Goal: Task Accomplishment & Management: Manage account settings

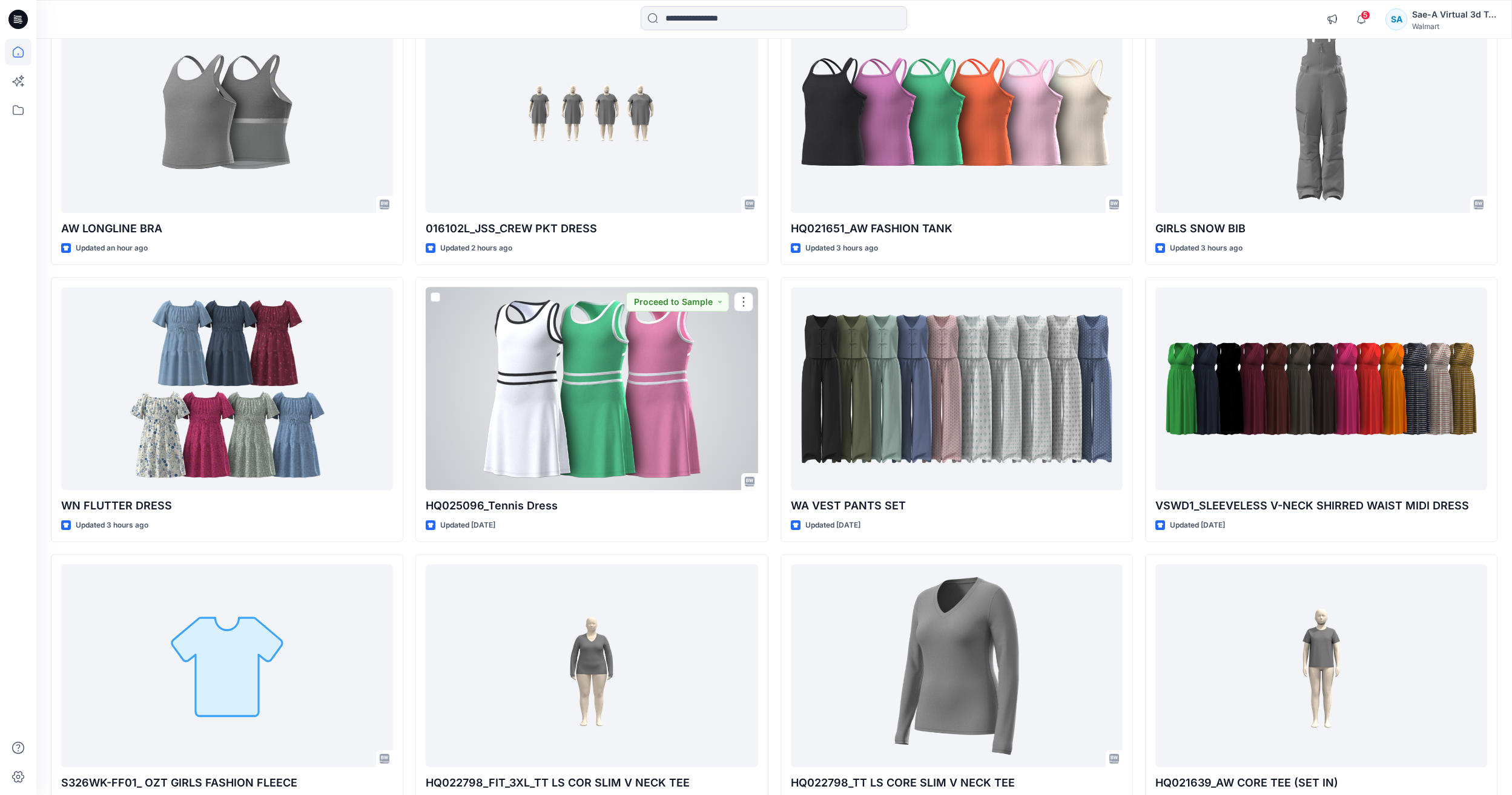
scroll to position [182, 0]
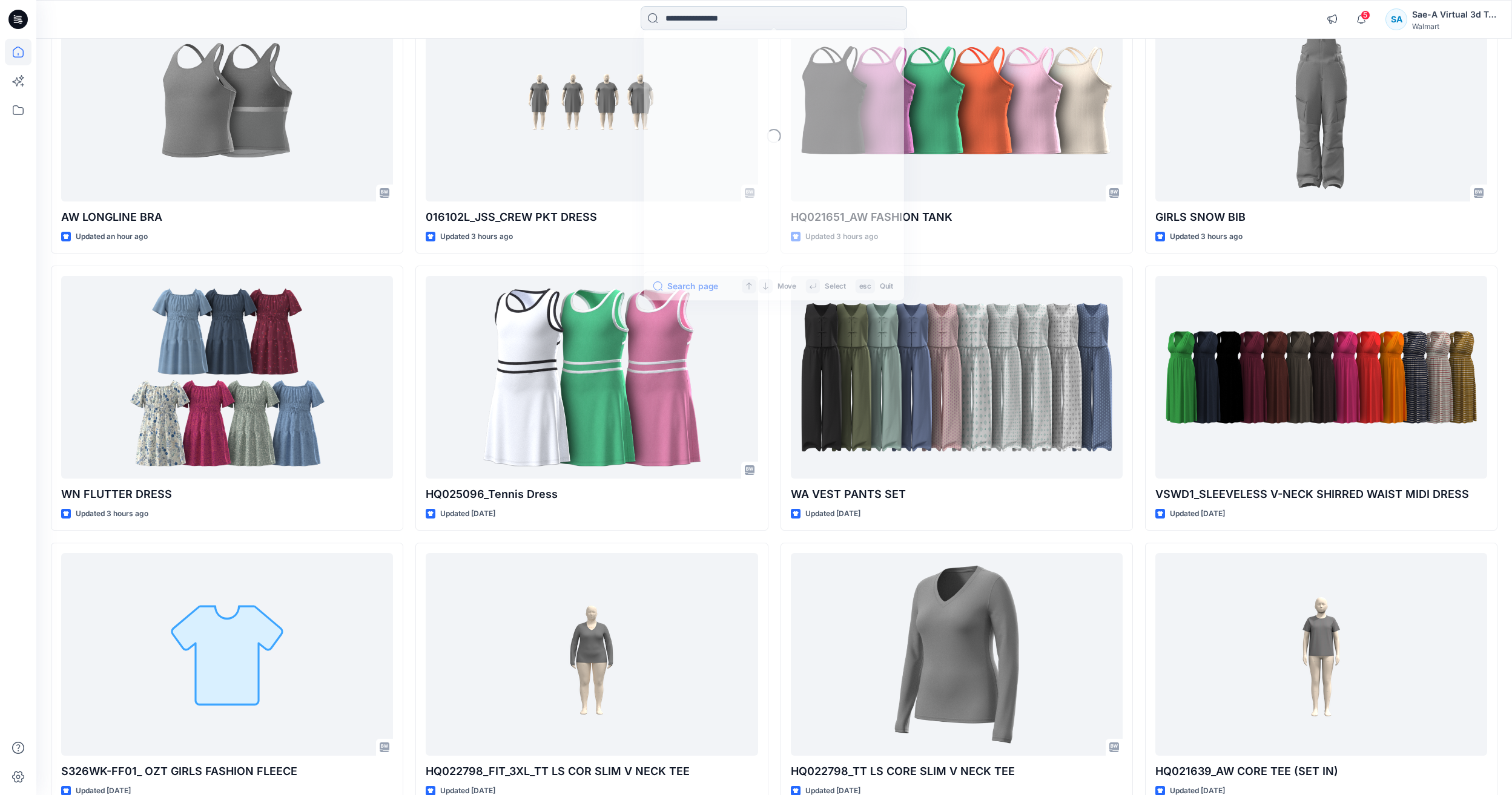
click at [795, 19] on input at bounding box center [773, 18] width 266 height 24
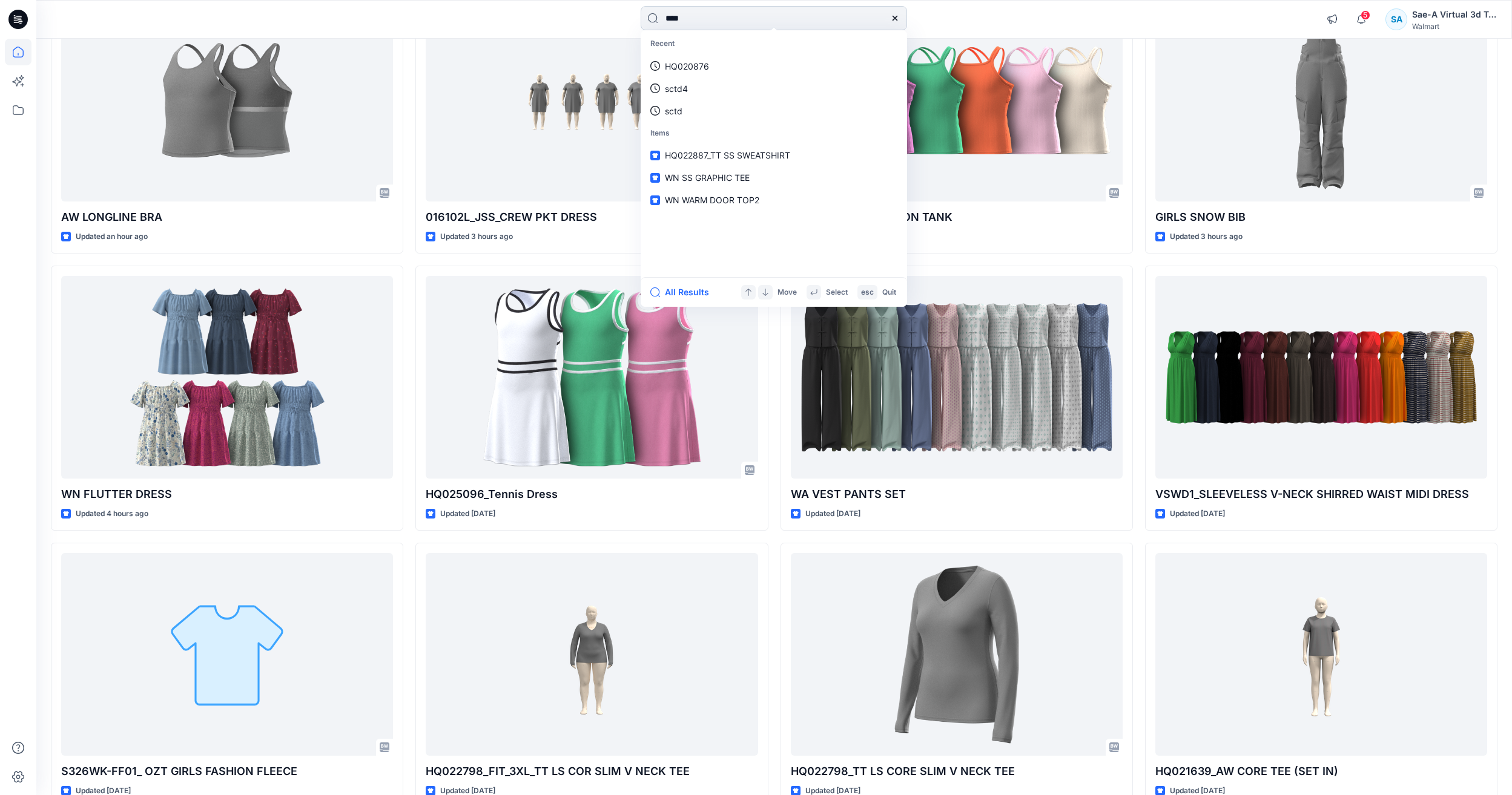
type input "*****"
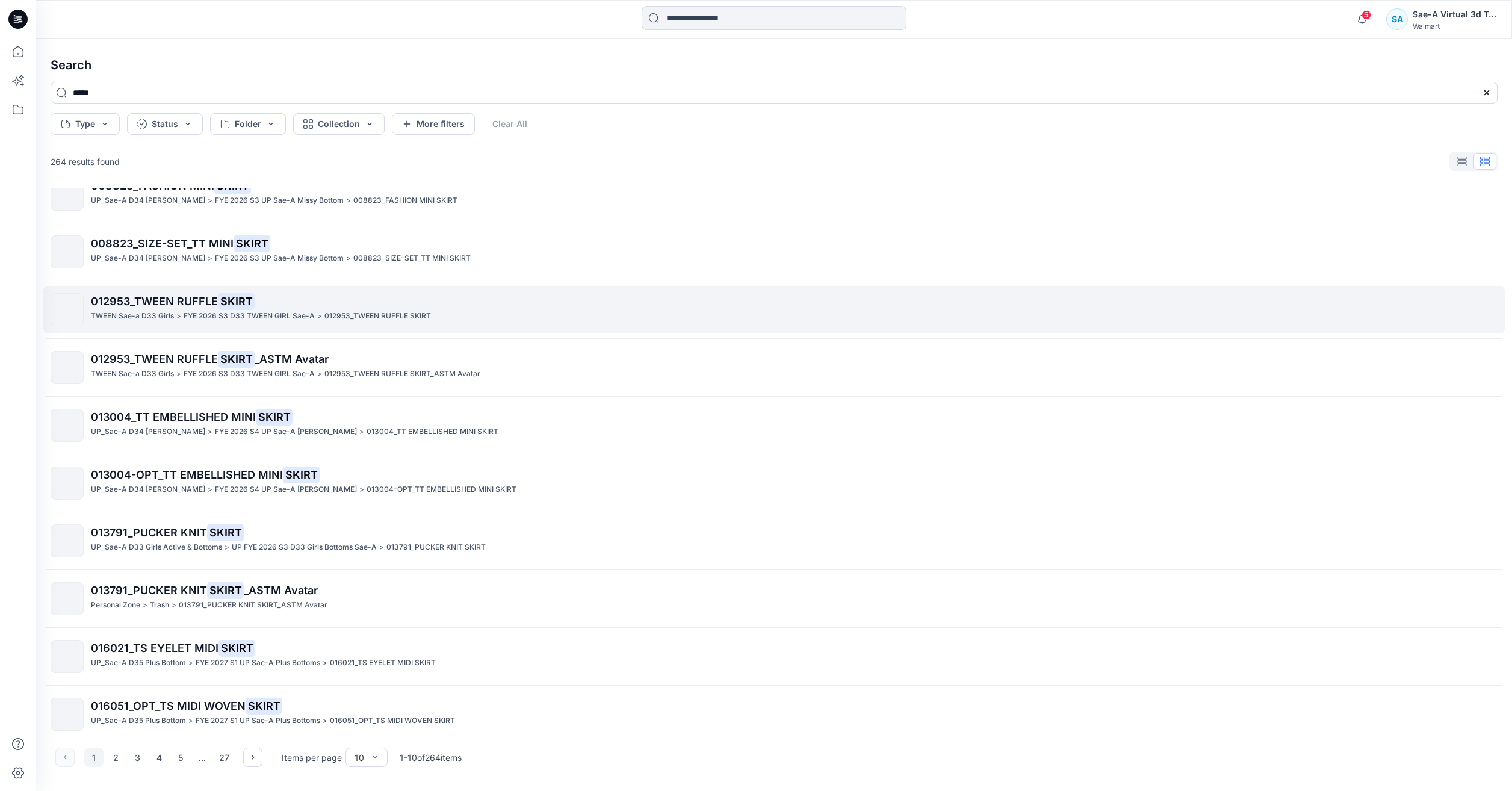
scroll to position [33, 0]
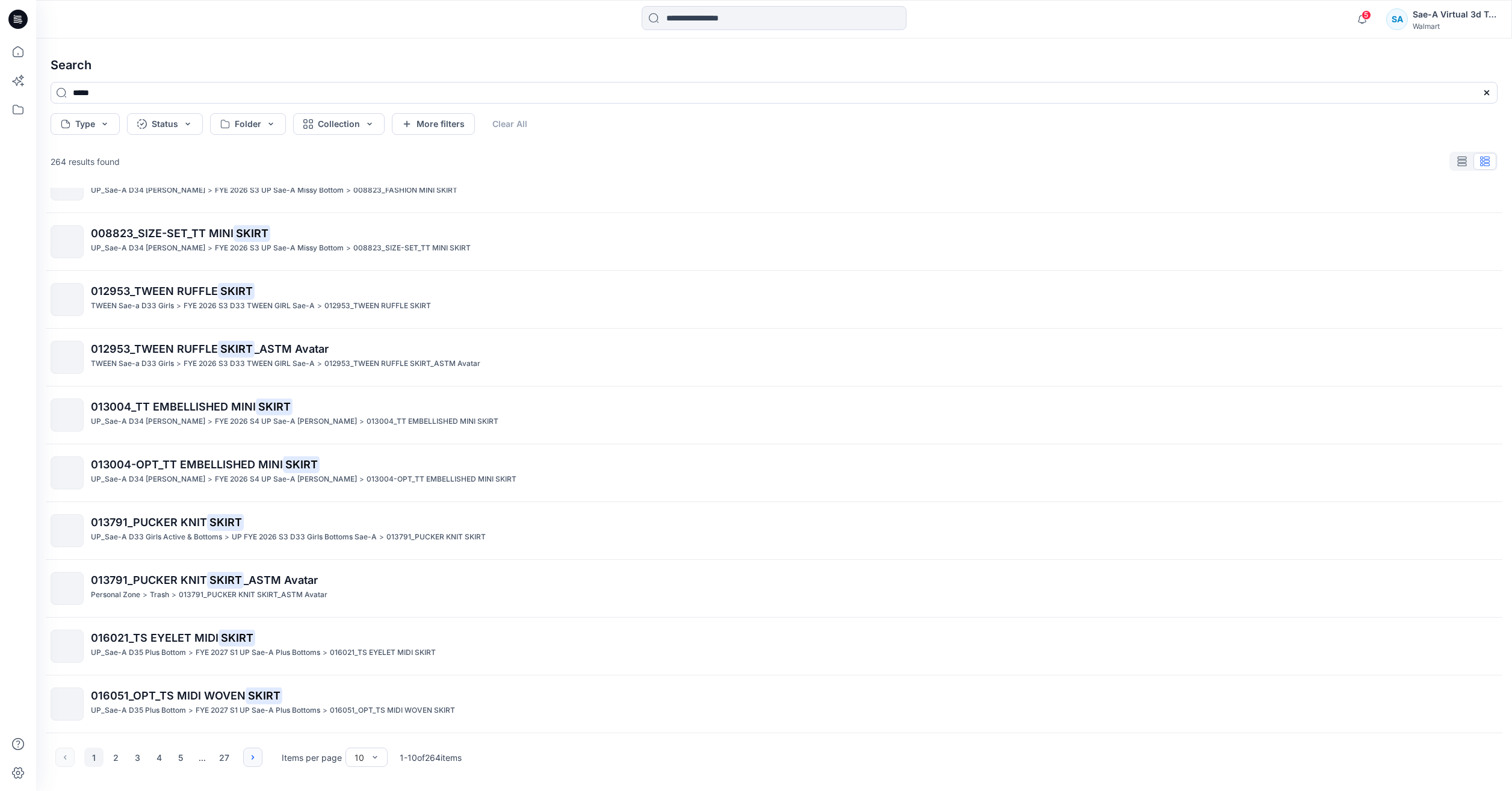
click at [258, 756] on button "button" at bounding box center [253, 757] width 19 height 19
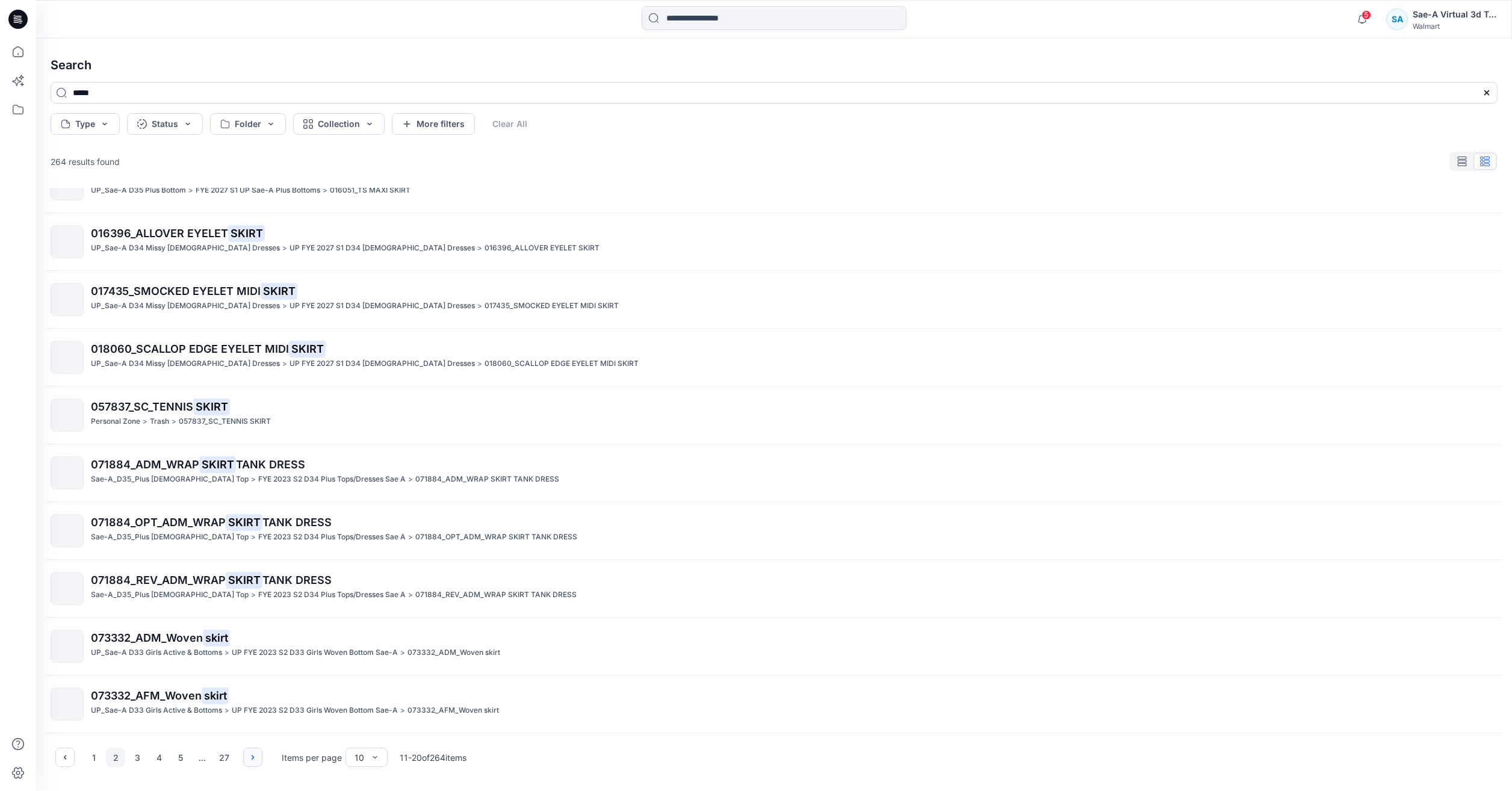
click at [255, 762] on button "button" at bounding box center [253, 757] width 19 height 19
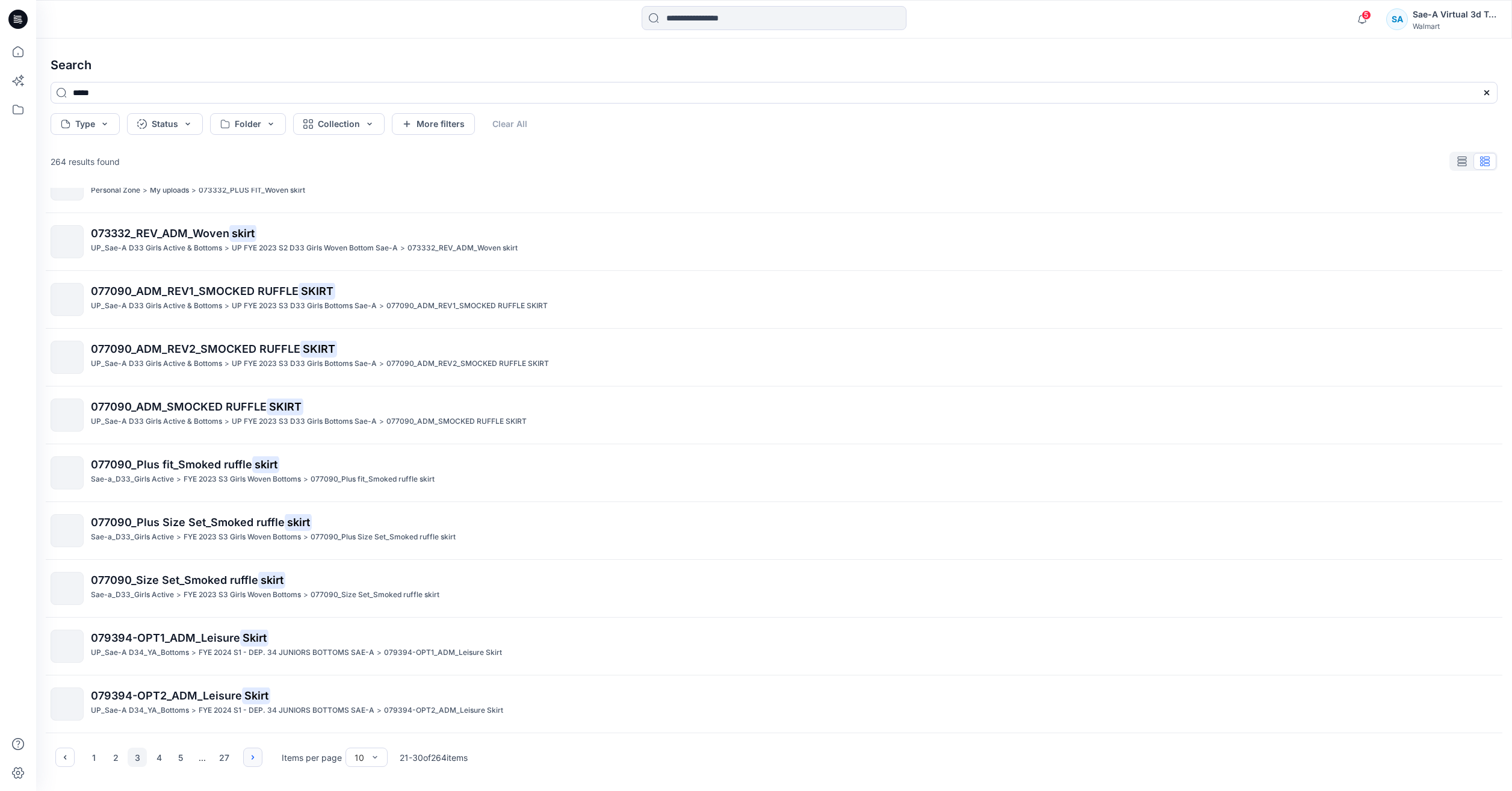
click at [253, 764] on button "button" at bounding box center [253, 757] width 19 height 19
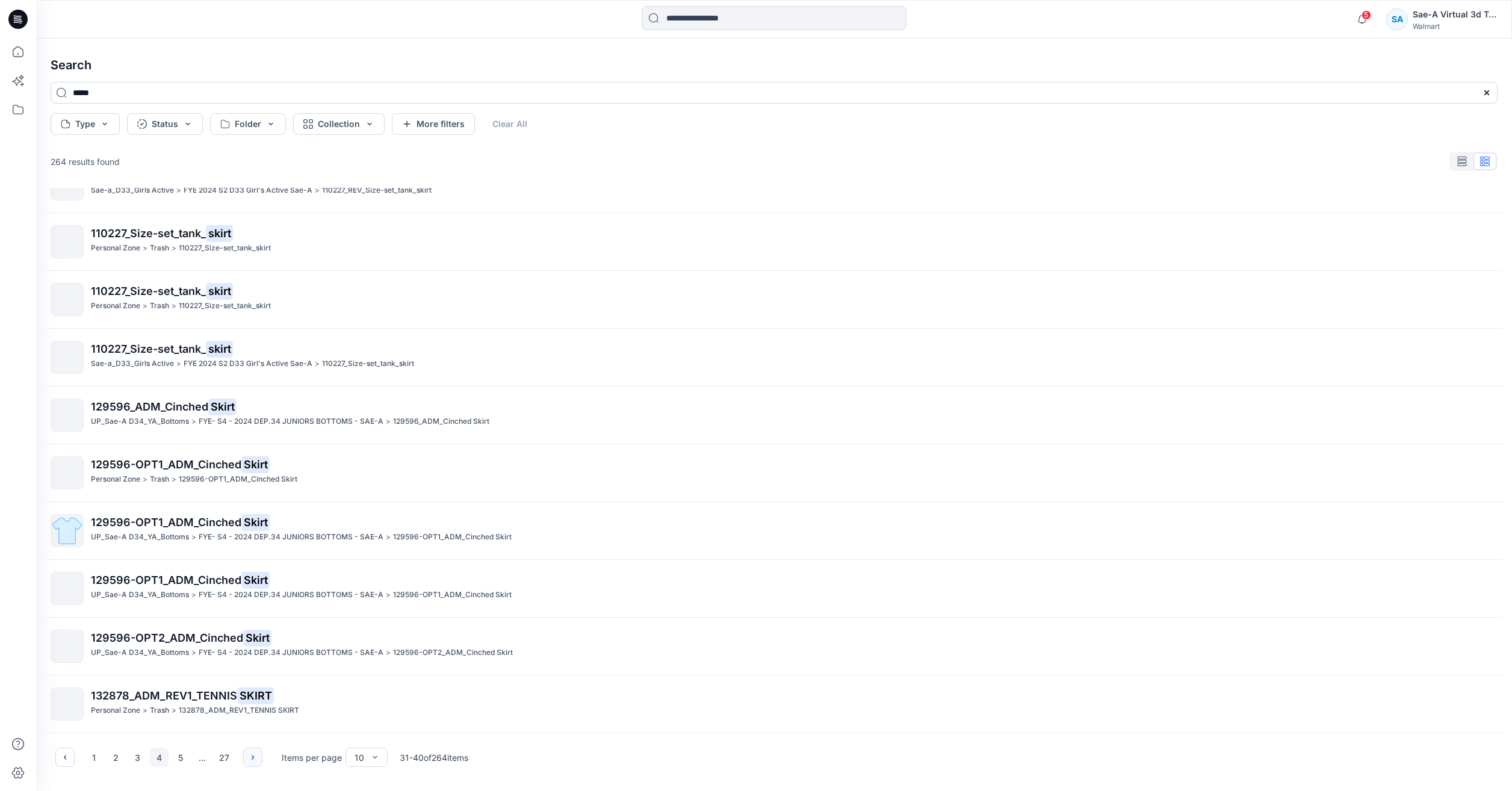
click at [256, 760] on icon "button" at bounding box center [253, 757] width 9 height 9
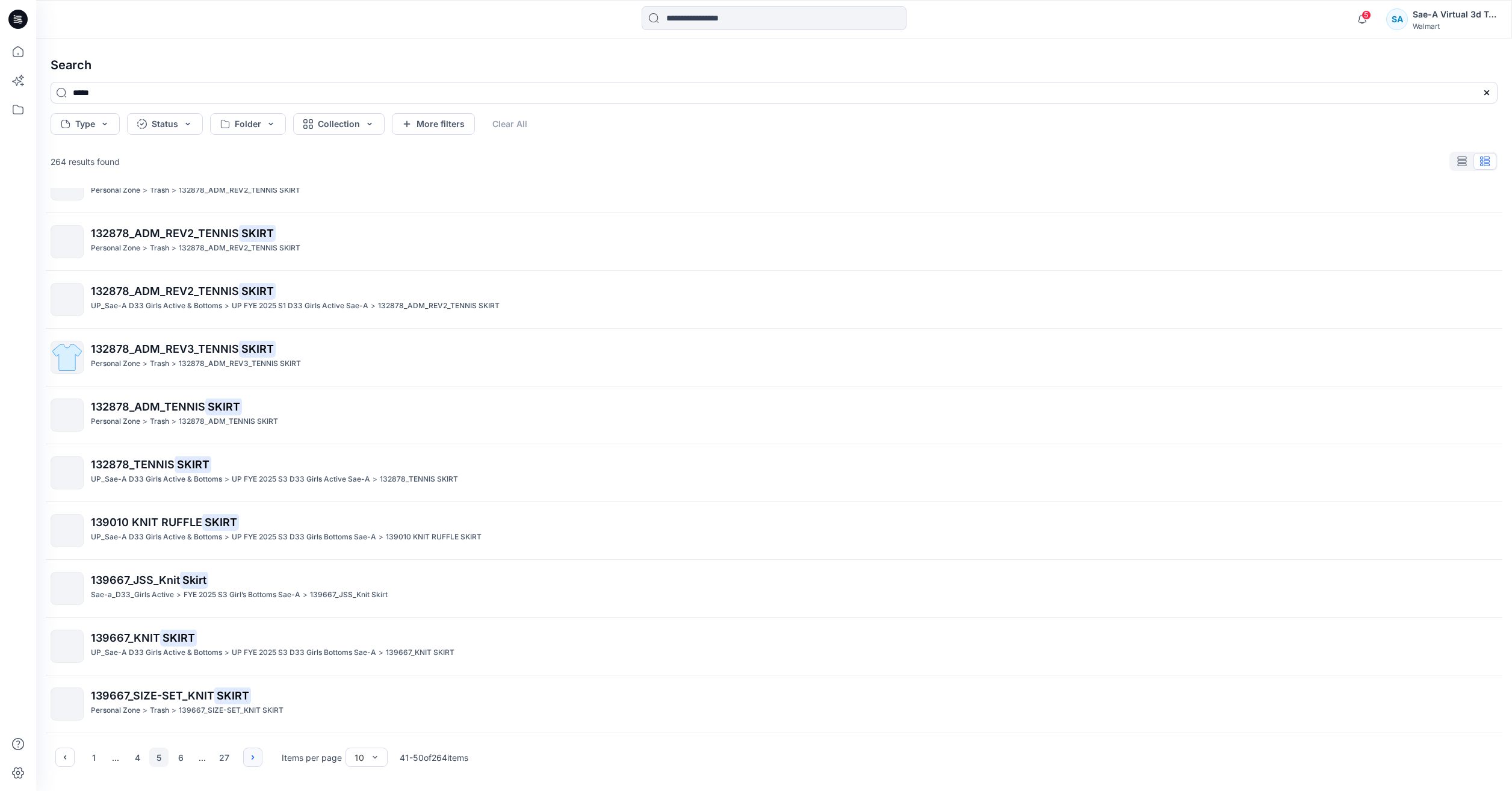
click at [258, 760] on button "button" at bounding box center [253, 757] width 19 height 19
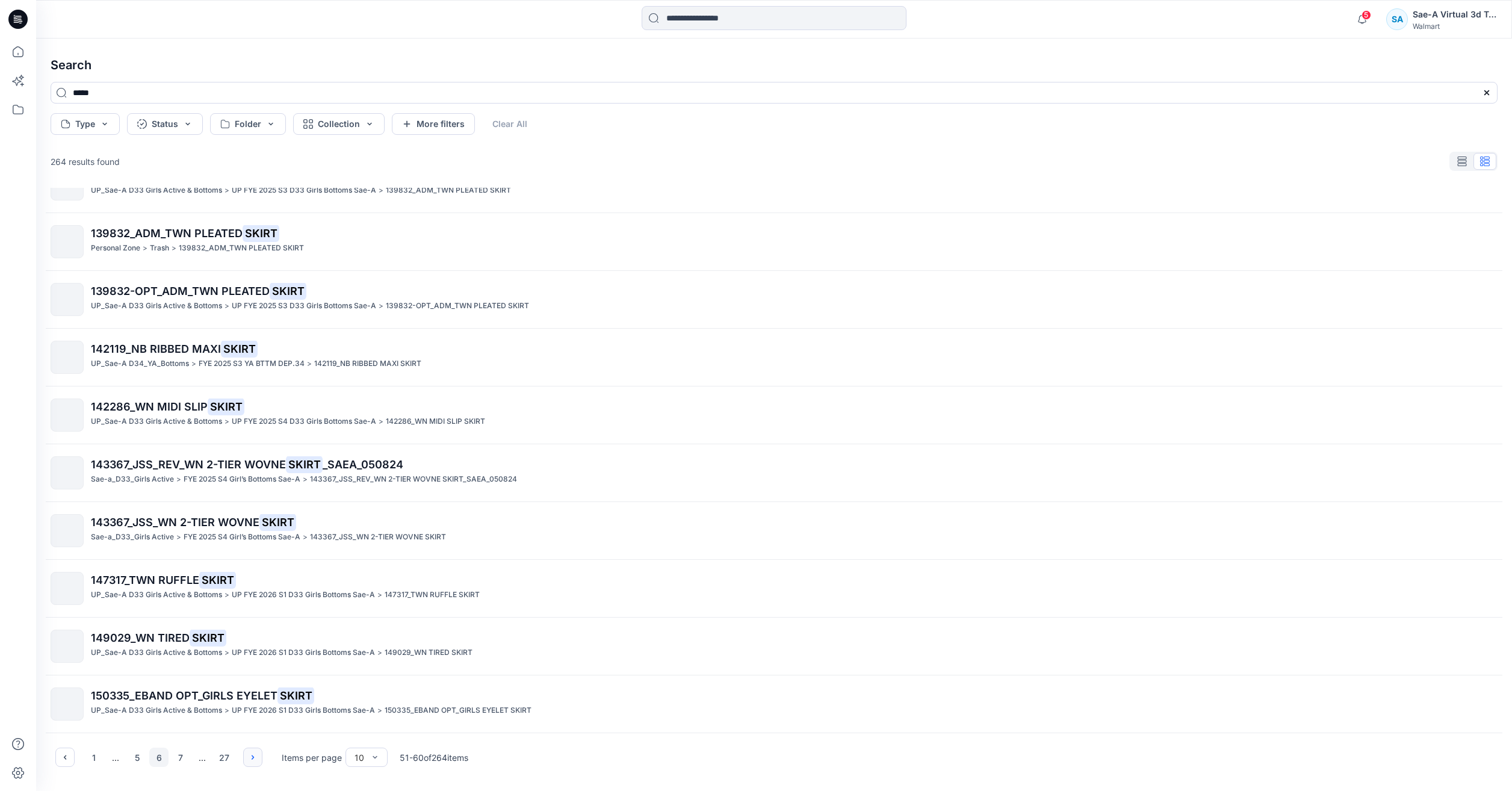
click at [254, 757] on icon "button" at bounding box center [253, 757] width 2 height 4
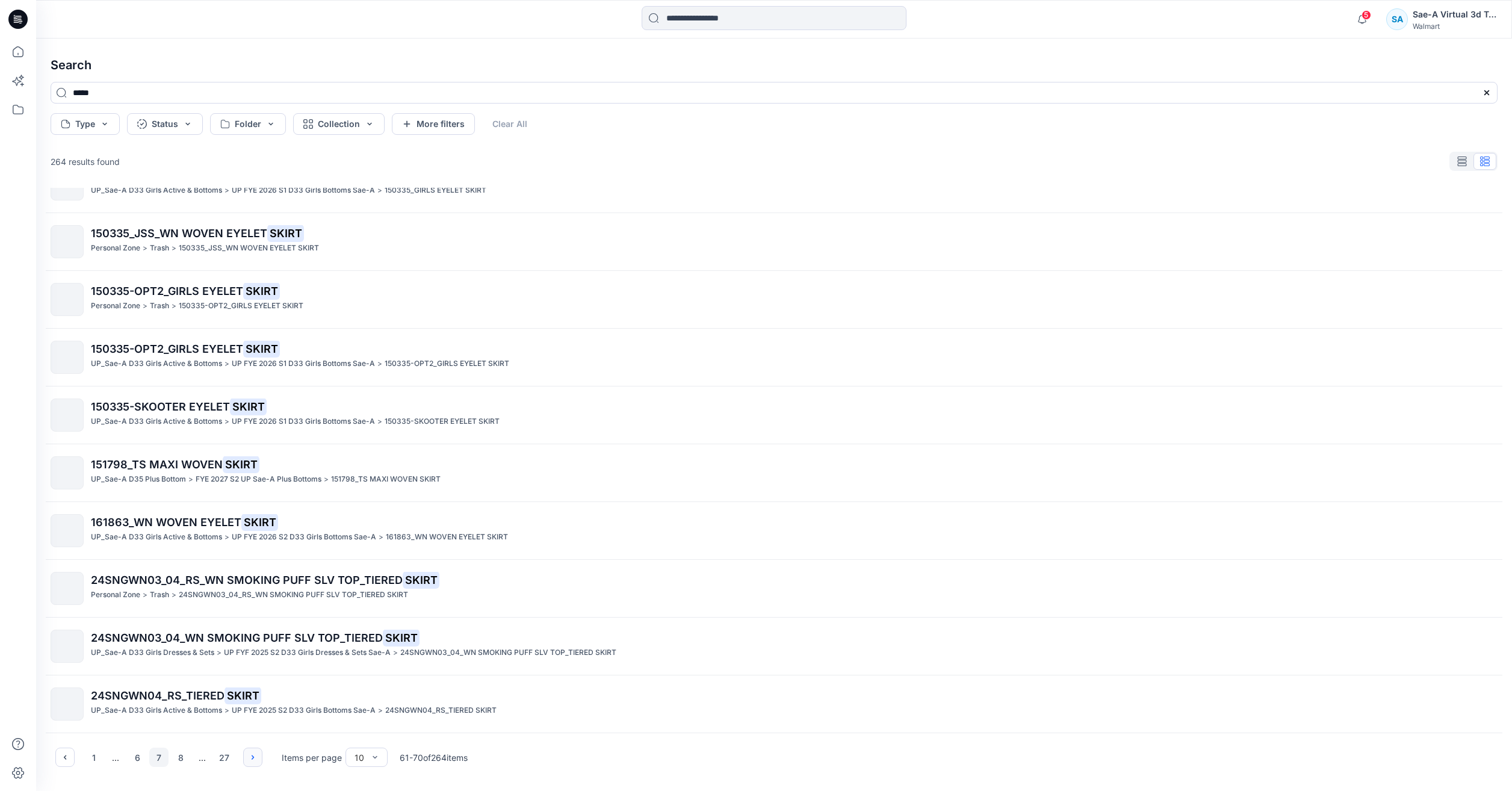
click at [248, 757] on button "button" at bounding box center [253, 757] width 19 height 19
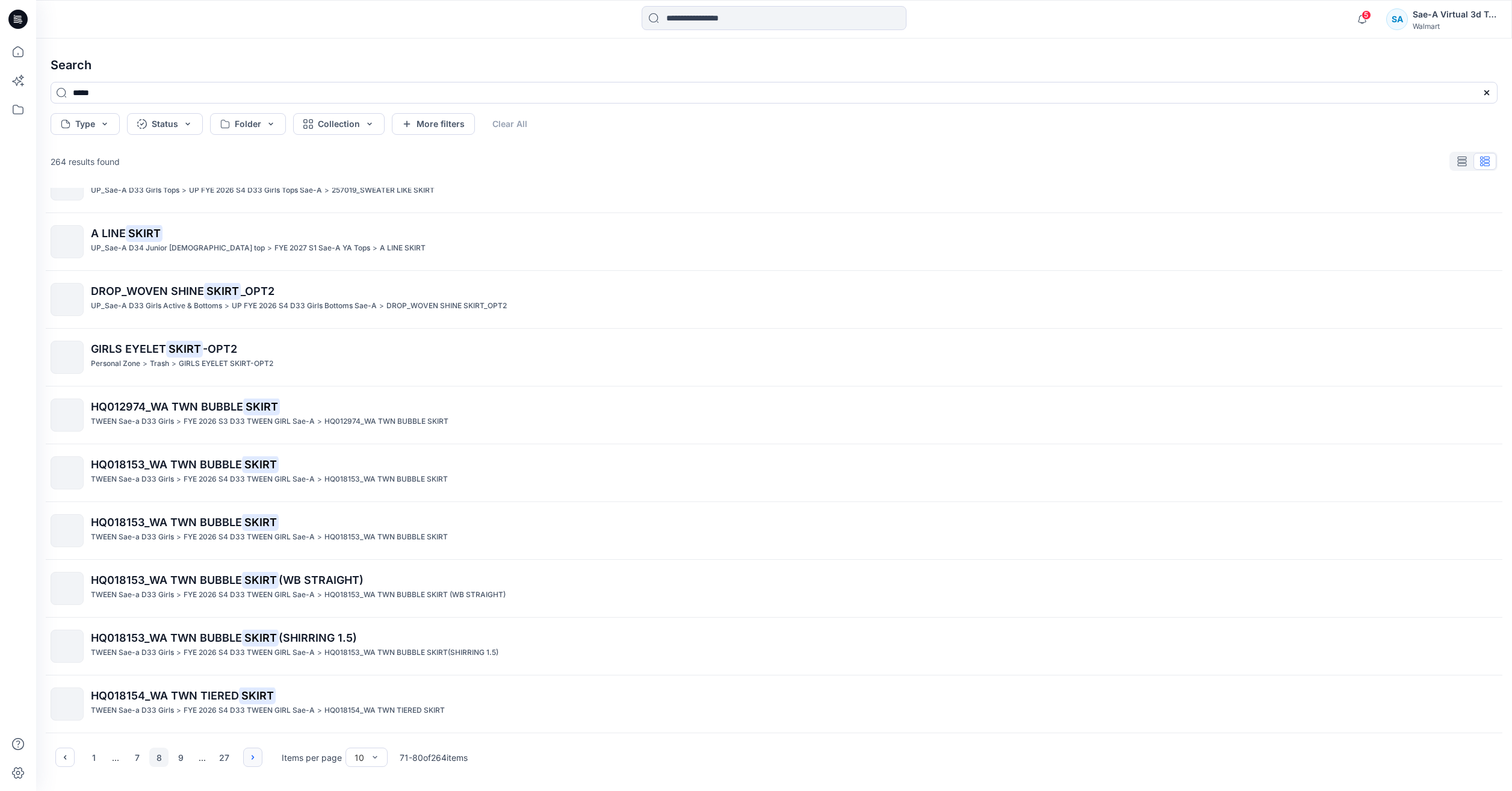
click at [248, 758] on button "button" at bounding box center [253, 757] width 19 height 19
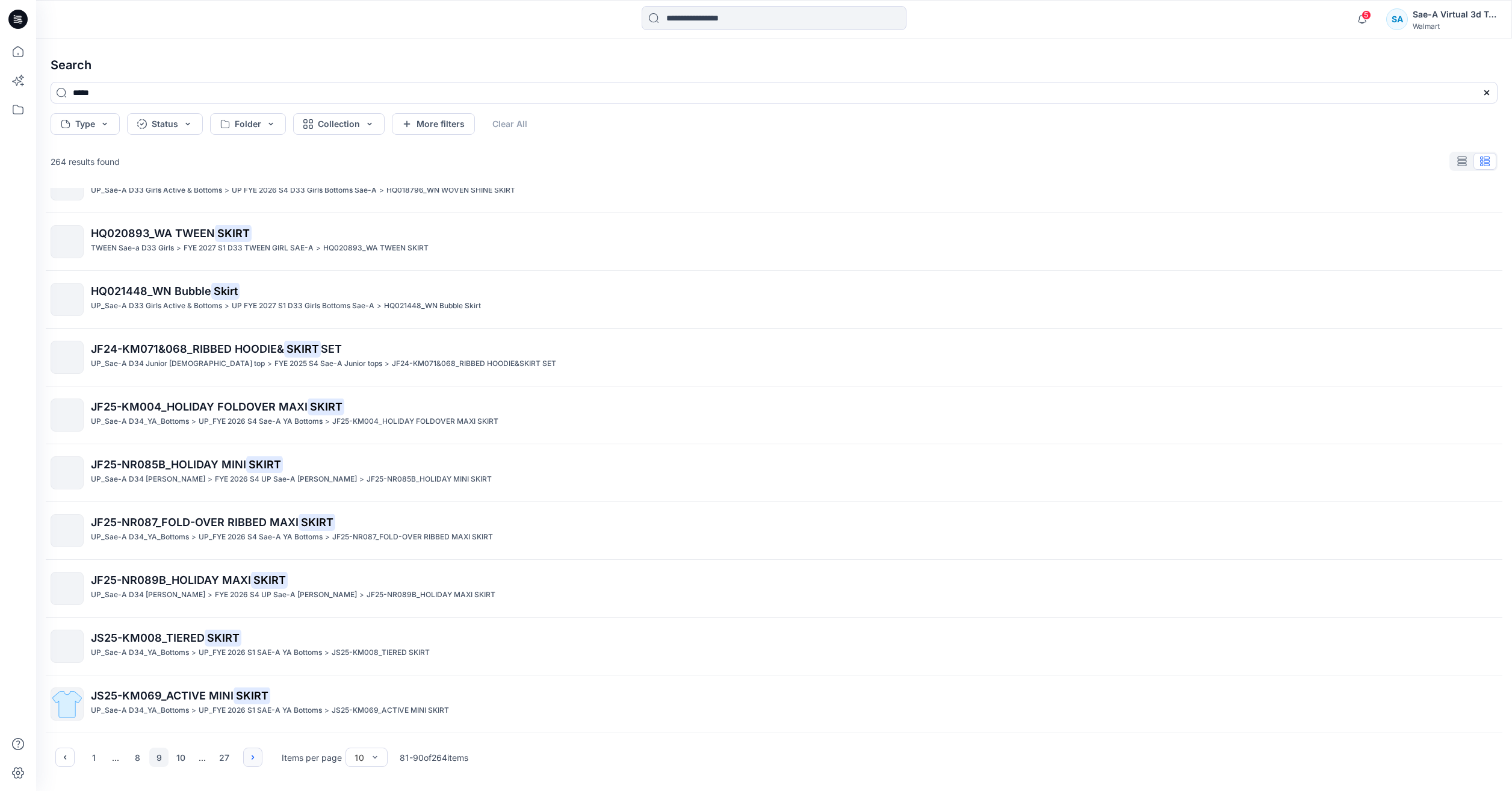
click at [260, 756] on button "button" at bounding box center [253, 757] width 19 height 19
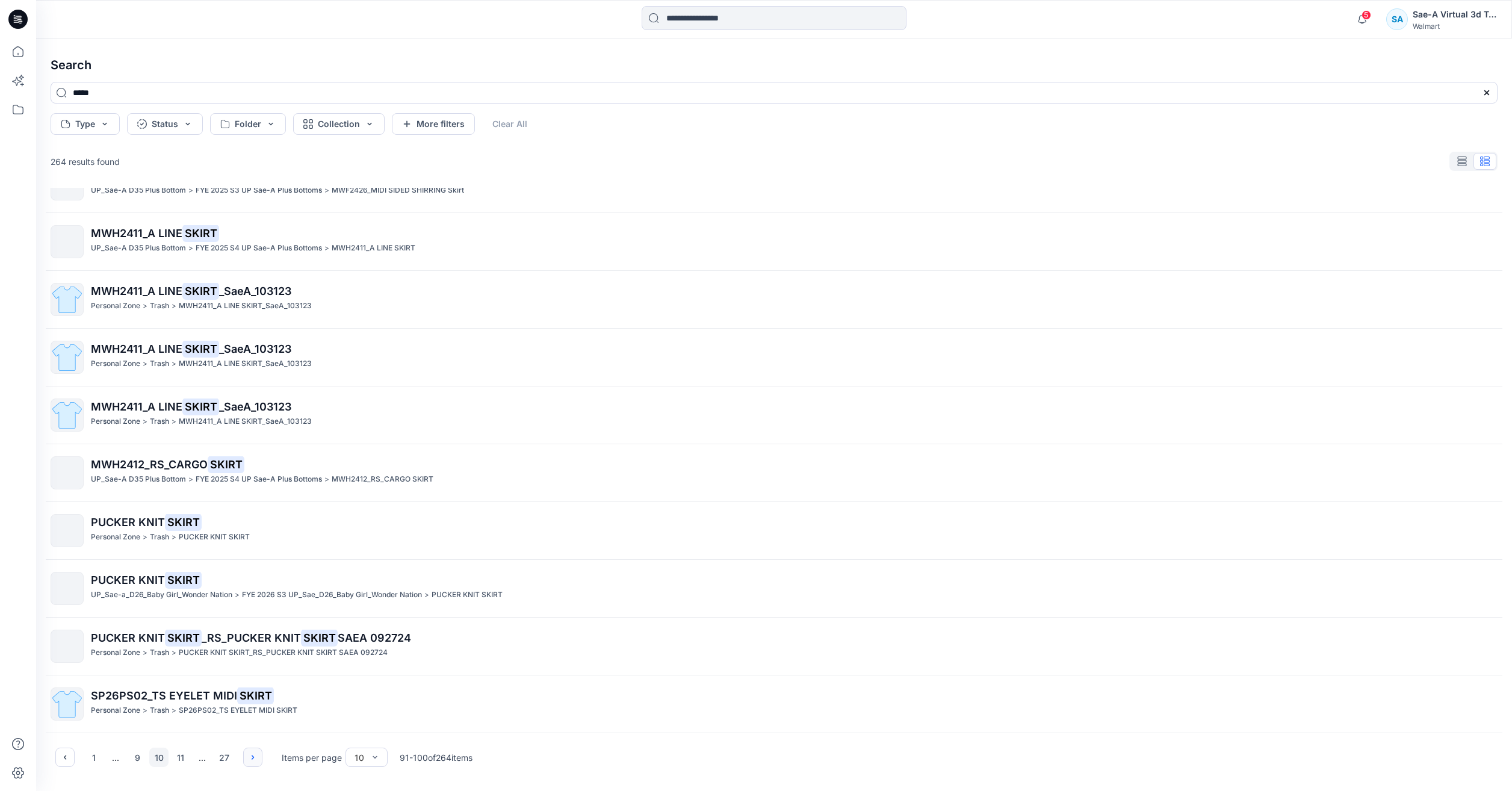
click at [253, 752] on button "button" at bounding box center [253, 757] width 19 height 19
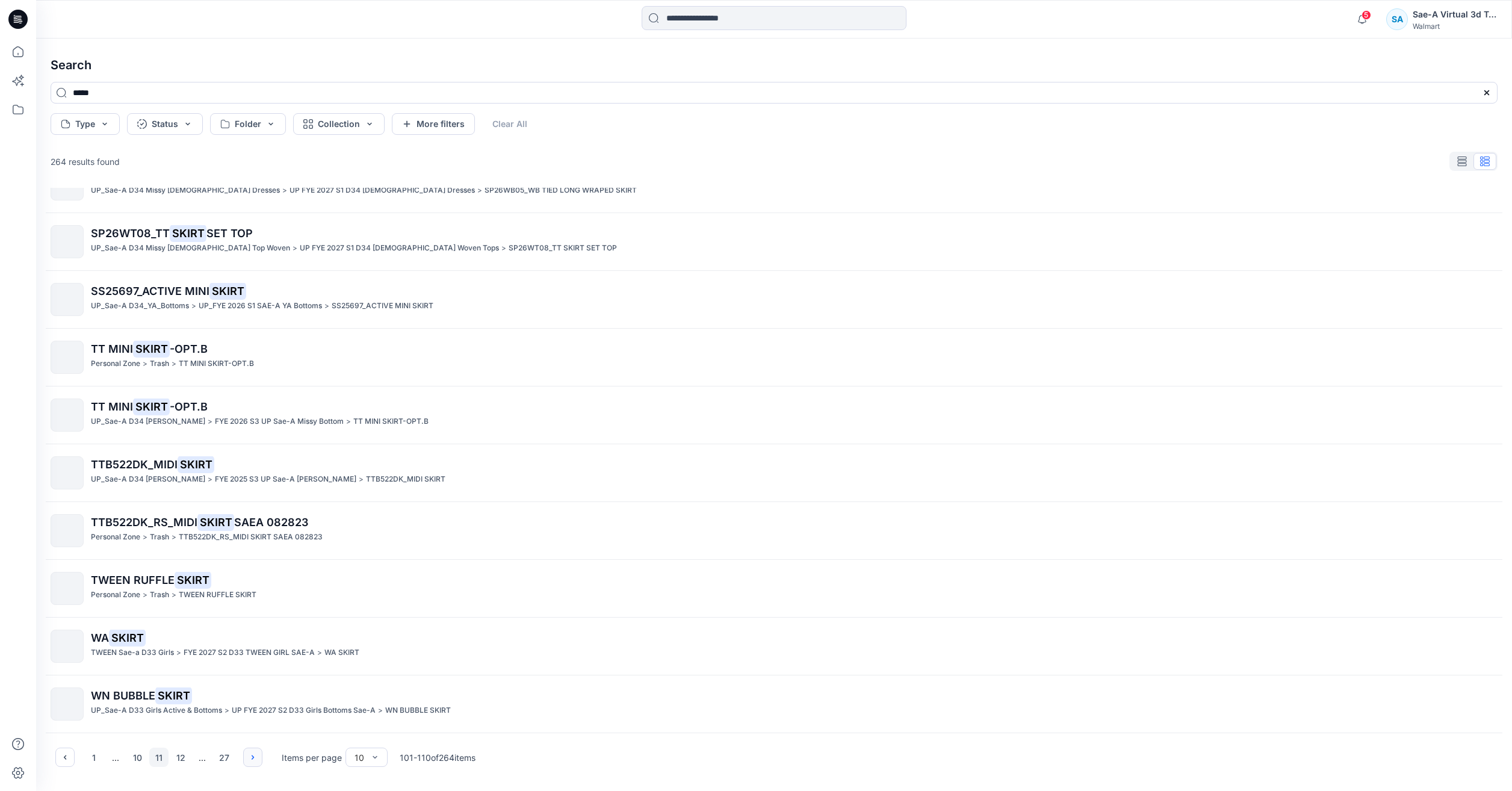
click at [245, 760] on button "button" at bounding box center [253, 757] width 19 height 19
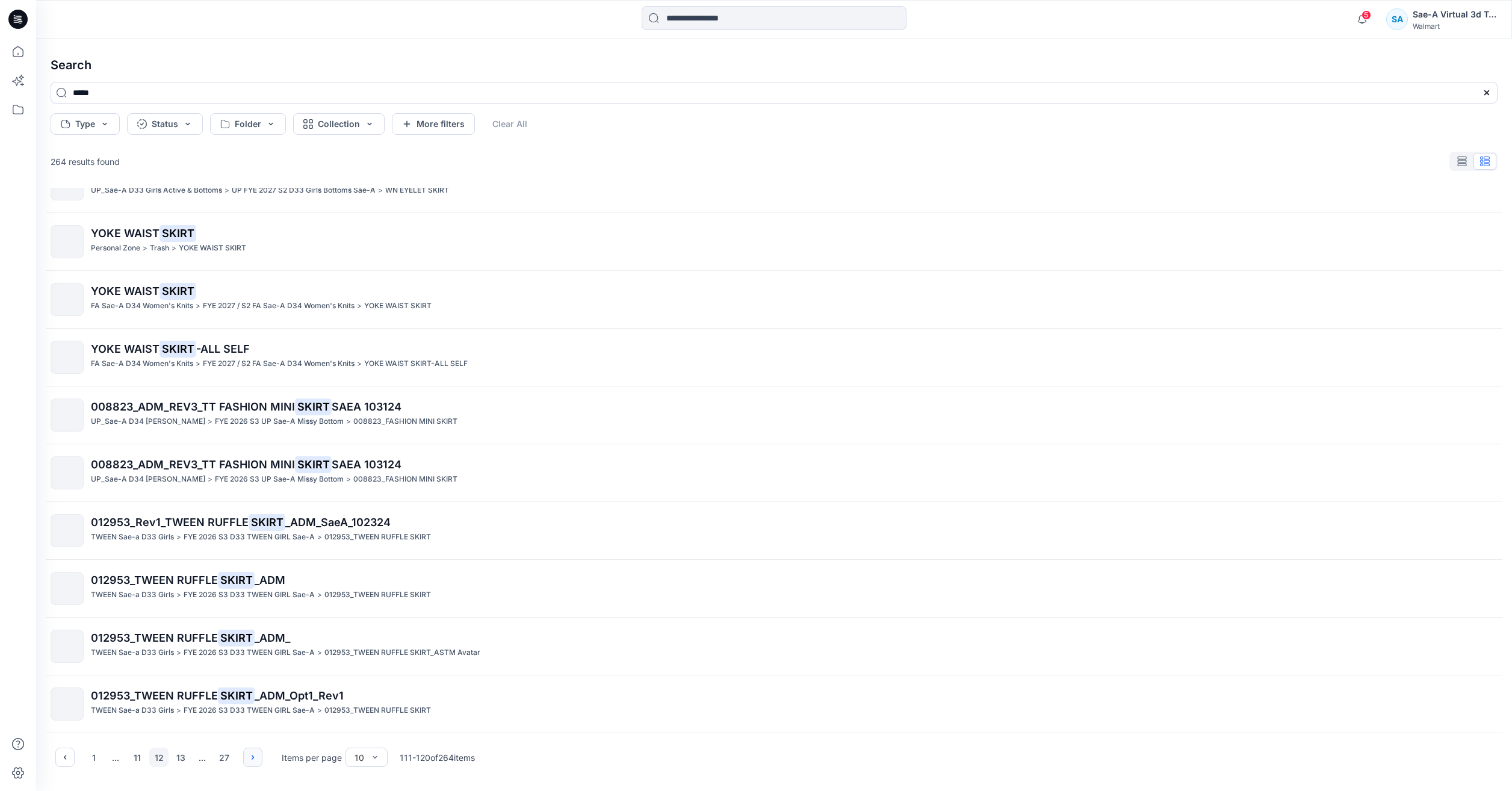
click at [250, 766] on button "button" at bounding box center [253, 757] width 19 height 19
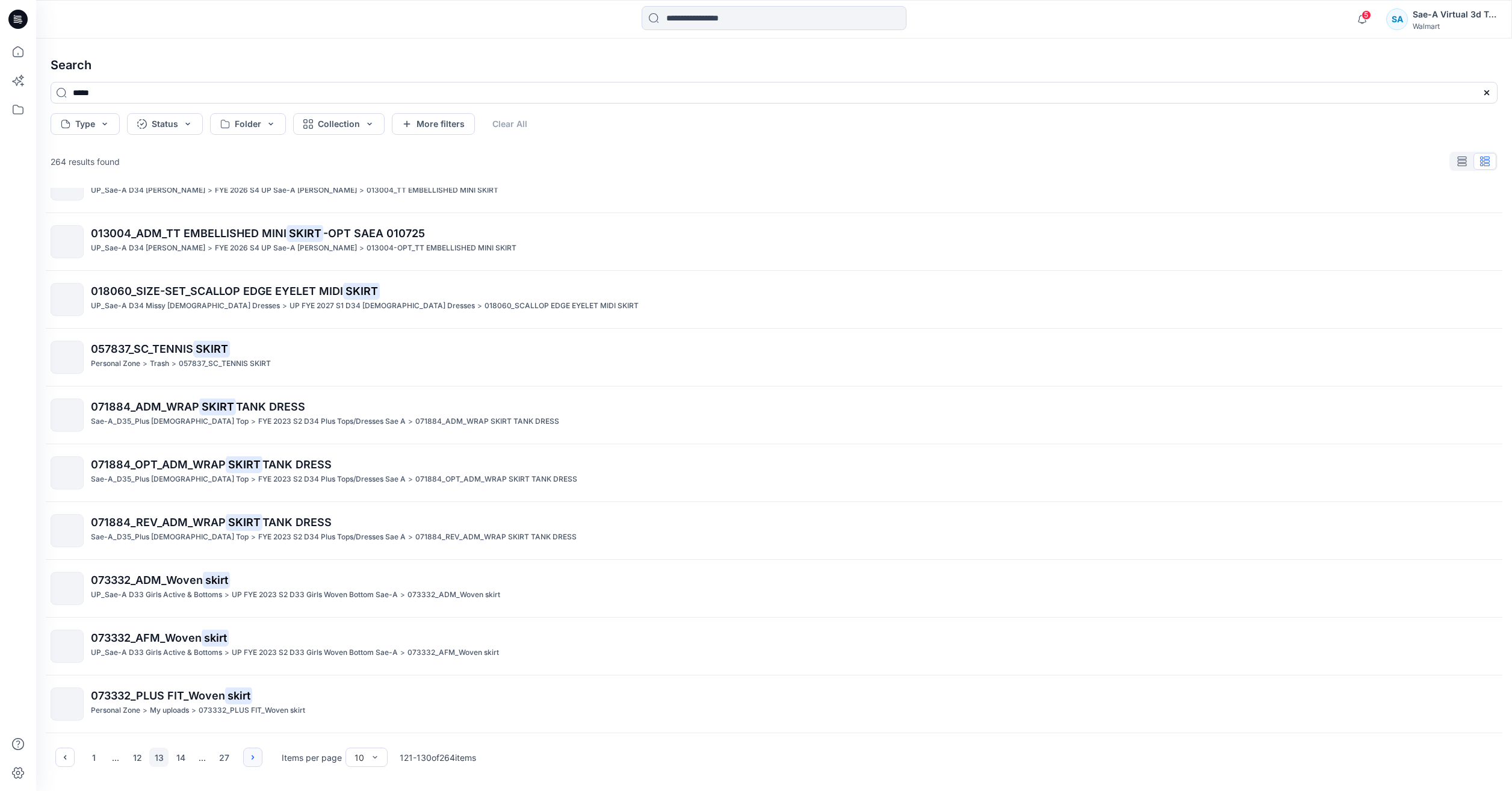
click at [261, 756] on button "button" at bounding box center [253, 757] width 19 height 19
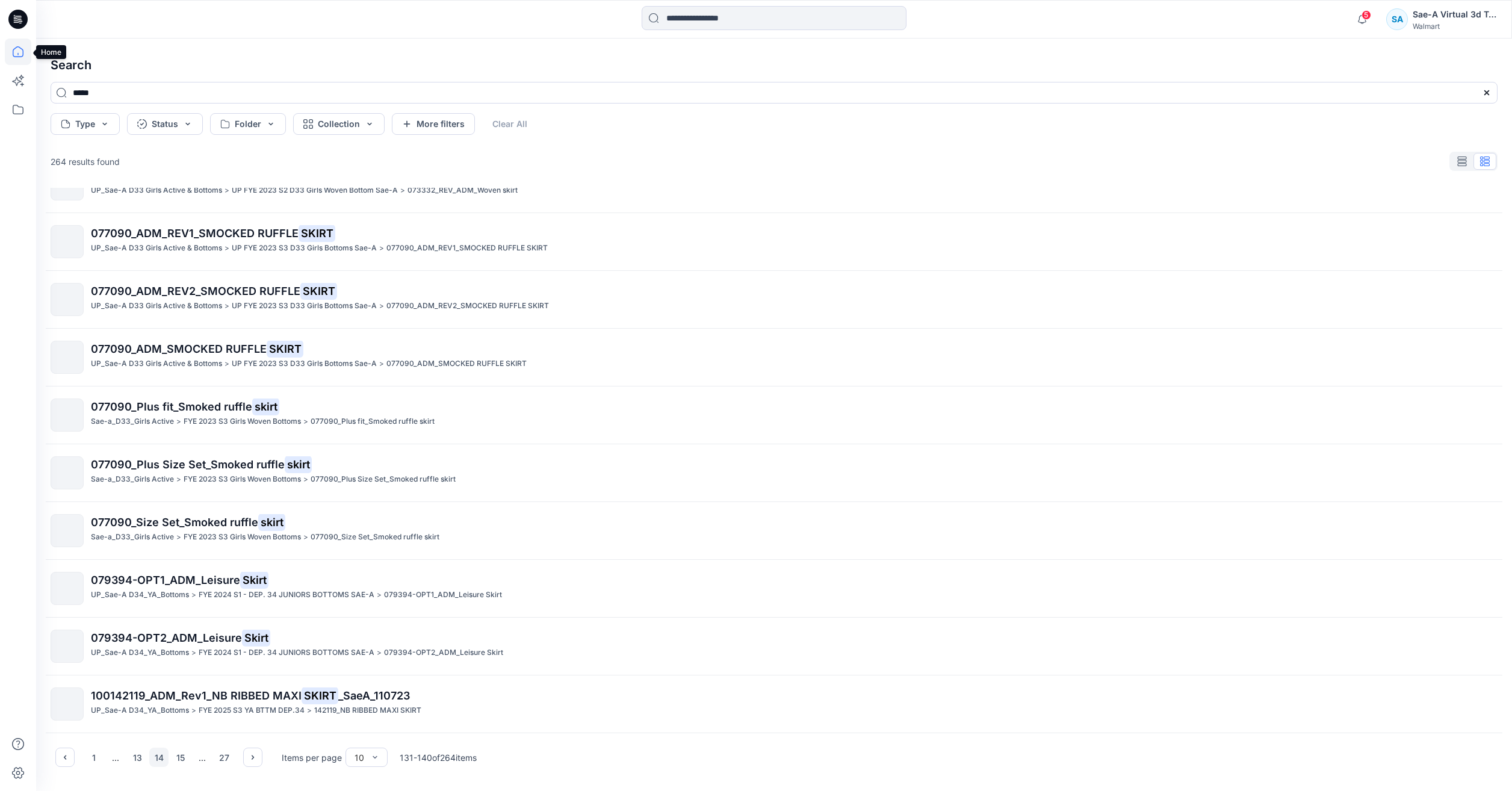
click at [20, 53] on icon at bounding box center [18, 51] width 26 height 26
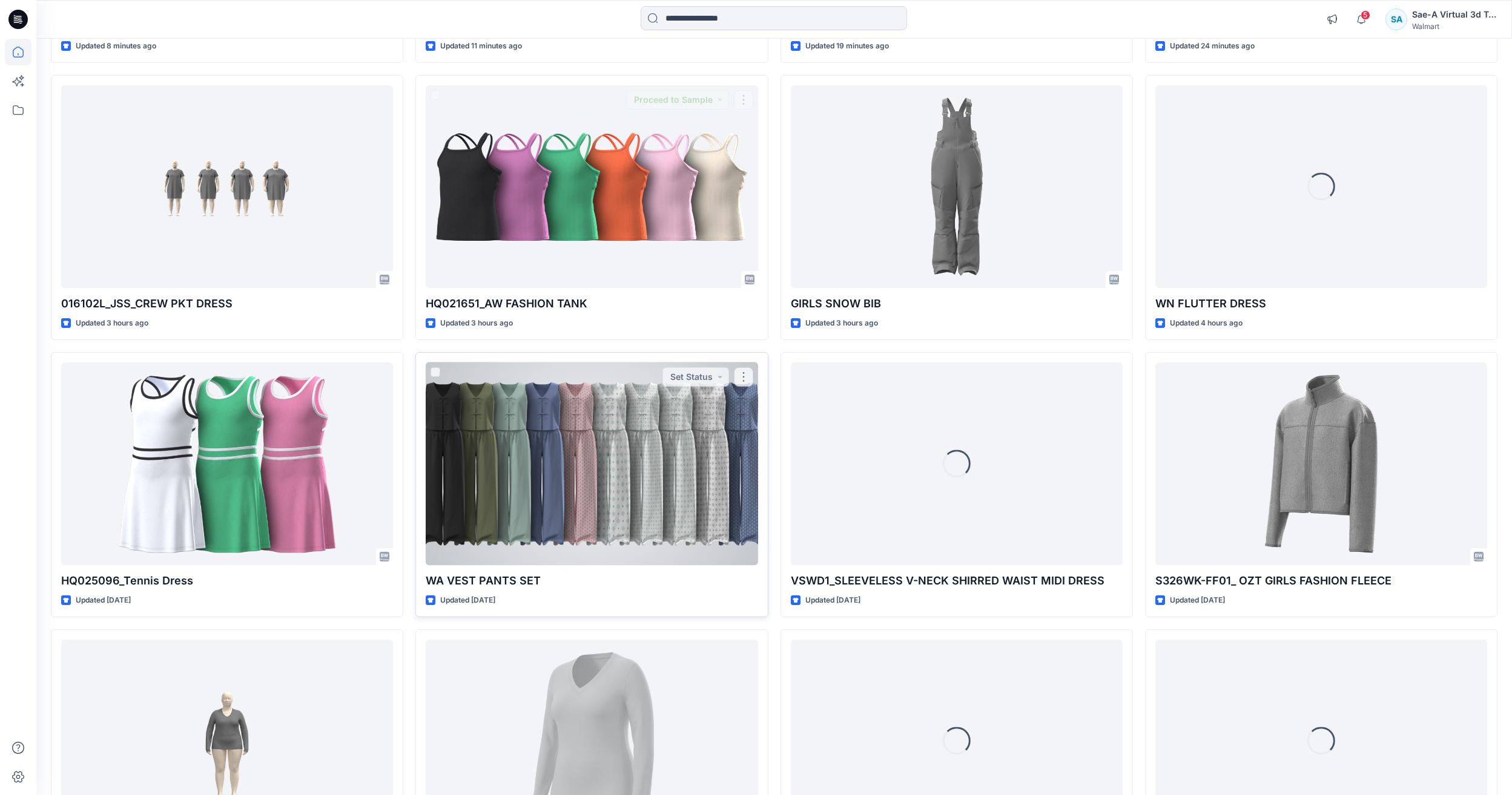
scroll to position [373, 0]
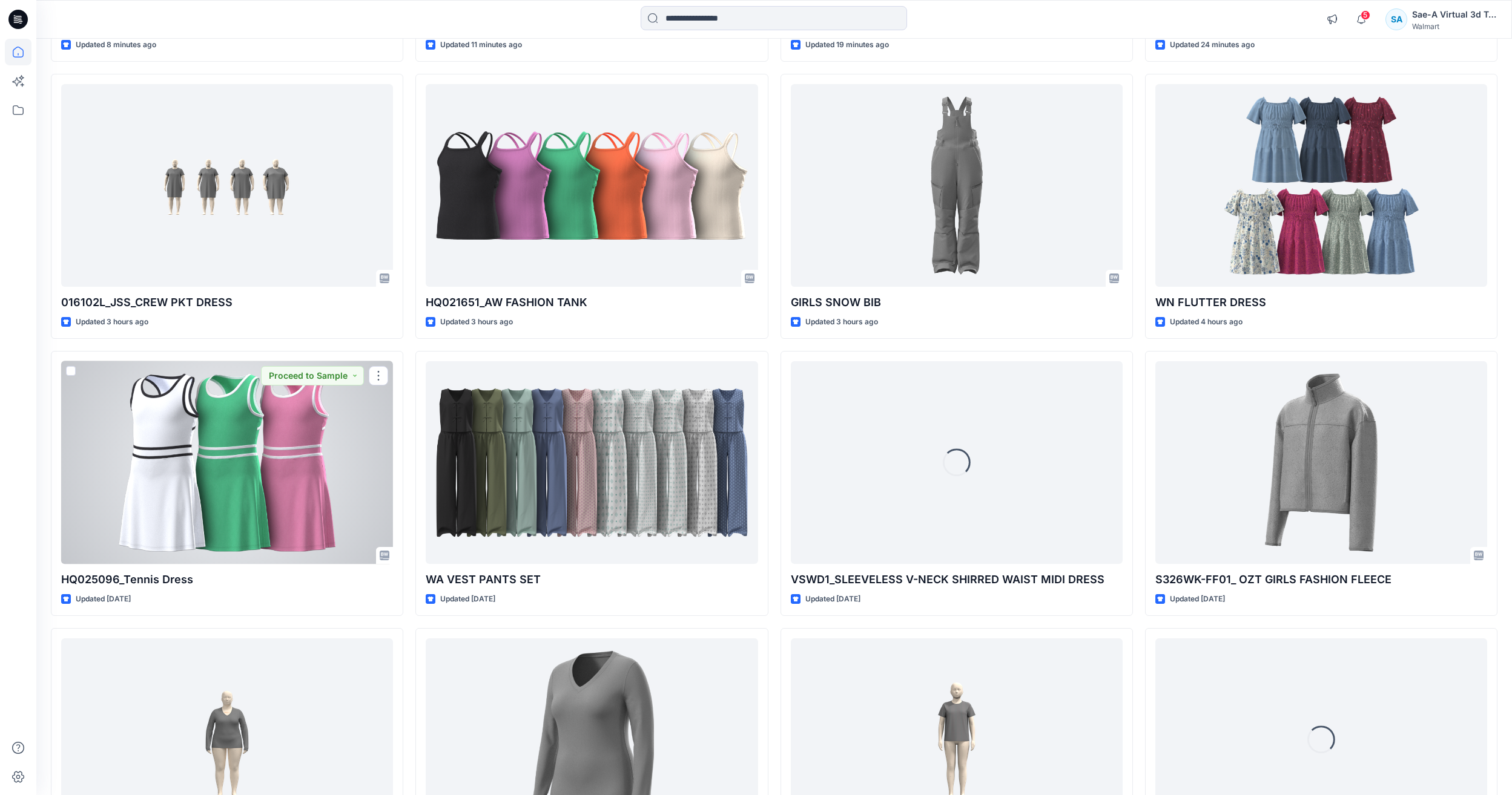
click at [259, 472] on div at bounding box center [227, 463] width 332 height 203
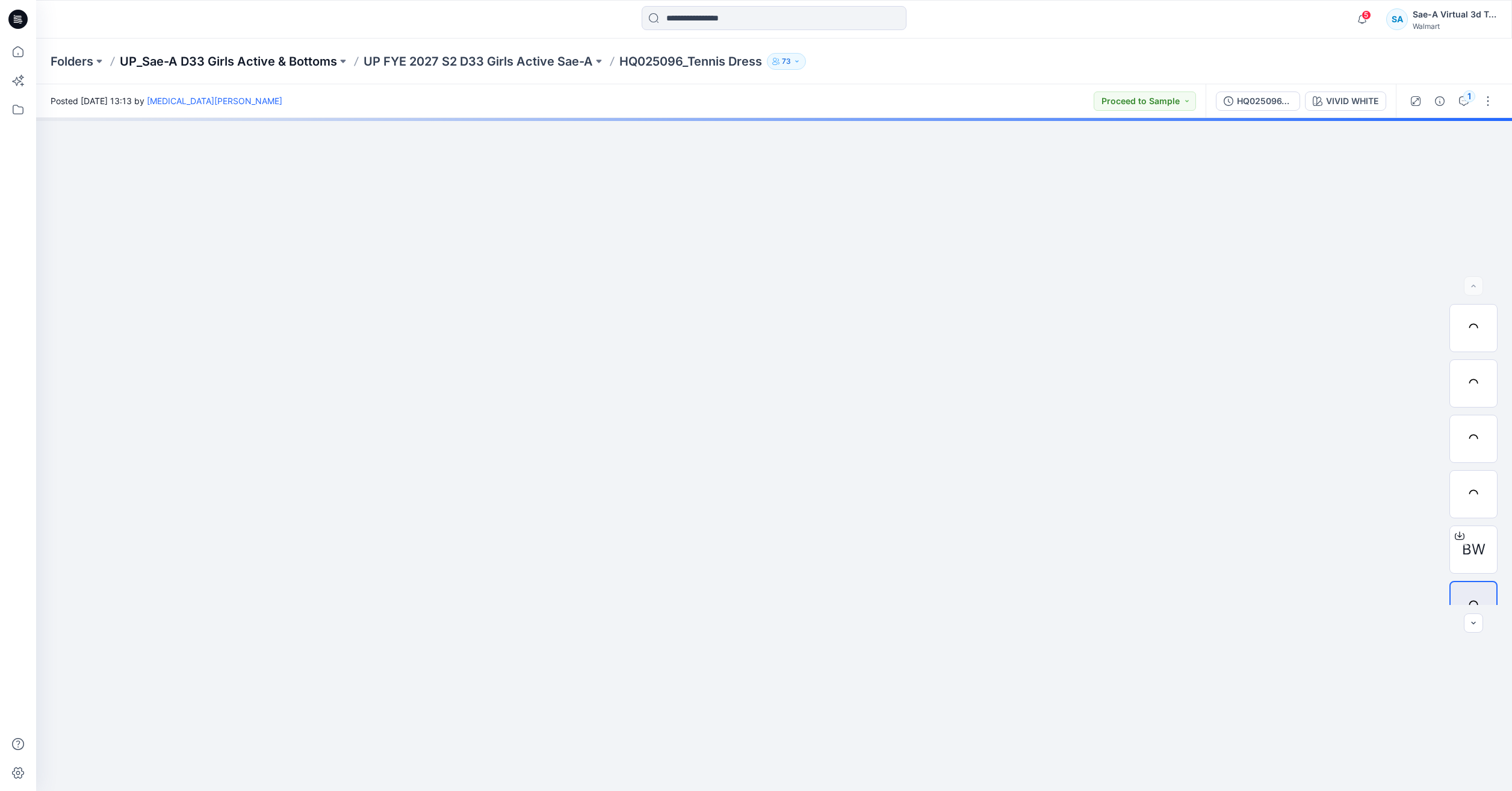
click at [283, 56] on p "UP_Sae-A D33 Girls Active & Bottoms" at bounding box center [228, 61] width 217 height 17
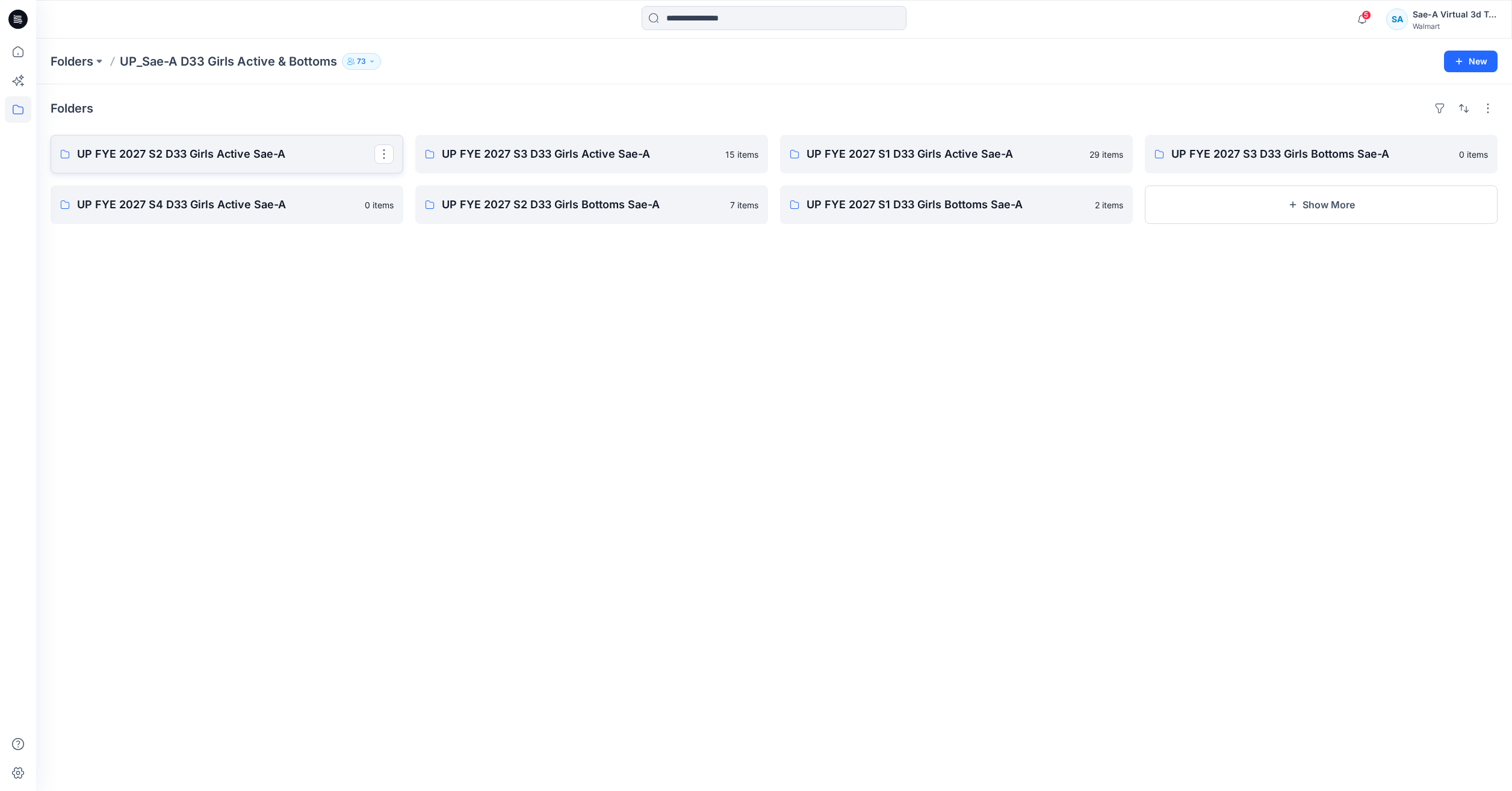
click at [228, 156] on p "UP FYE 2027 S2 D33 Girls Active Sae-A" at bounding box center [225, 154] width 298 height 17
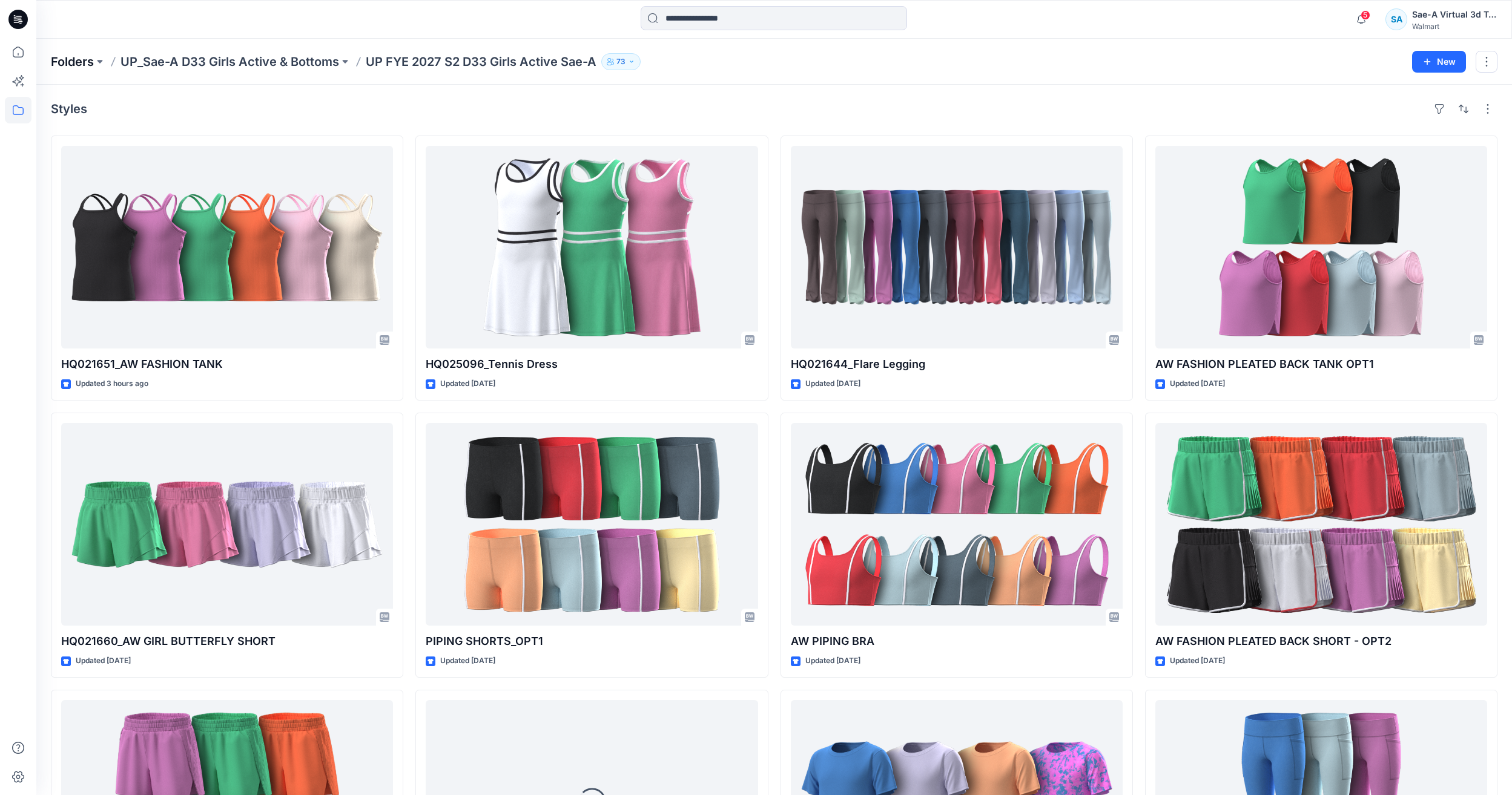
click at [64, 59] on p "Folders" at bounding box center [73, 62] width 43 height 17
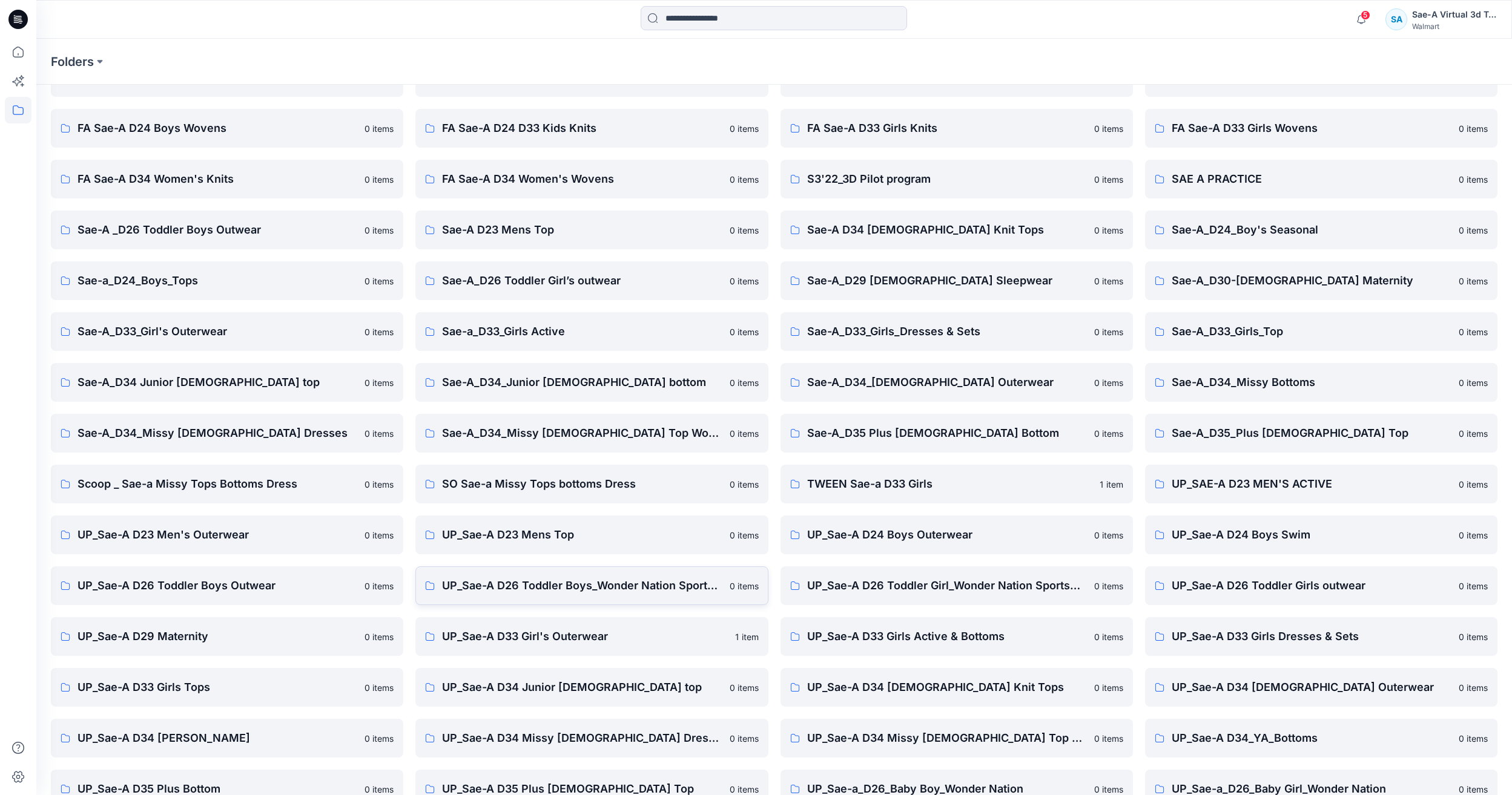
scroll to position [103, 0]
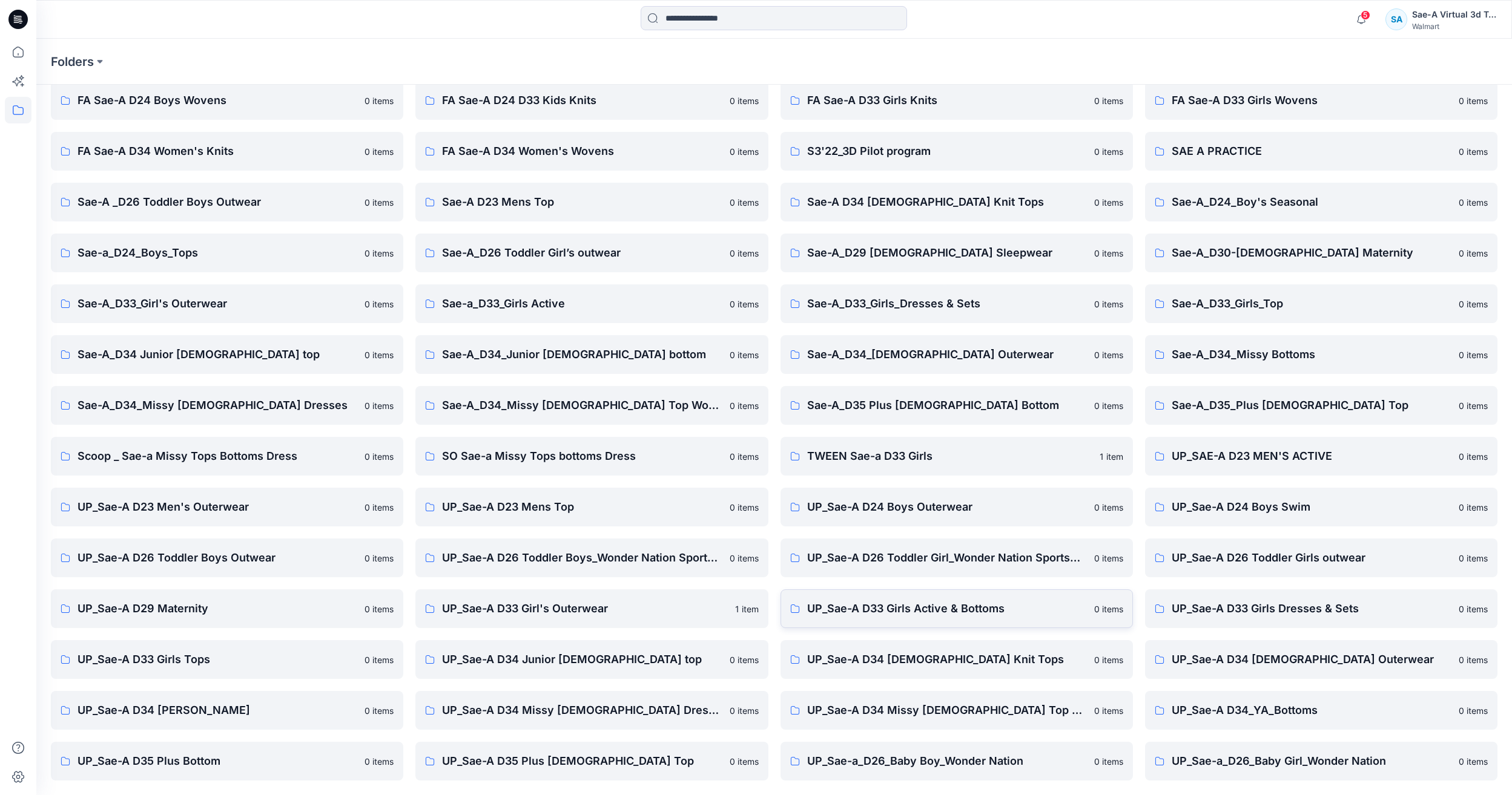
click at [928, 613] on p "UP_Sae-A D33 Girls Active & Bottoms" at bounding box center [947, 609] width 280 height 17
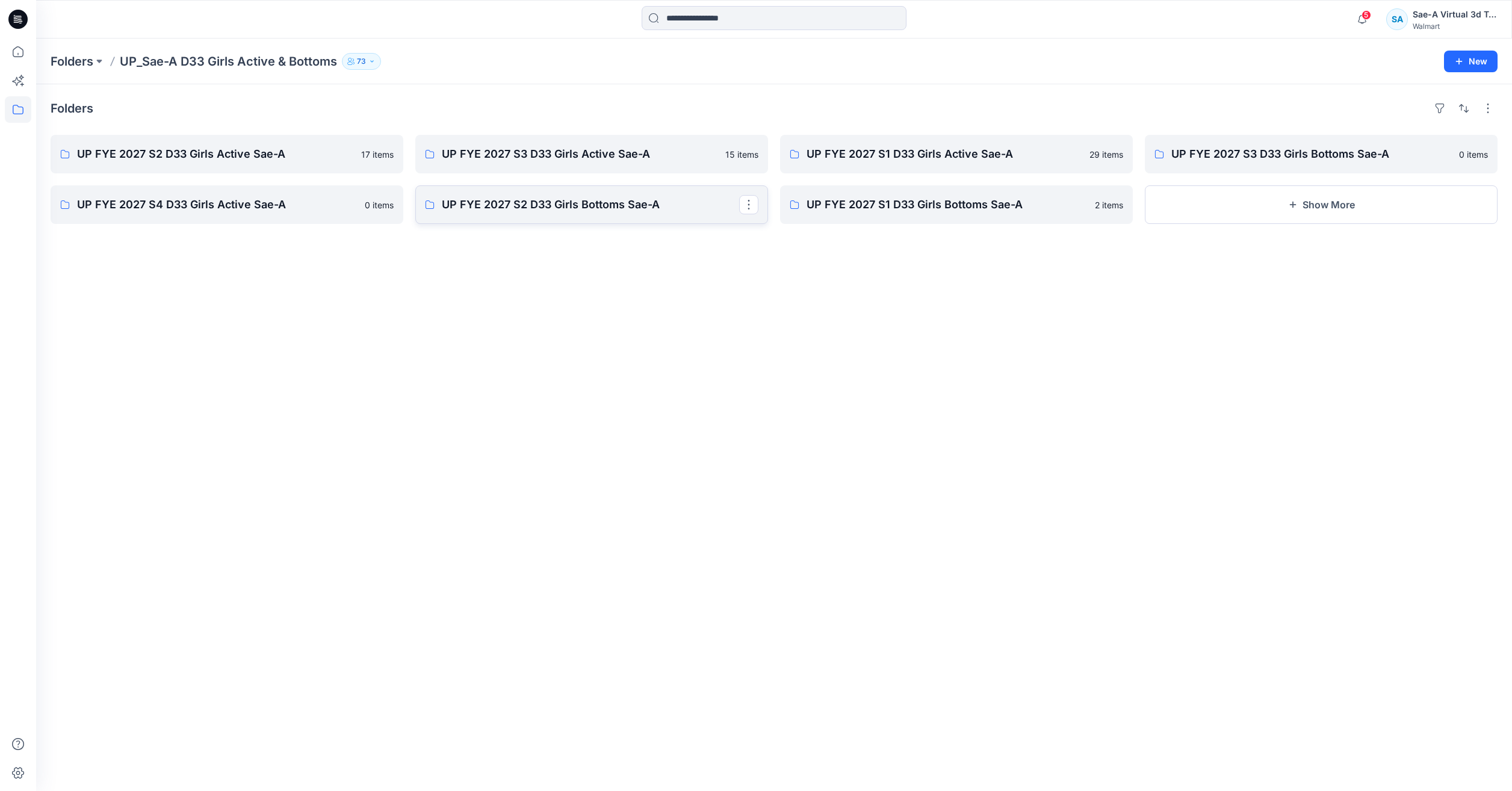
click at [585, 217] on link "UP FYE 2027 S2 D33 Girls Bottoms Sae-A" at bounding box center [592, 205] width 352 height 39
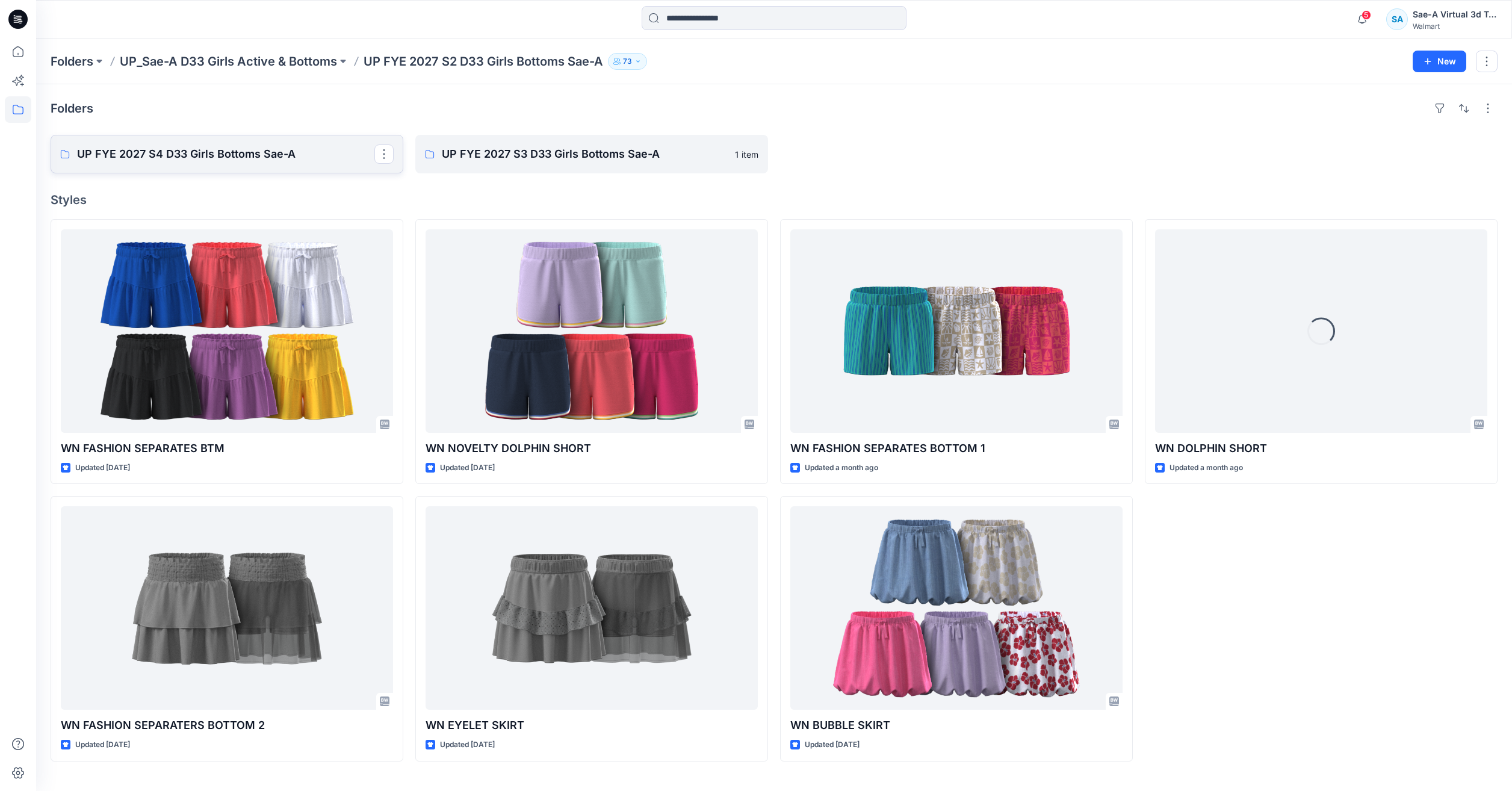
click at [238, 148] on p "UP FYE 2027 S4 D33 Girls Bottoms Sae-A" at bounding box center [225, 154] width 298 height 17
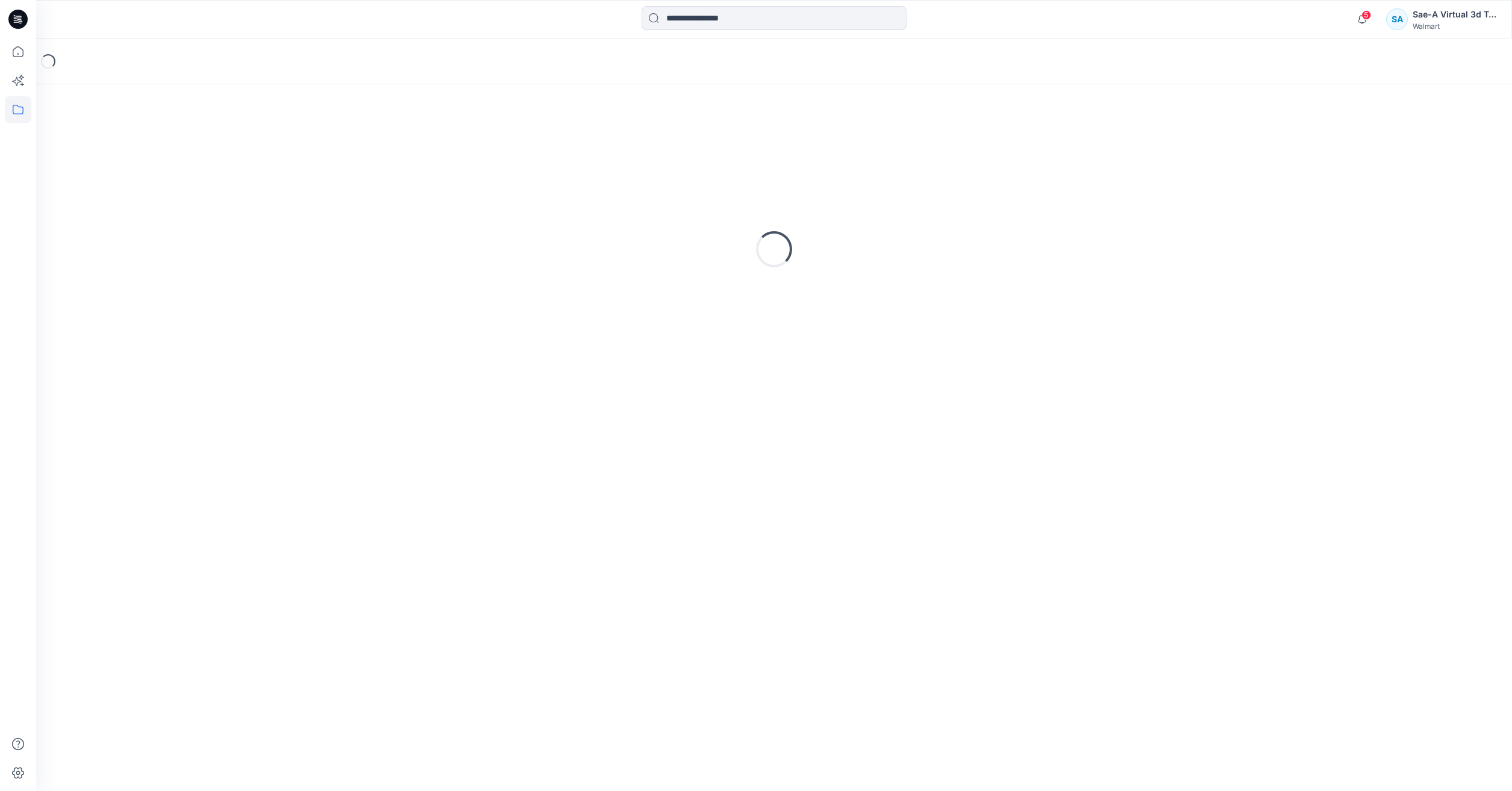
click at [238, 148] on div "Loading..." at bounding box center [774, 249] width 1447 height 301
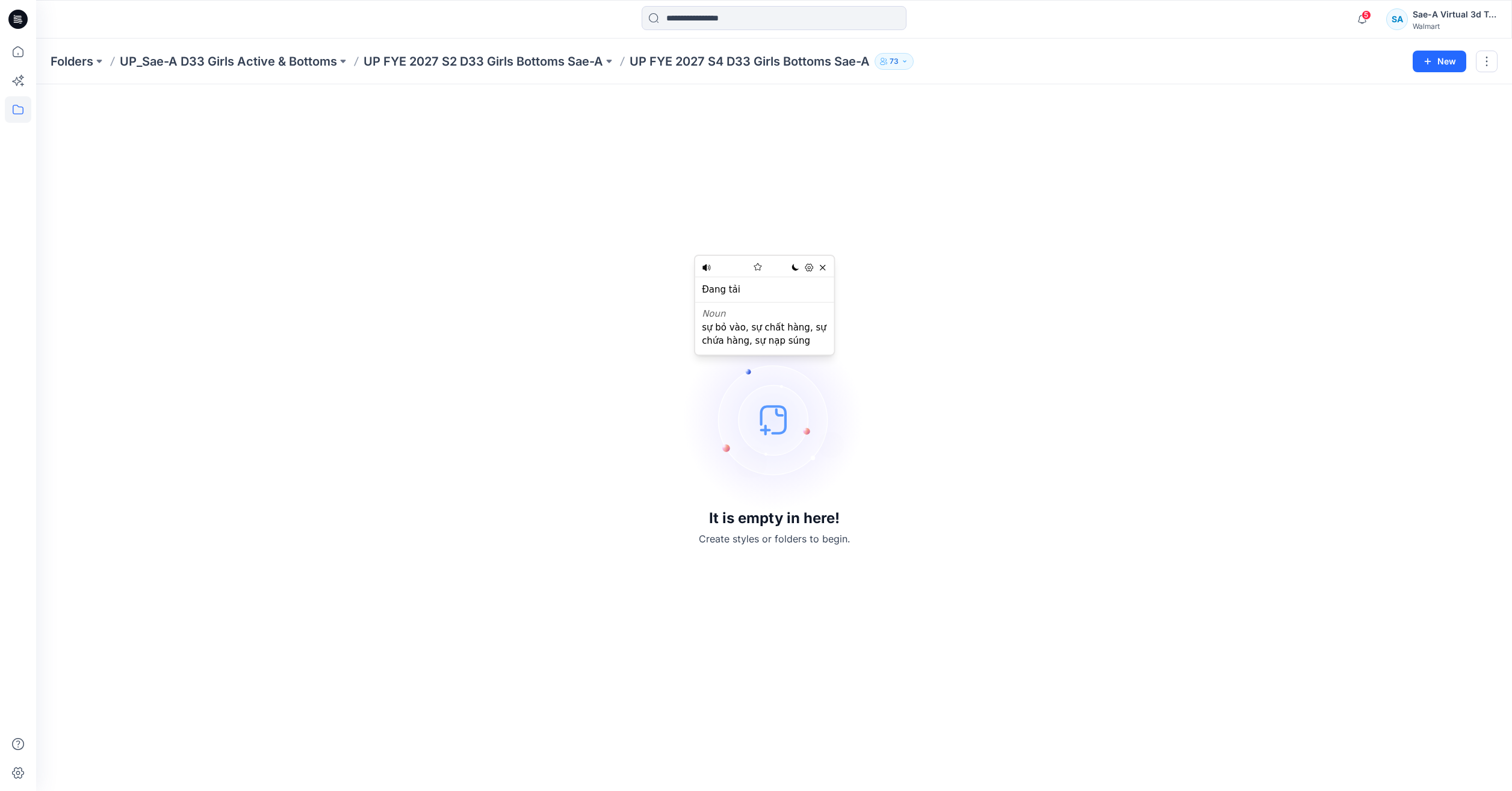
click at [186, 264] on div "It is empty in here! Create styles or folders to begin." at bounding box center [774, 438] width 1447 height 678
click at [279, 65] on p "UP_Sae-A D33 Girls Active & Bottoms" at bounding box center [228, 61] width 217 height 17
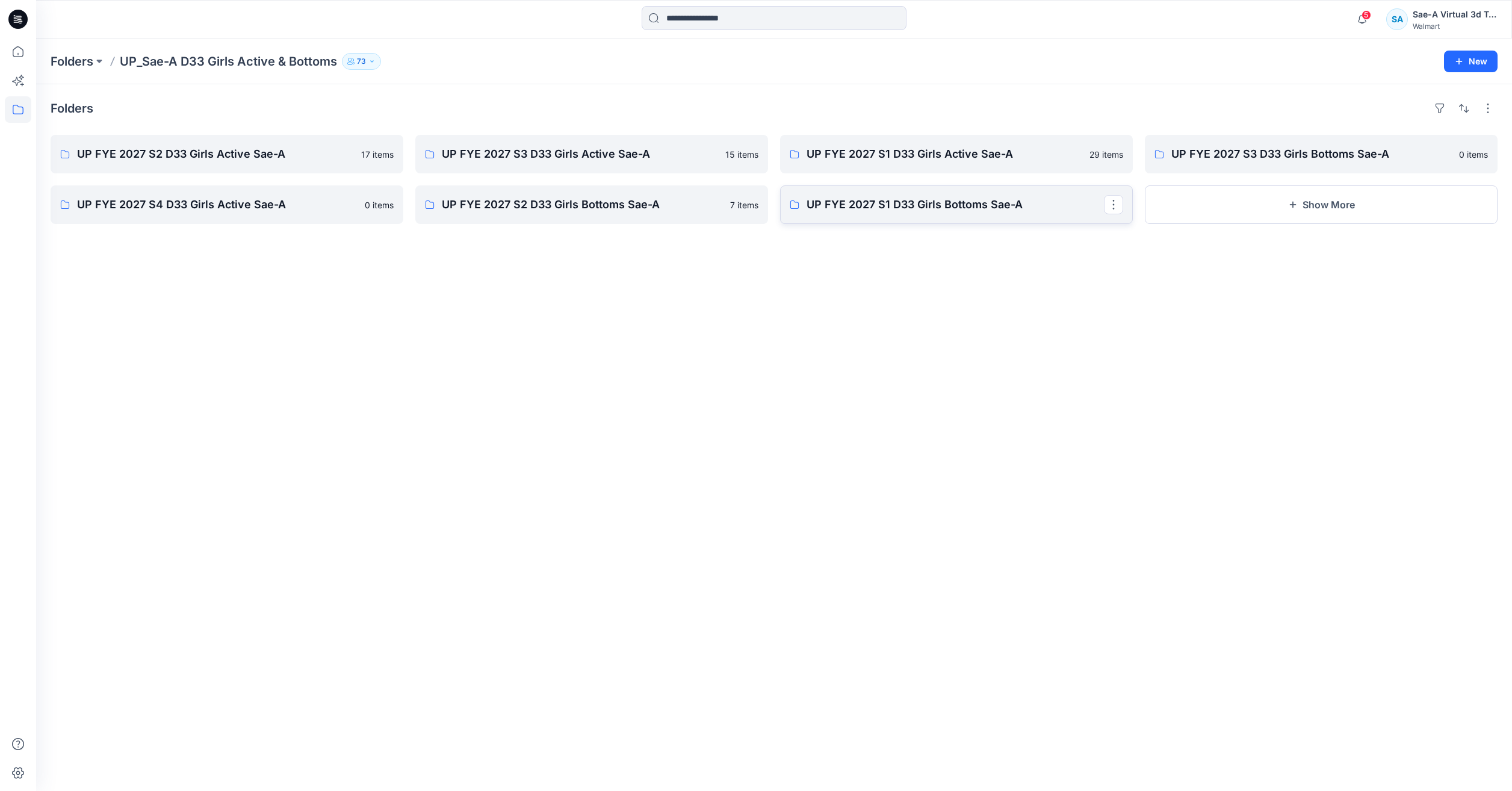
click at [903, 209] on p "UP FYE 2027 S1 D33 Girls Bottoms Sae-A" at bounding box center [955, 205] width 298 height 17
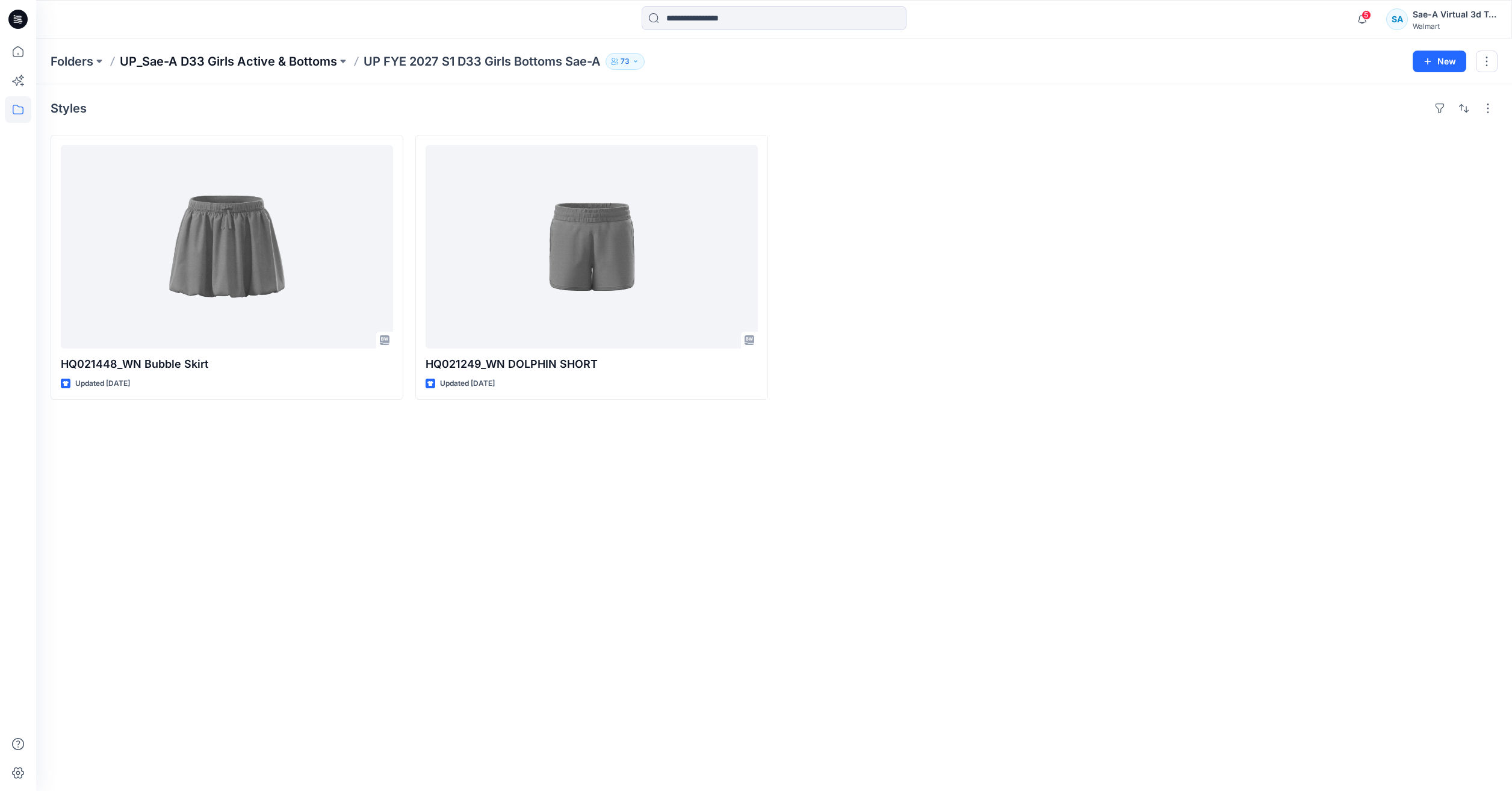
click at [273, 61] on p "UP_Sae-A D33 Girls Active & Bottoms" at bounding box center [228, 61] width 217 height 17
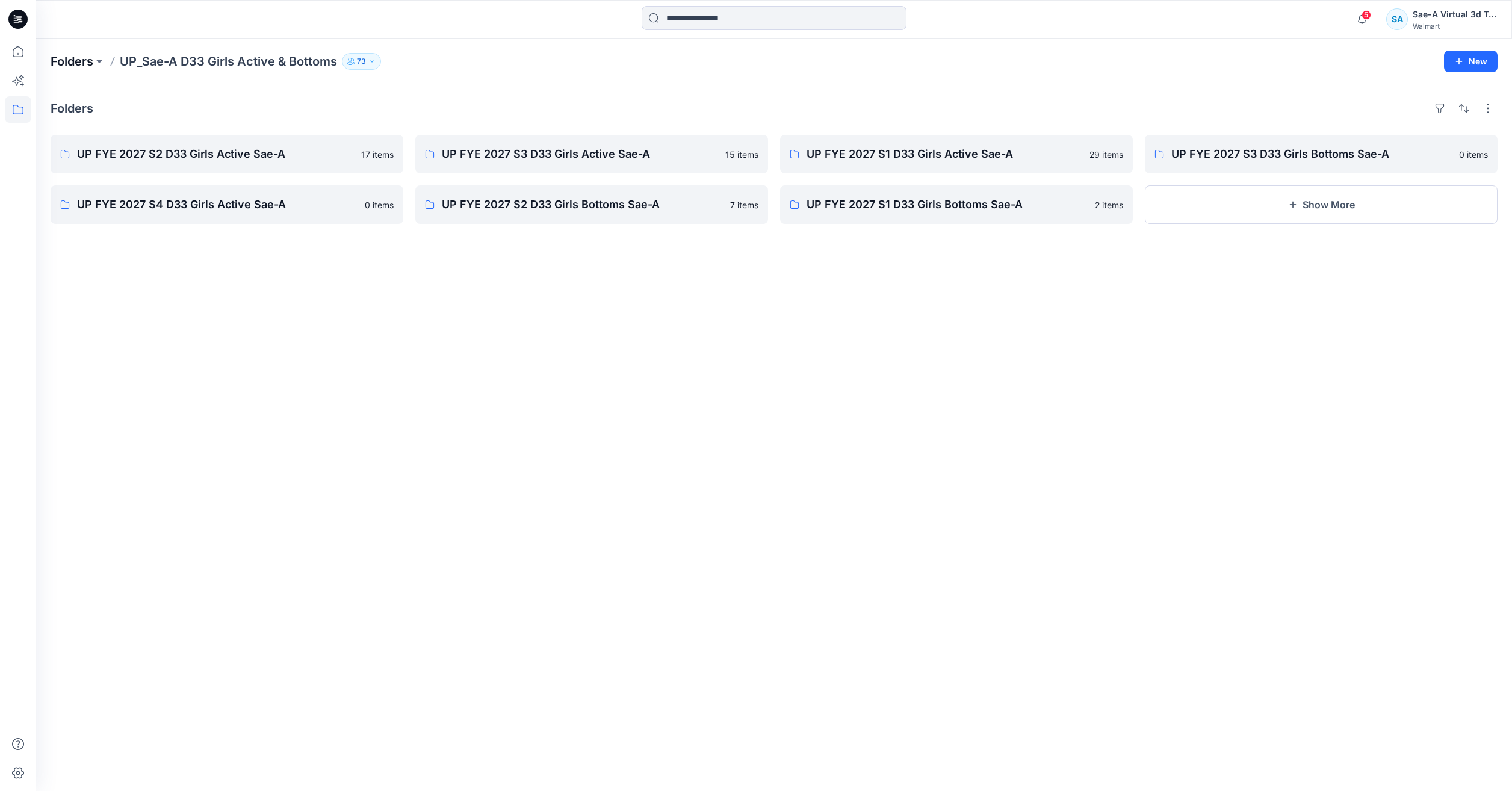
click at [92, 59] on div "Folders UP_Sae-A D33 Girls Active & Bottoms 73" at bounding box center [727, 61] width 1353 height 17
click at [90, 59] on p "Folders" at bounding box center [72, 61] width 43 height 17
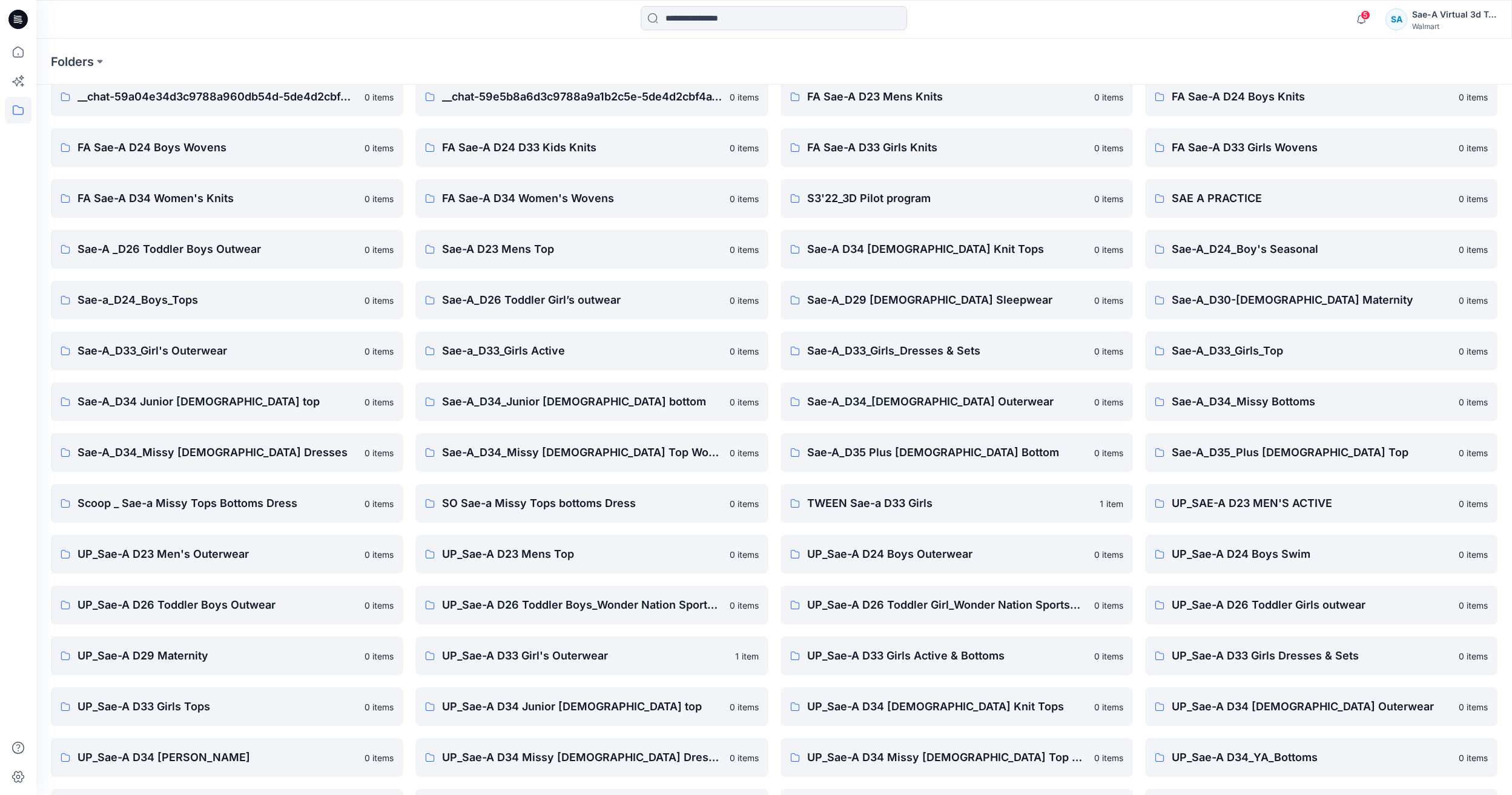
scroll to position [103, 0]
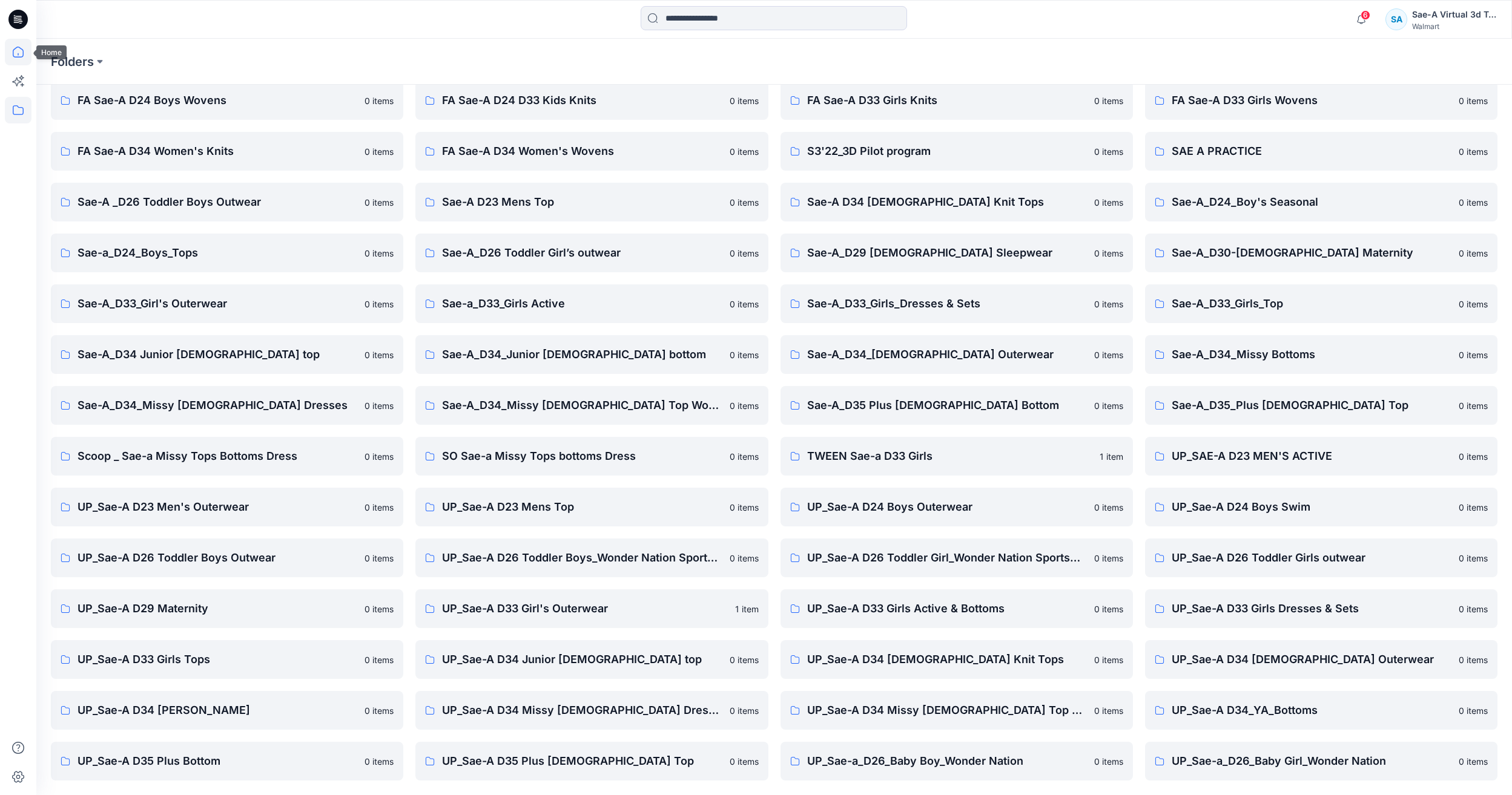
click at [9, 58] on icon at bounding box center [18, 52] width 27 height 27
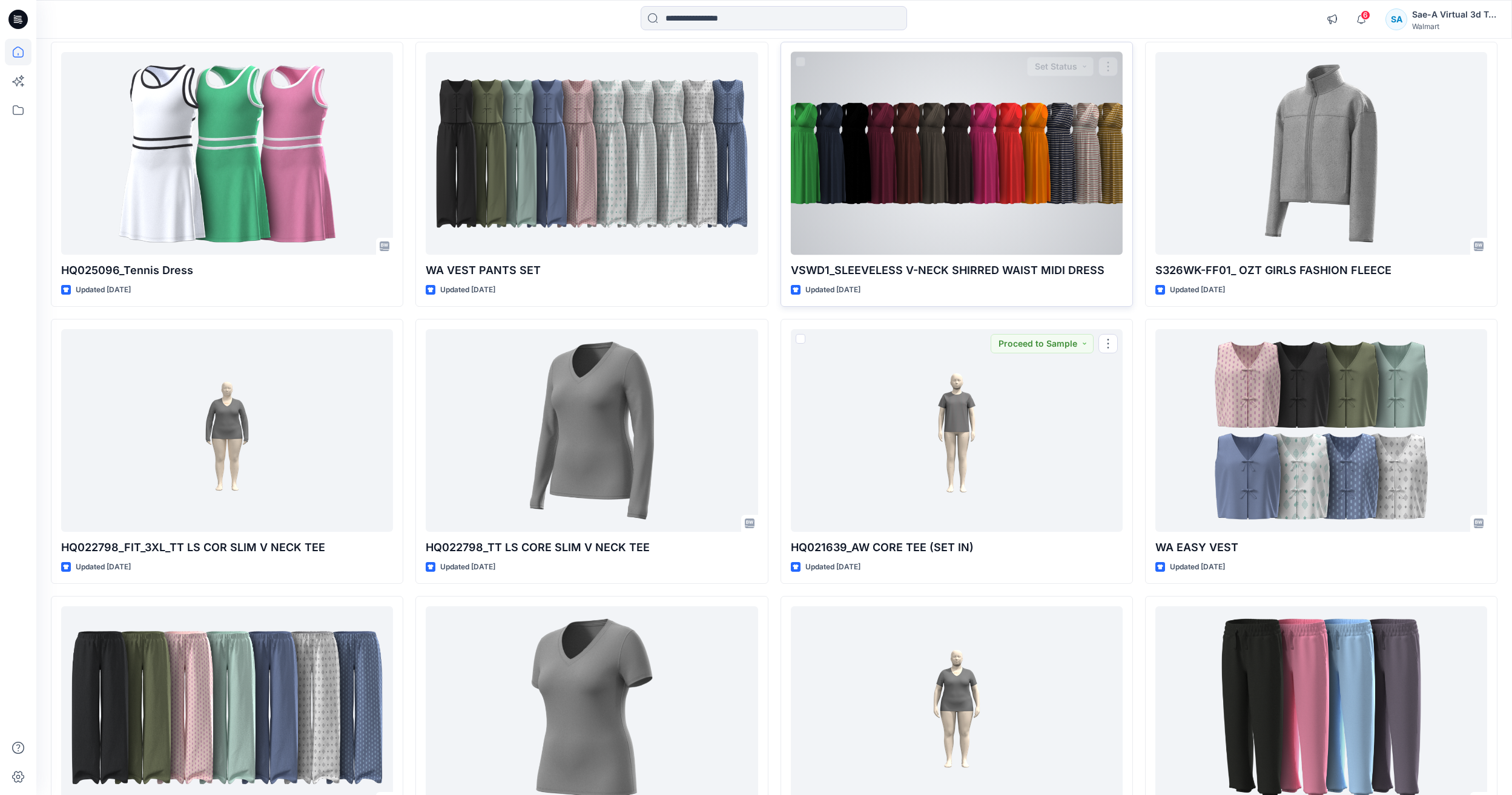
scroll to position [494, 0]
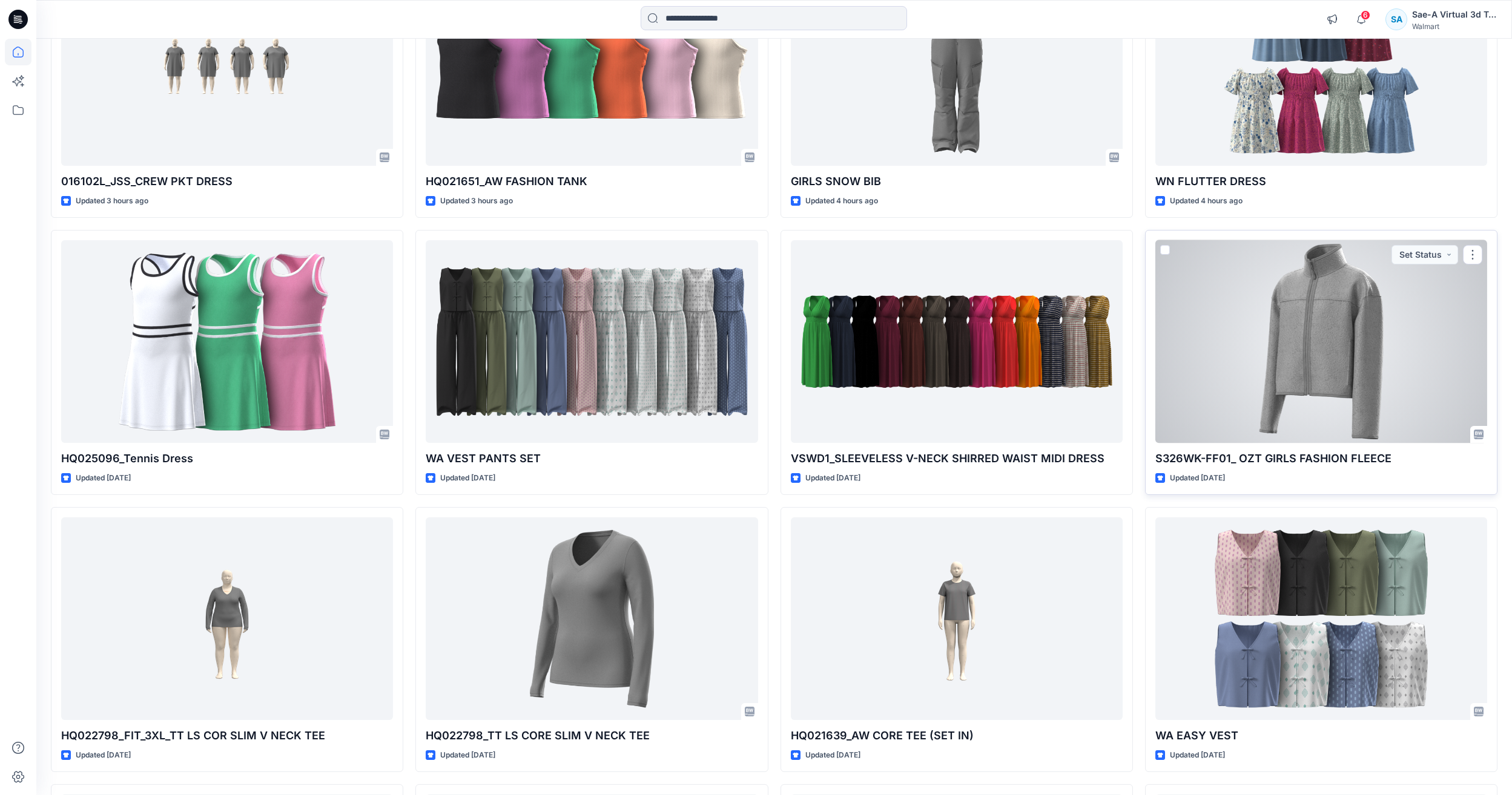
click at [1379, 328] on div at bounding box center [1321, 342] width 332 height 203
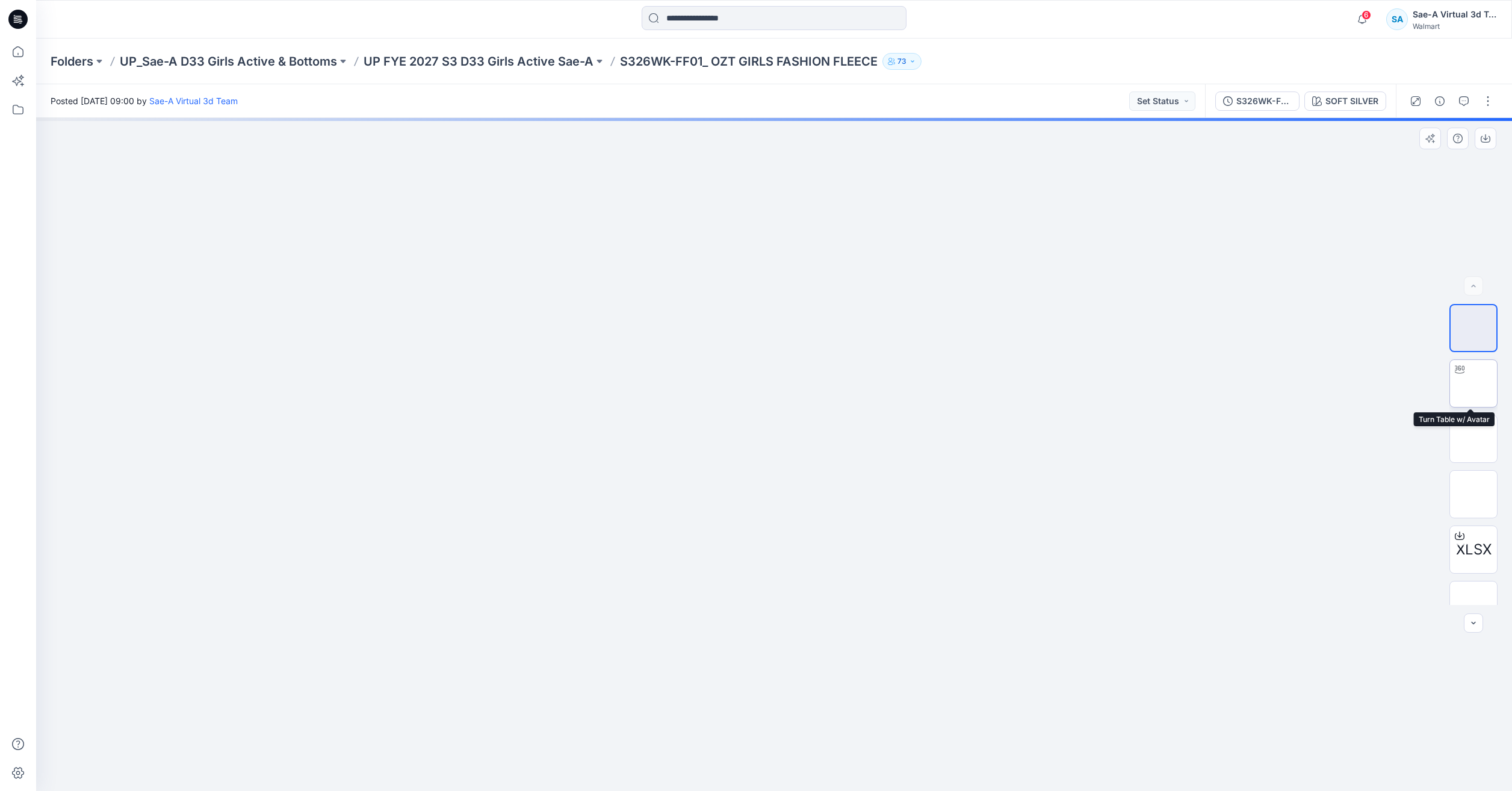
click at [1473, 383] on img at bounding box center [1473, 383] width 0 height 0
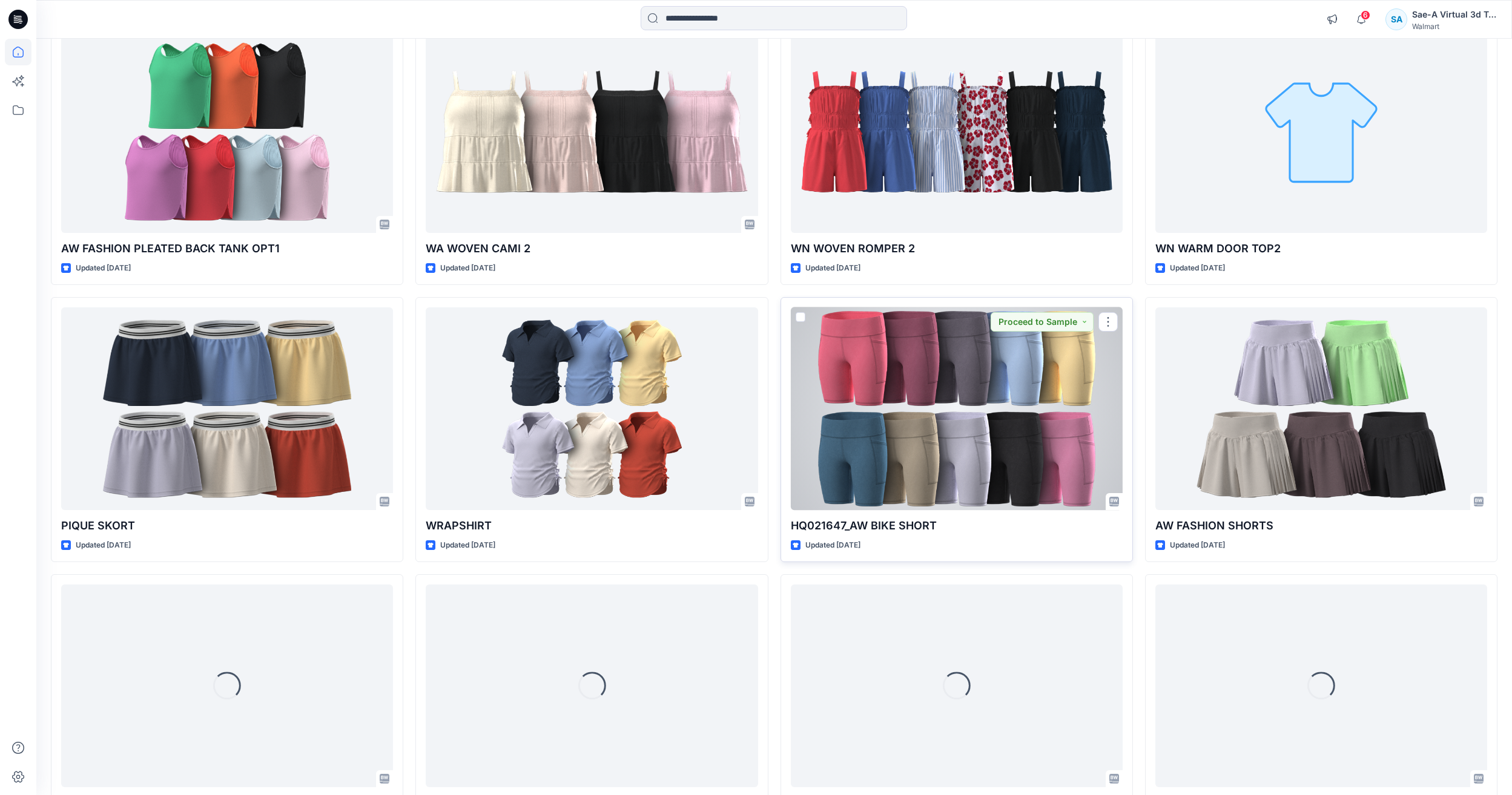
scroll to position [2097, 0]
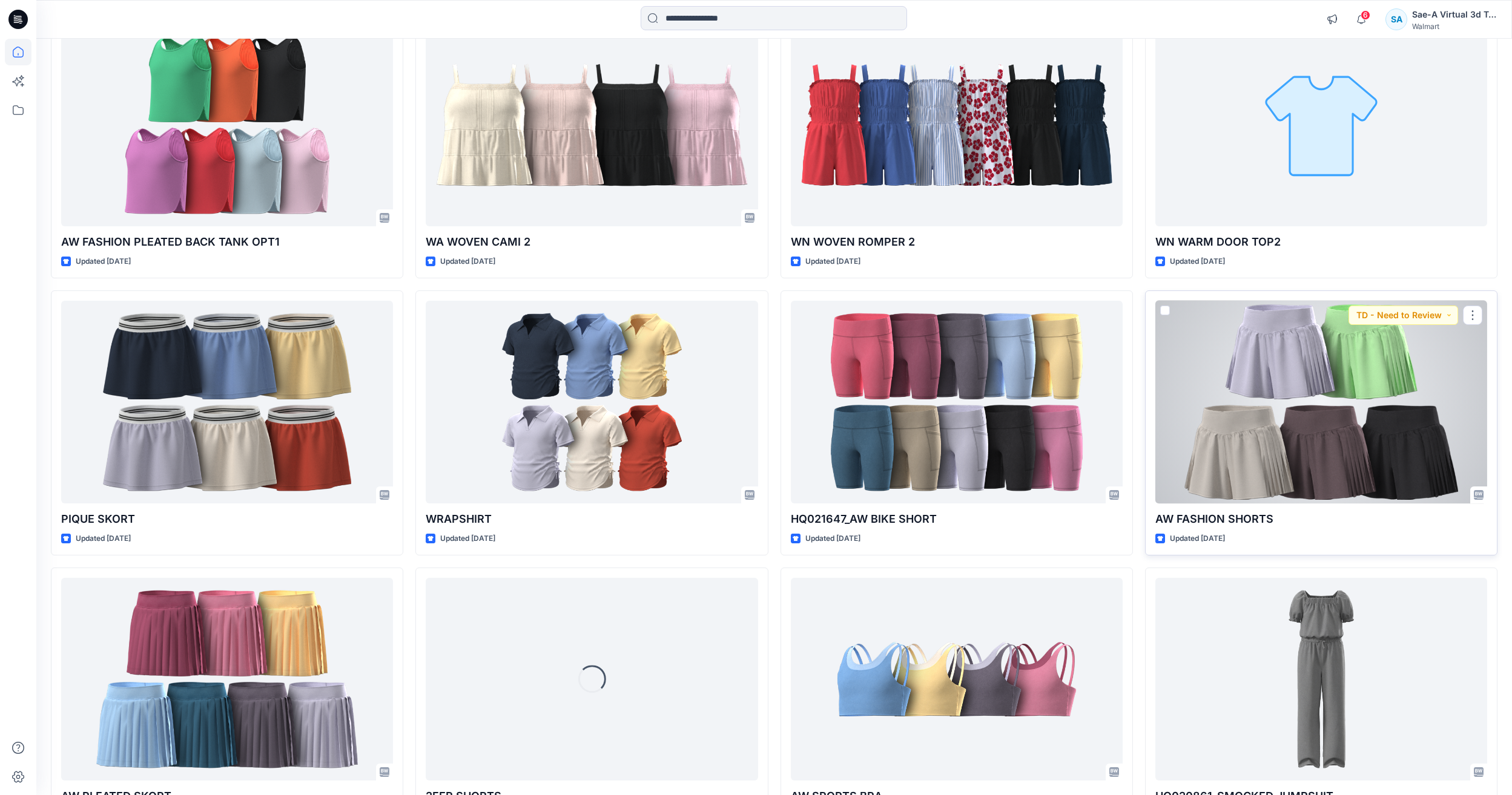
click at [1361, 423] on div at bounding box center [1321, 402] width 332 height 203
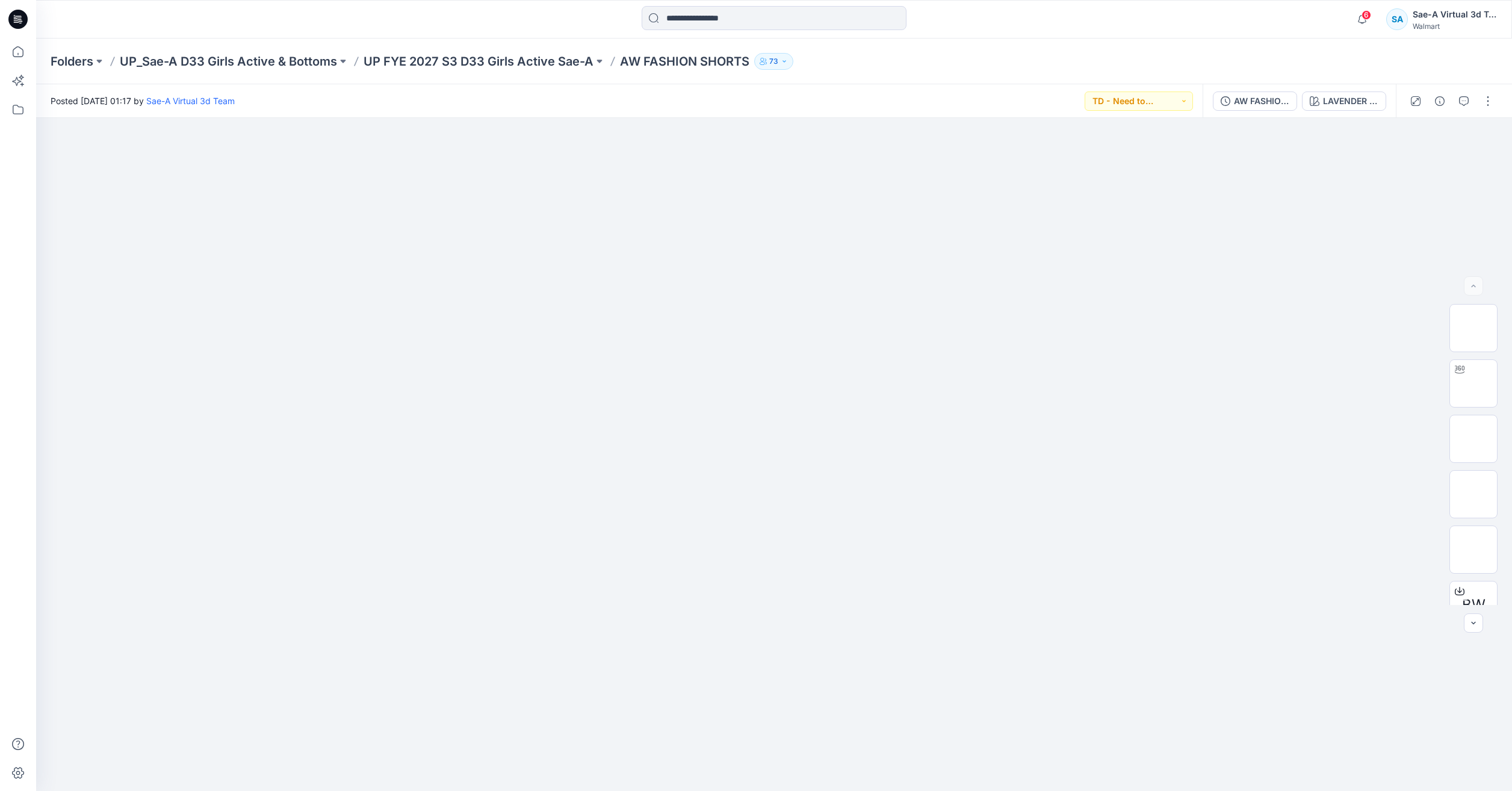
drag, startPoint x: 25, startPoint y: 56, endPoint x: 33, endPoint y: 55, distance: 8.1
click at [25, 56] on icon at bounding box center [18, 51] width 26 height 26
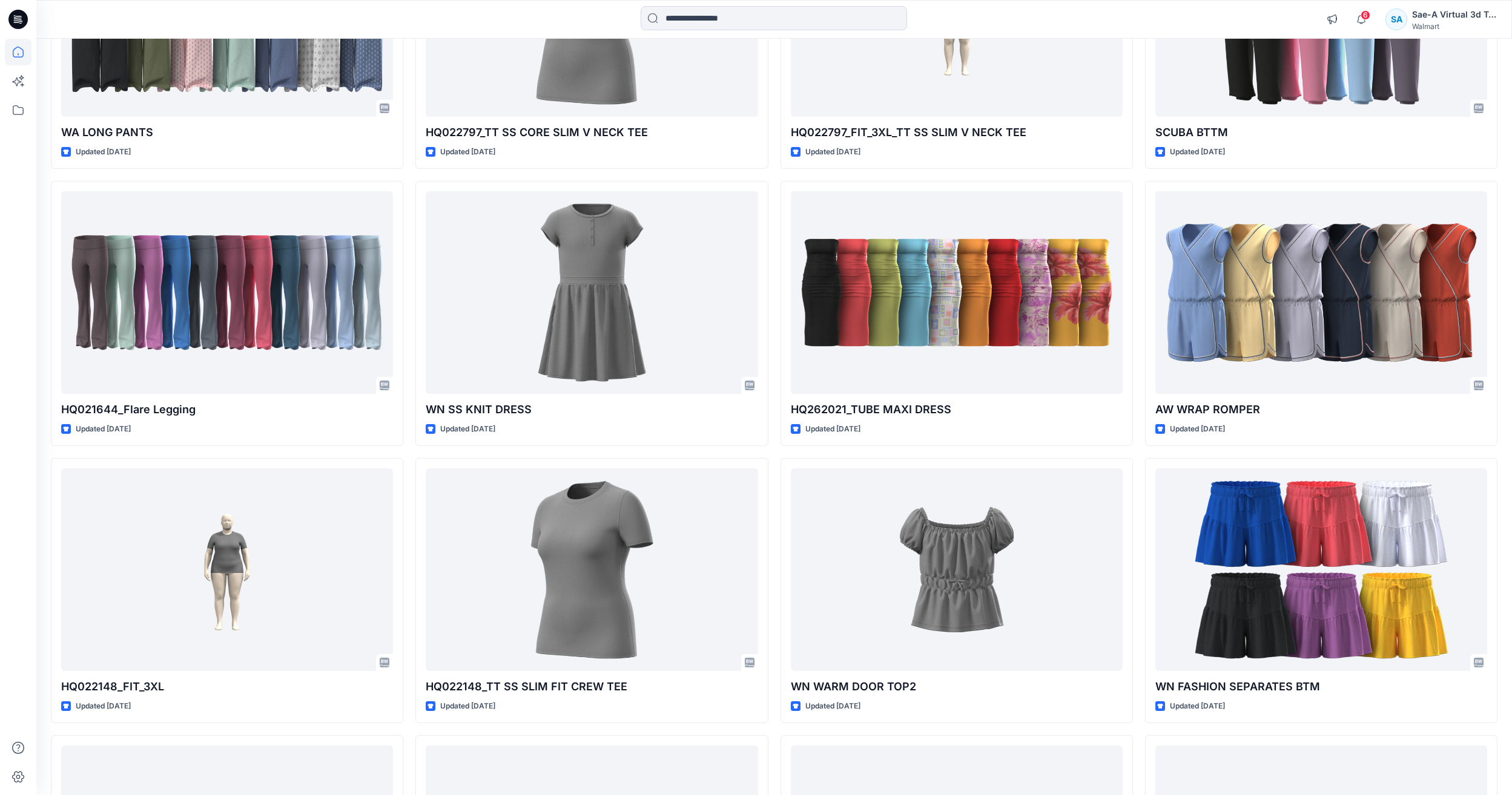
scroll to position [1203, 0]
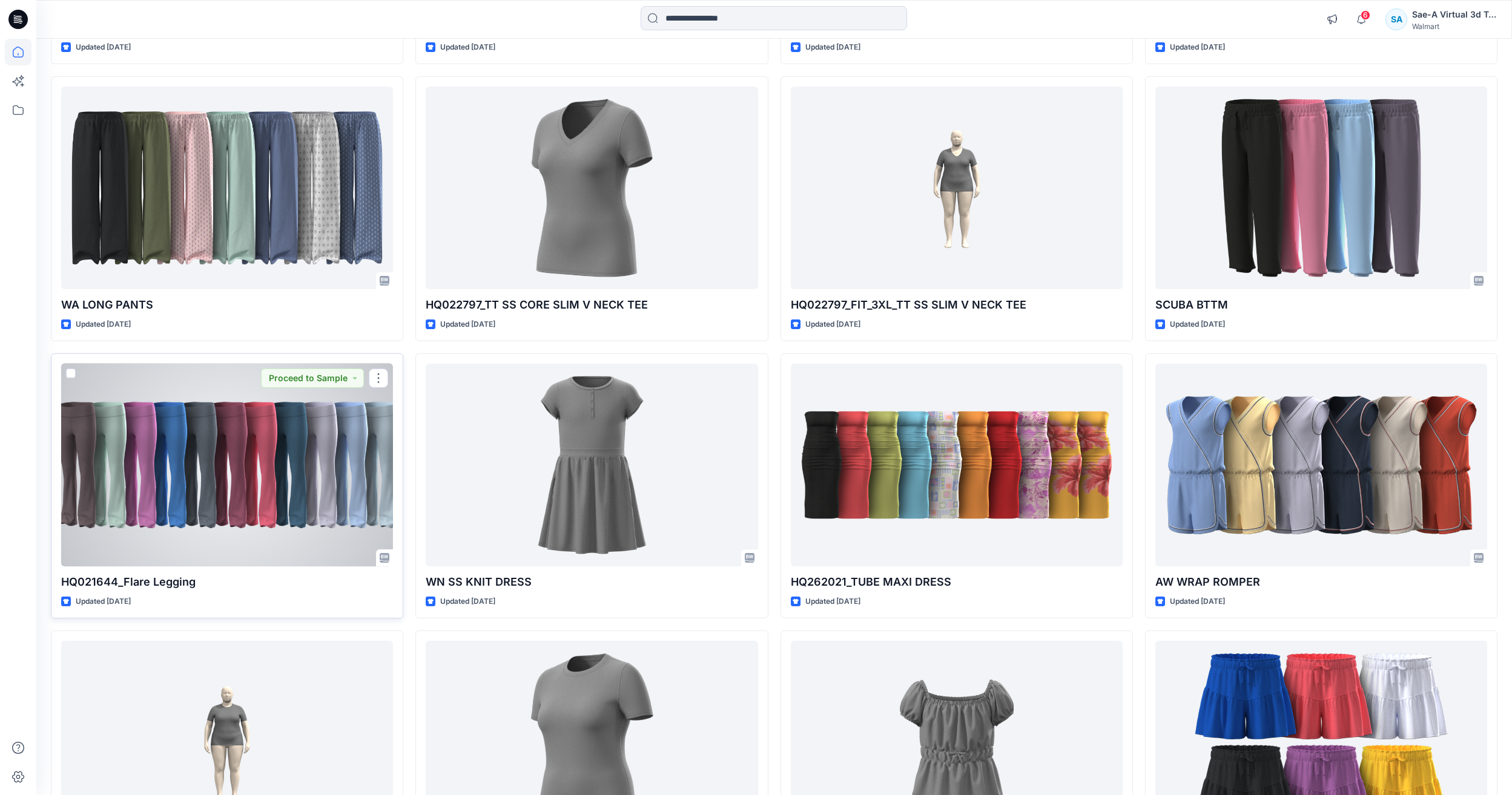
click at [344, 428] on div at bounding box center [227, 465] width 332 height 203
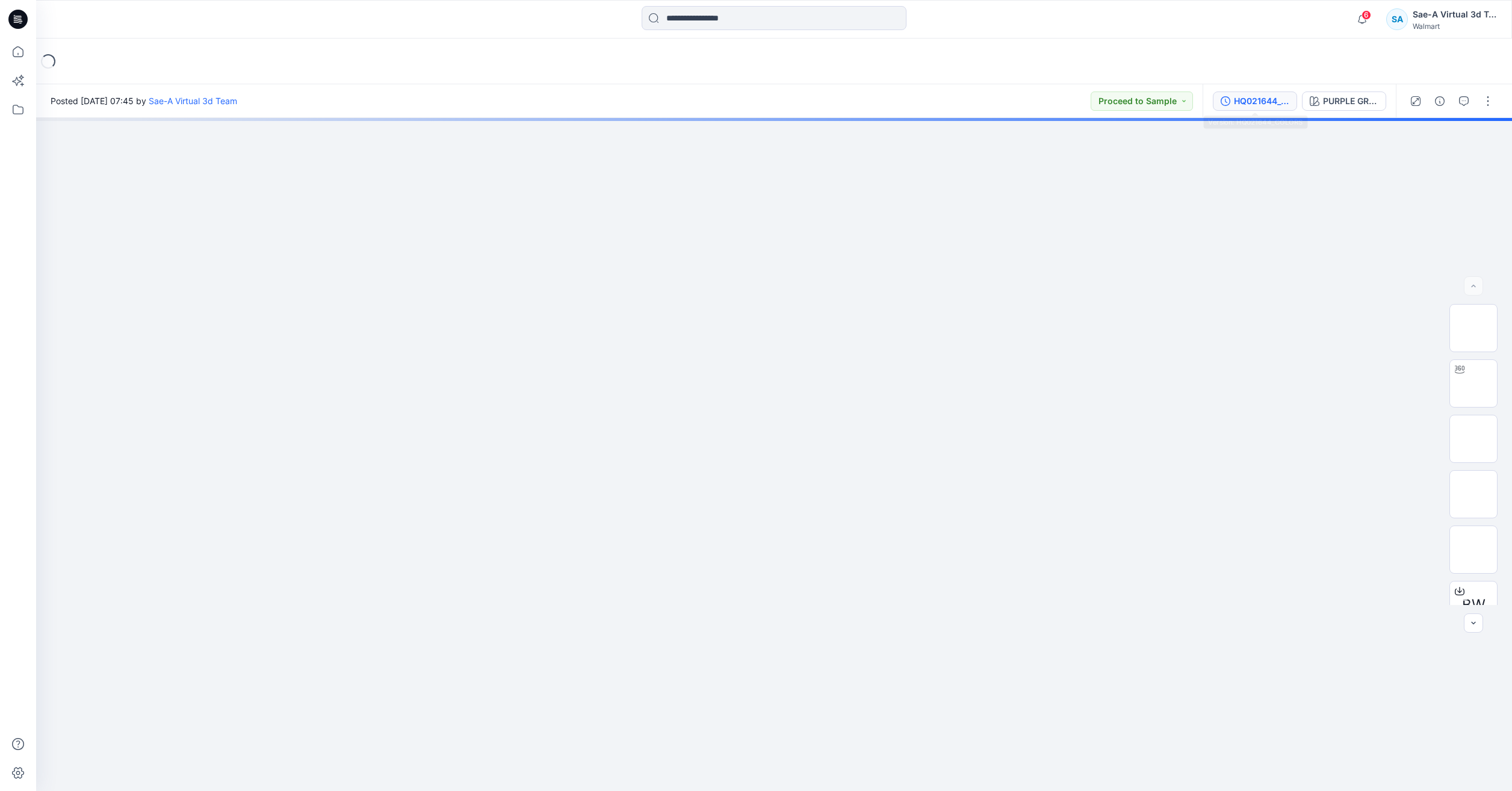
click at [1232, 107] on button "HQ021644_COLORS" at bounding box center [1255, 101] width 84 height 19
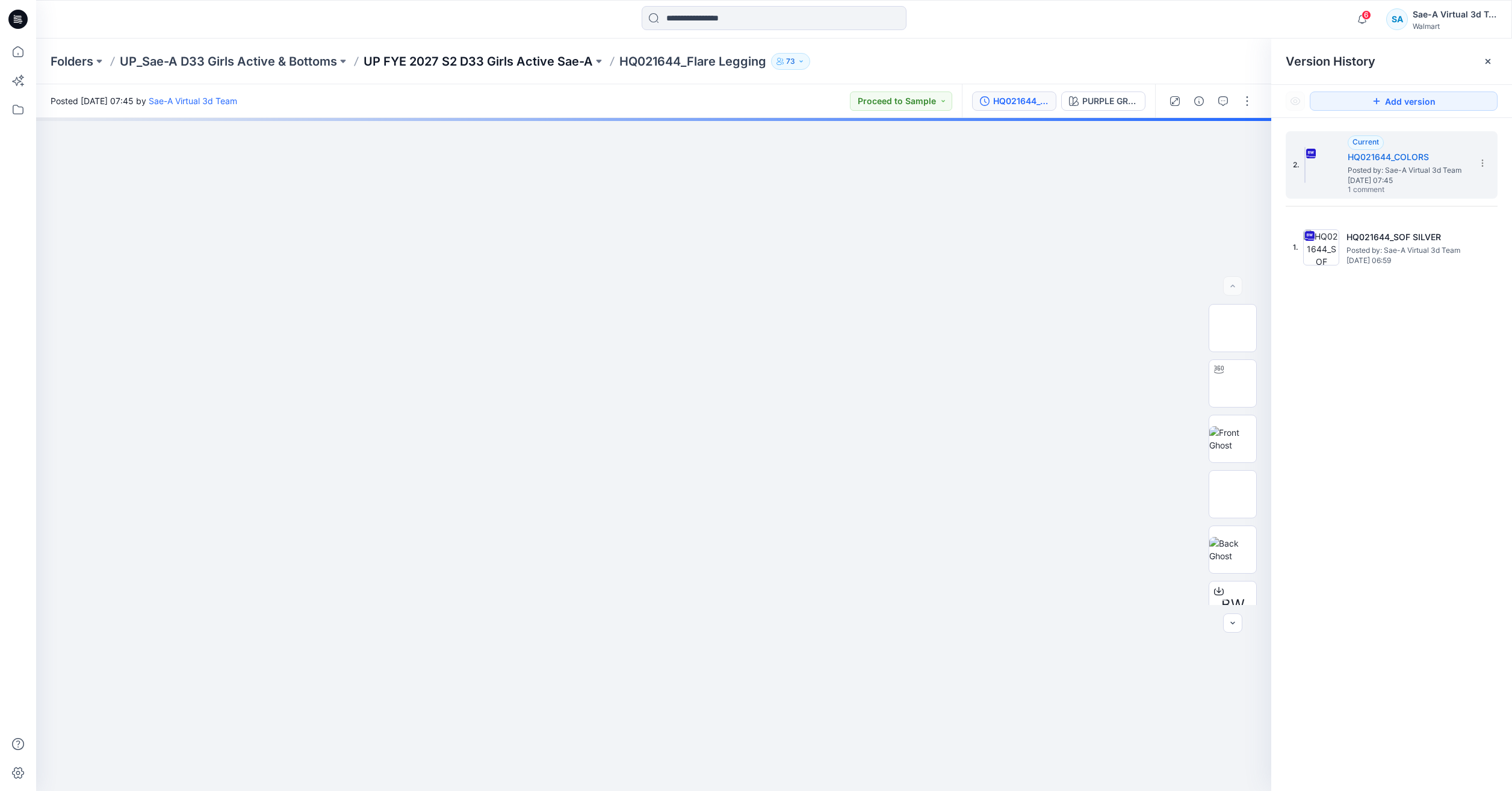
click at [494, 68] on p "UP FYE 2027 S2 D33 Girls Active Sae-A" at bounding box center [477, 61] width 229 height 17
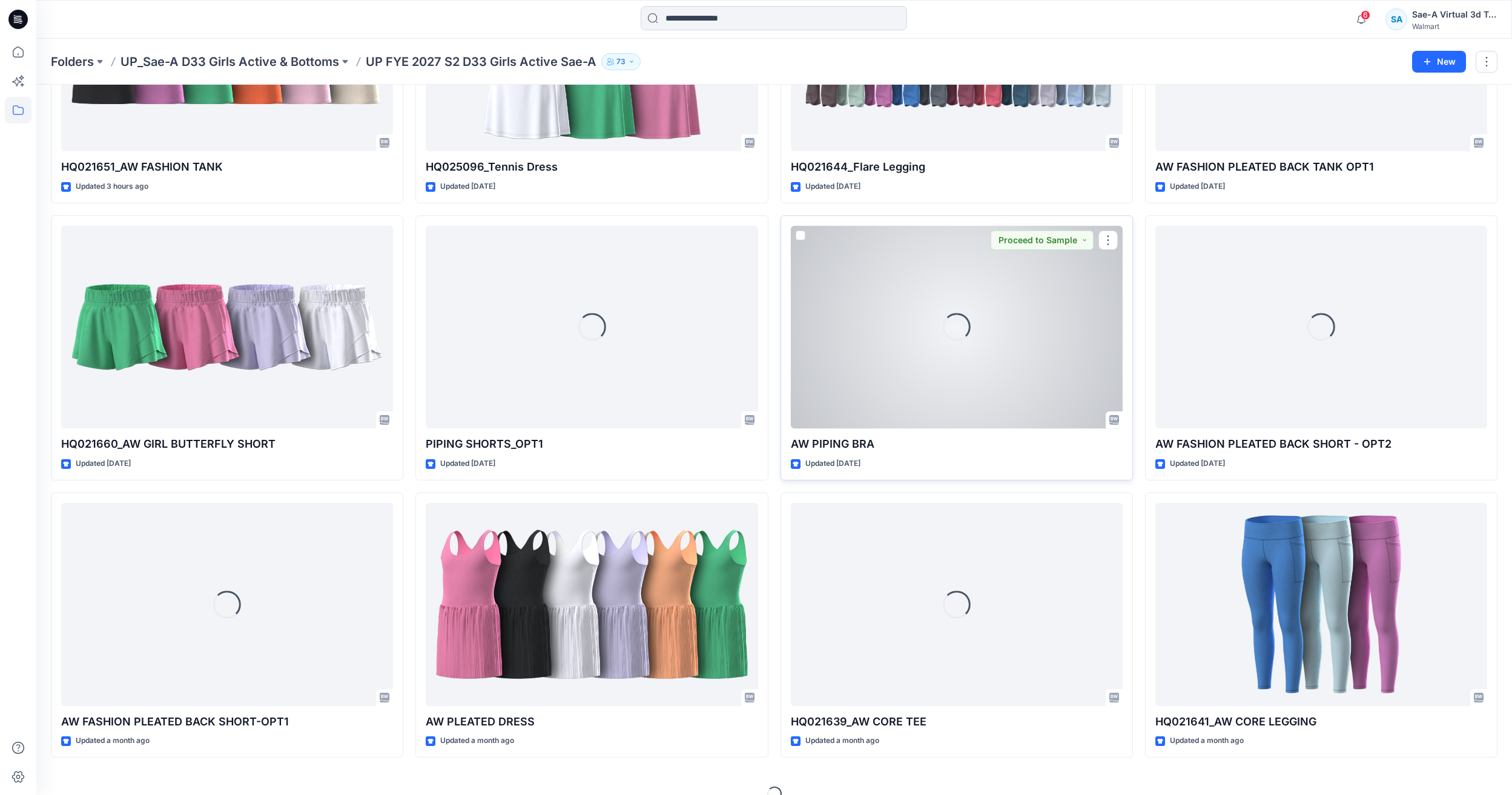
scroll to position [218, 0]
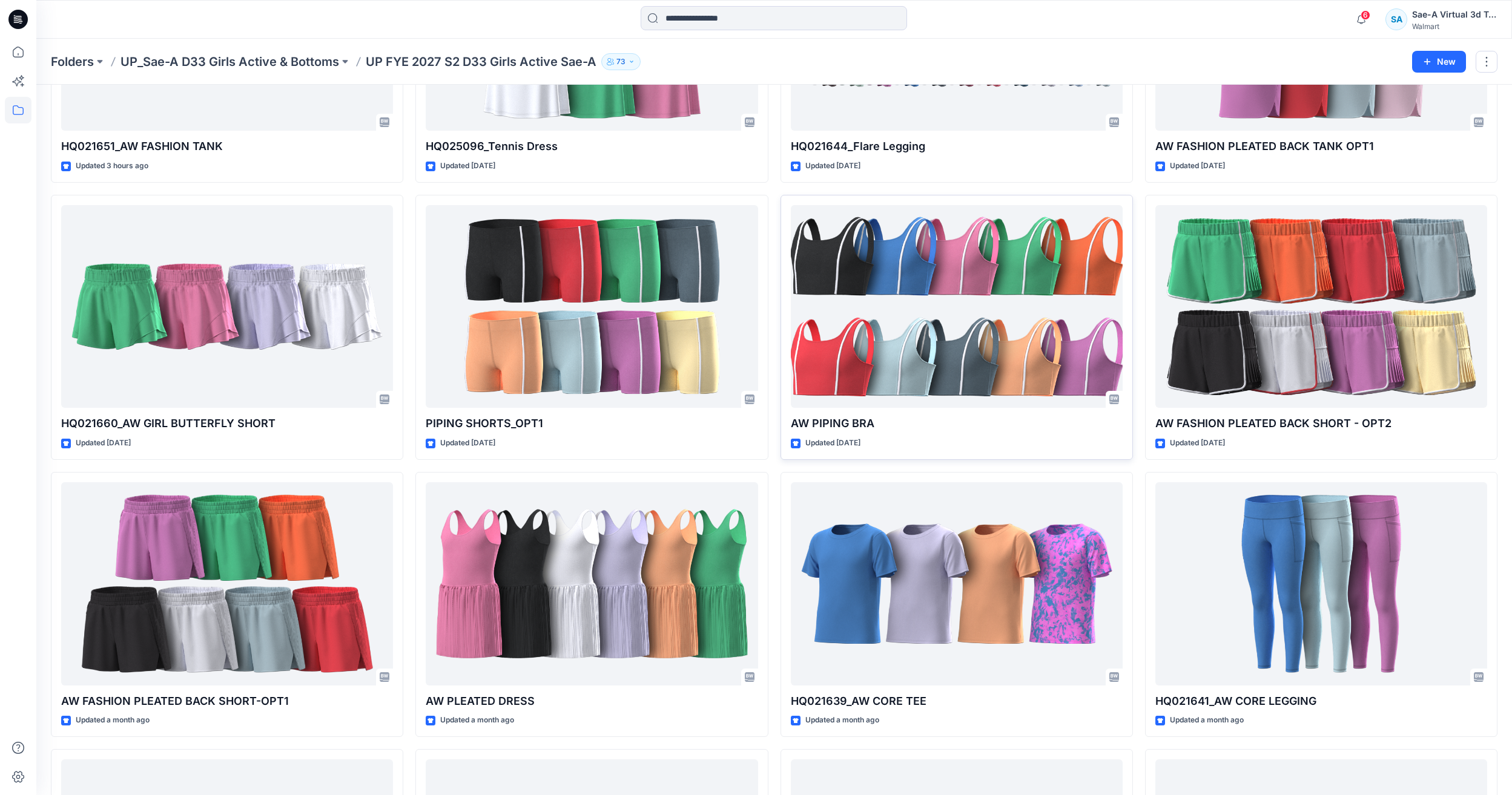
click at [406, 463] on div "HQ021651_AW FASHION TANK Updated 3 hours ago HQ021660_AW GIRL BUTTERFLY SHORT U…" at bounding box center [774, 604] width 1447 height 1374
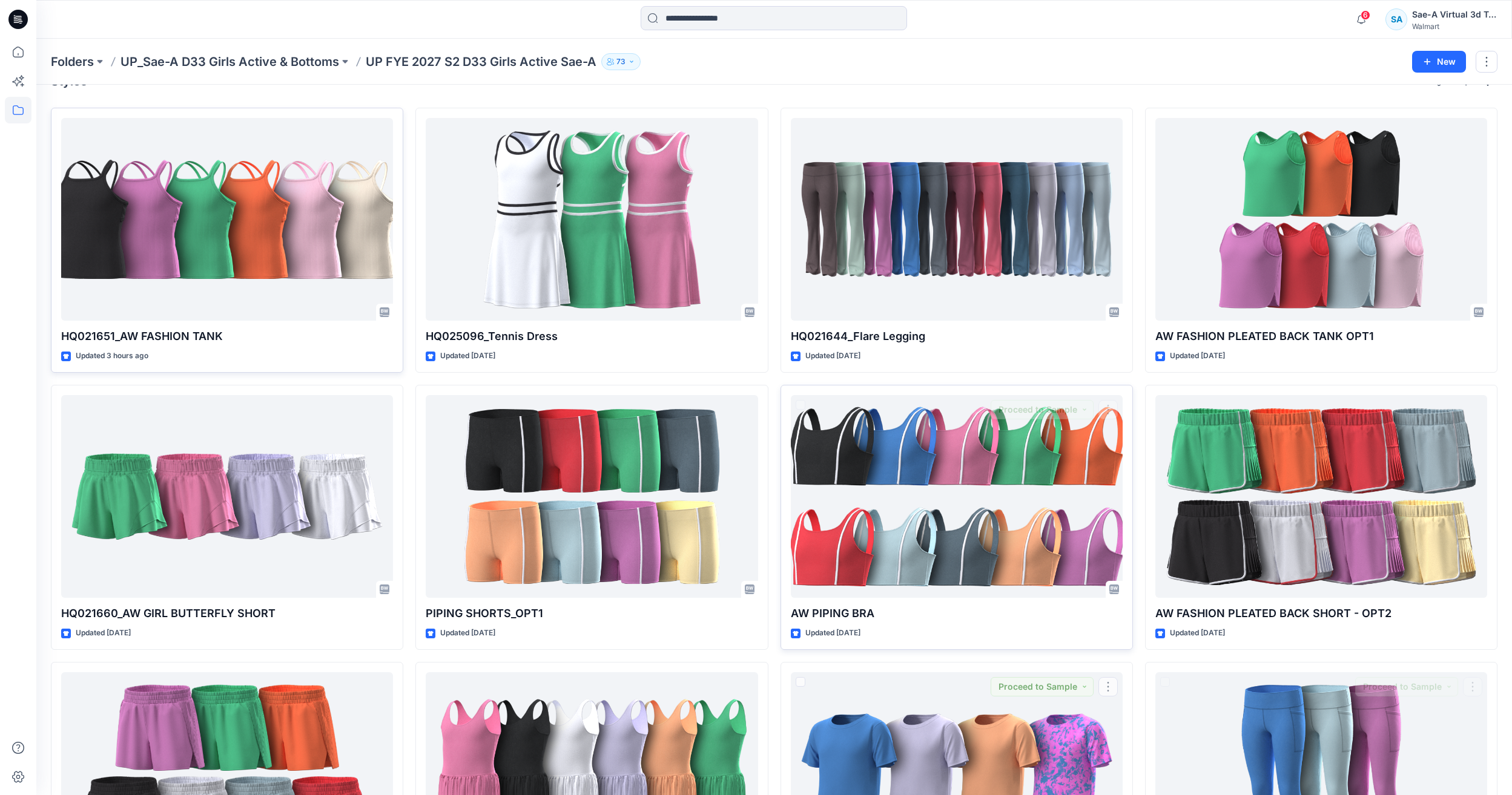
scroll to position [0, 0]
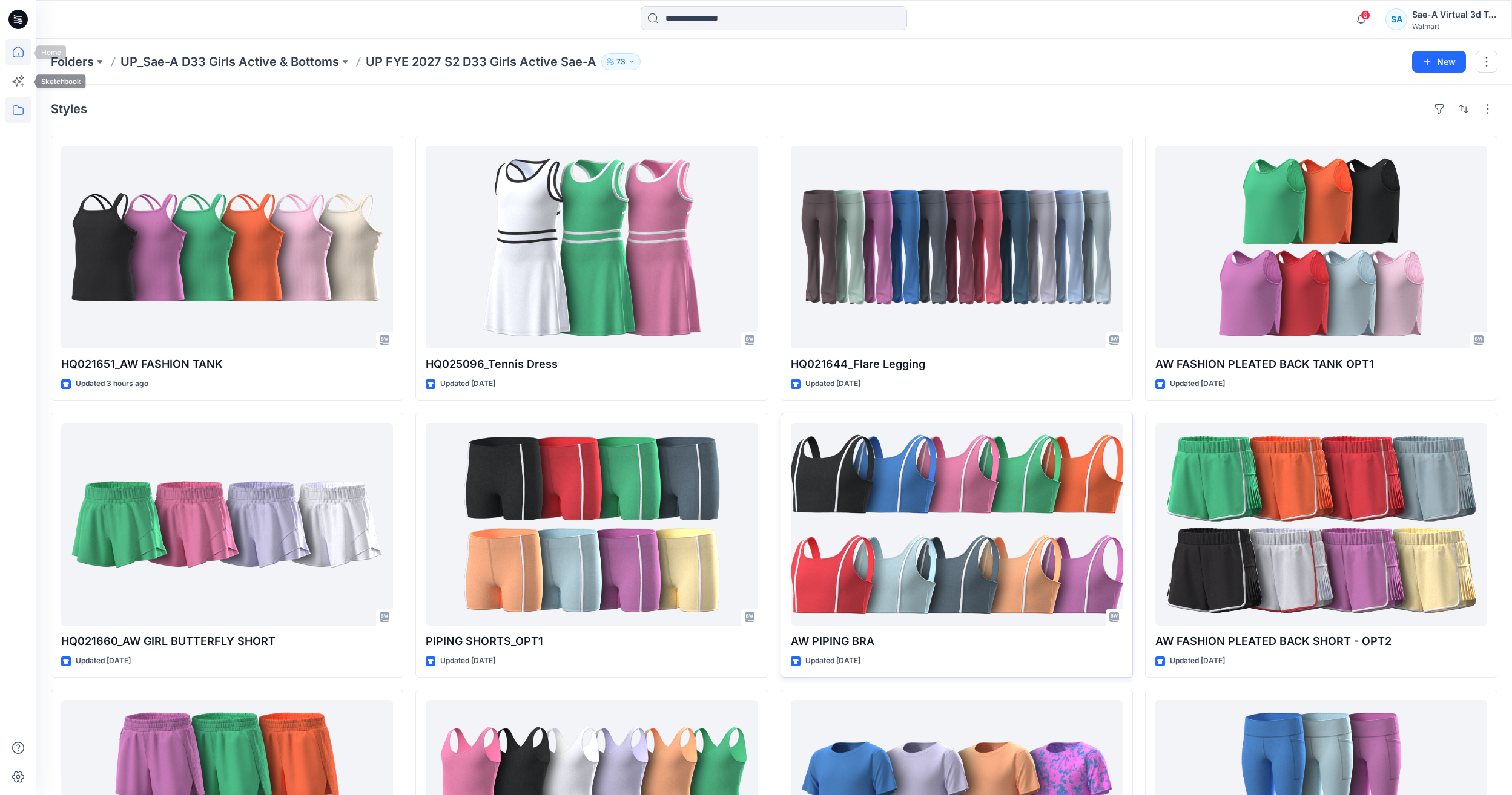
click at [10, 54] on icon at bounding box center [18, 52] width 27 height 27
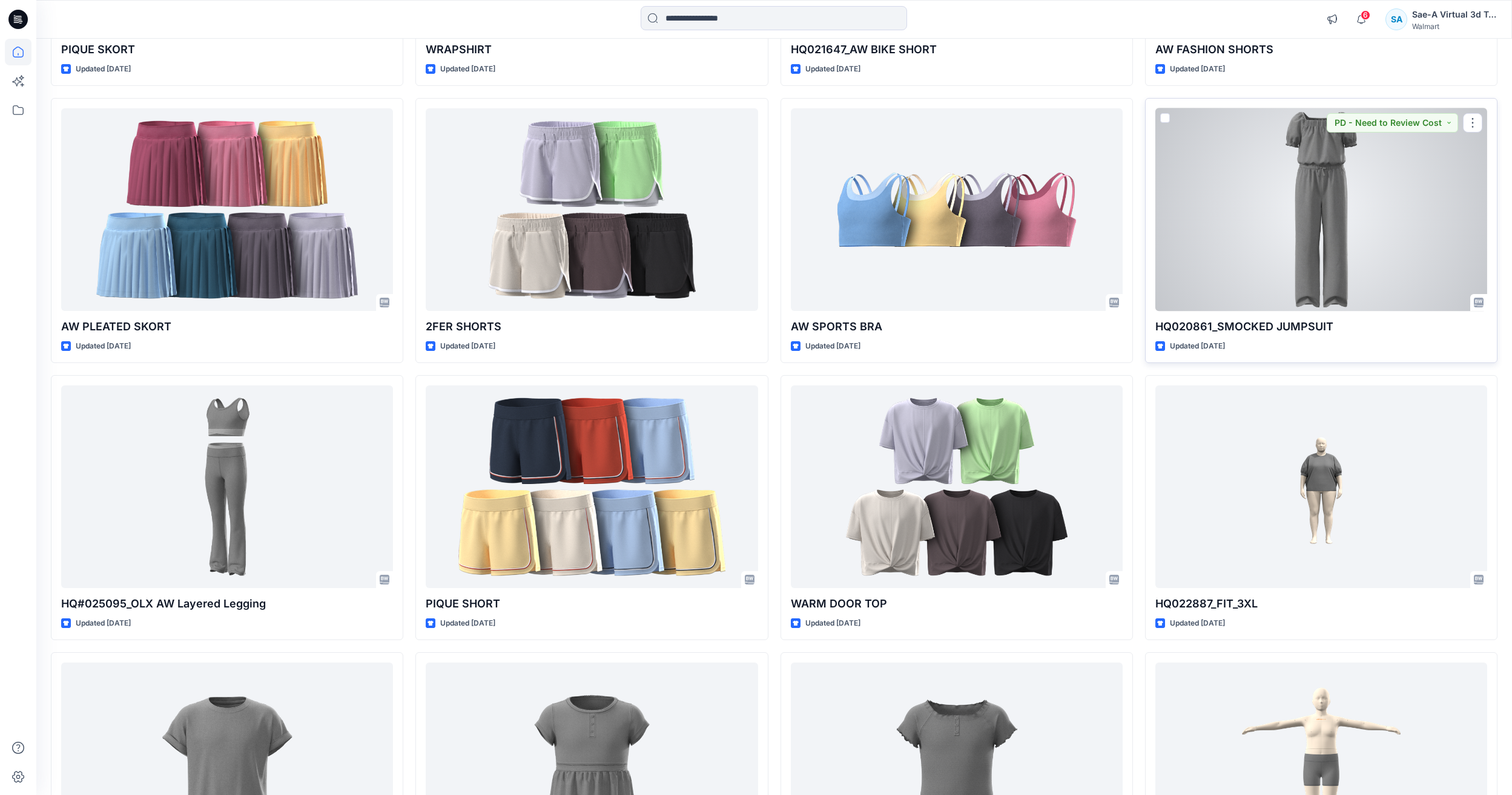
scroll to position [2602, 0]
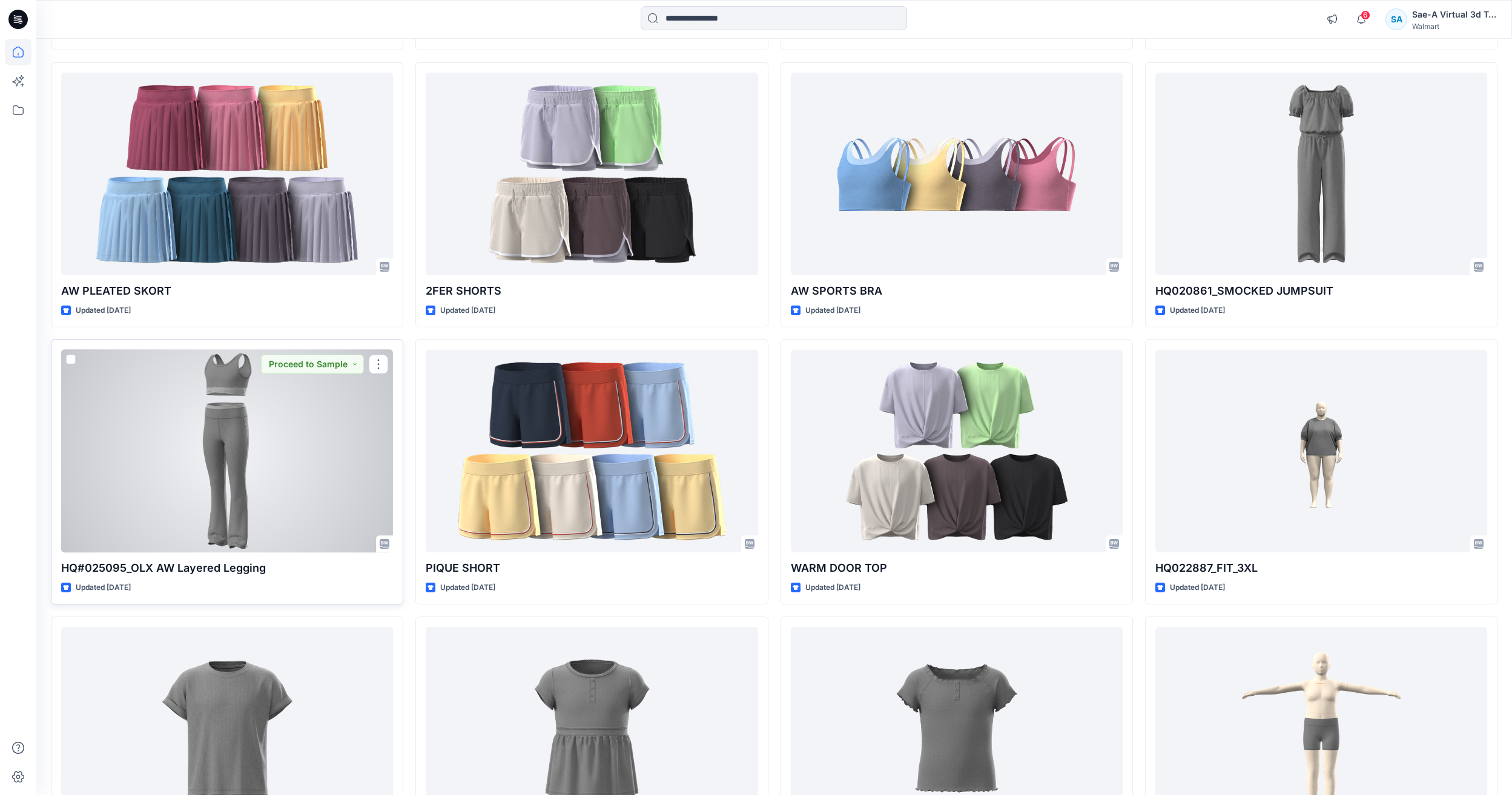
click at [315, 432] on div at bounding box center [227, 451] width 332 height 203
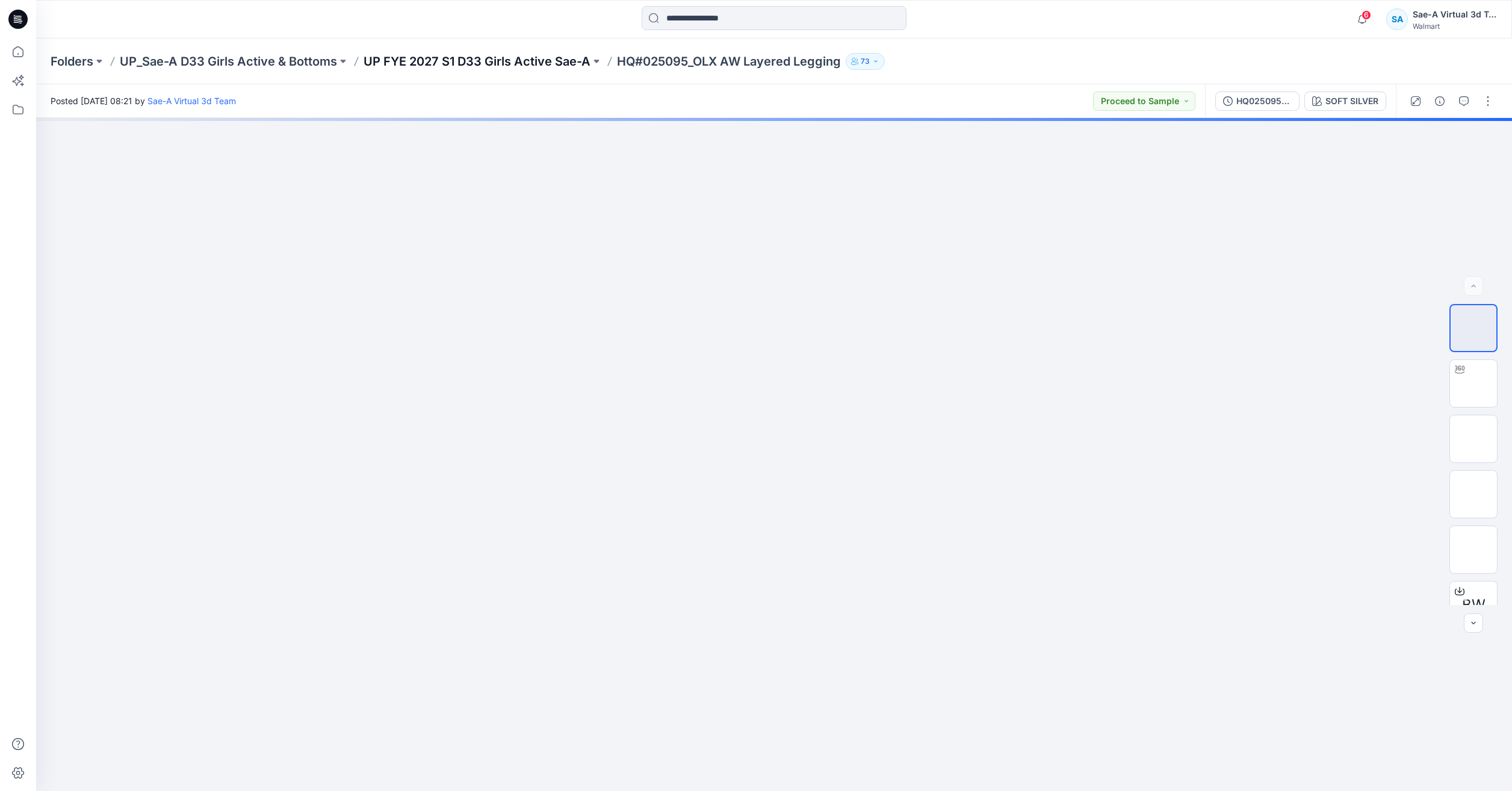
click at [517, 57] on p "UP FYE 2027 S1 D33 Girls Active Sae-A" at bounding box center [477, 61] width 227 height 17
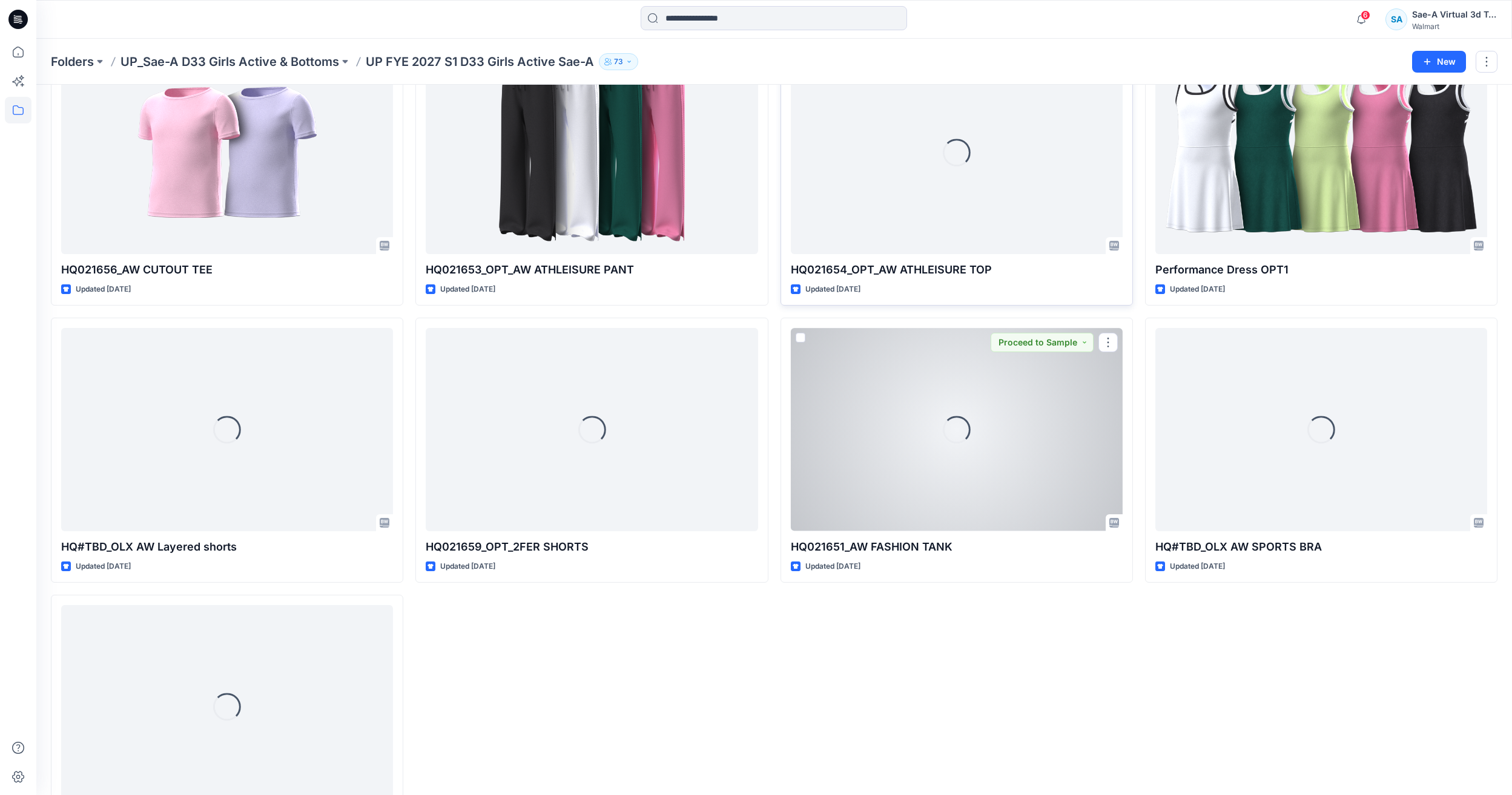
scroll to position [1561, 0]
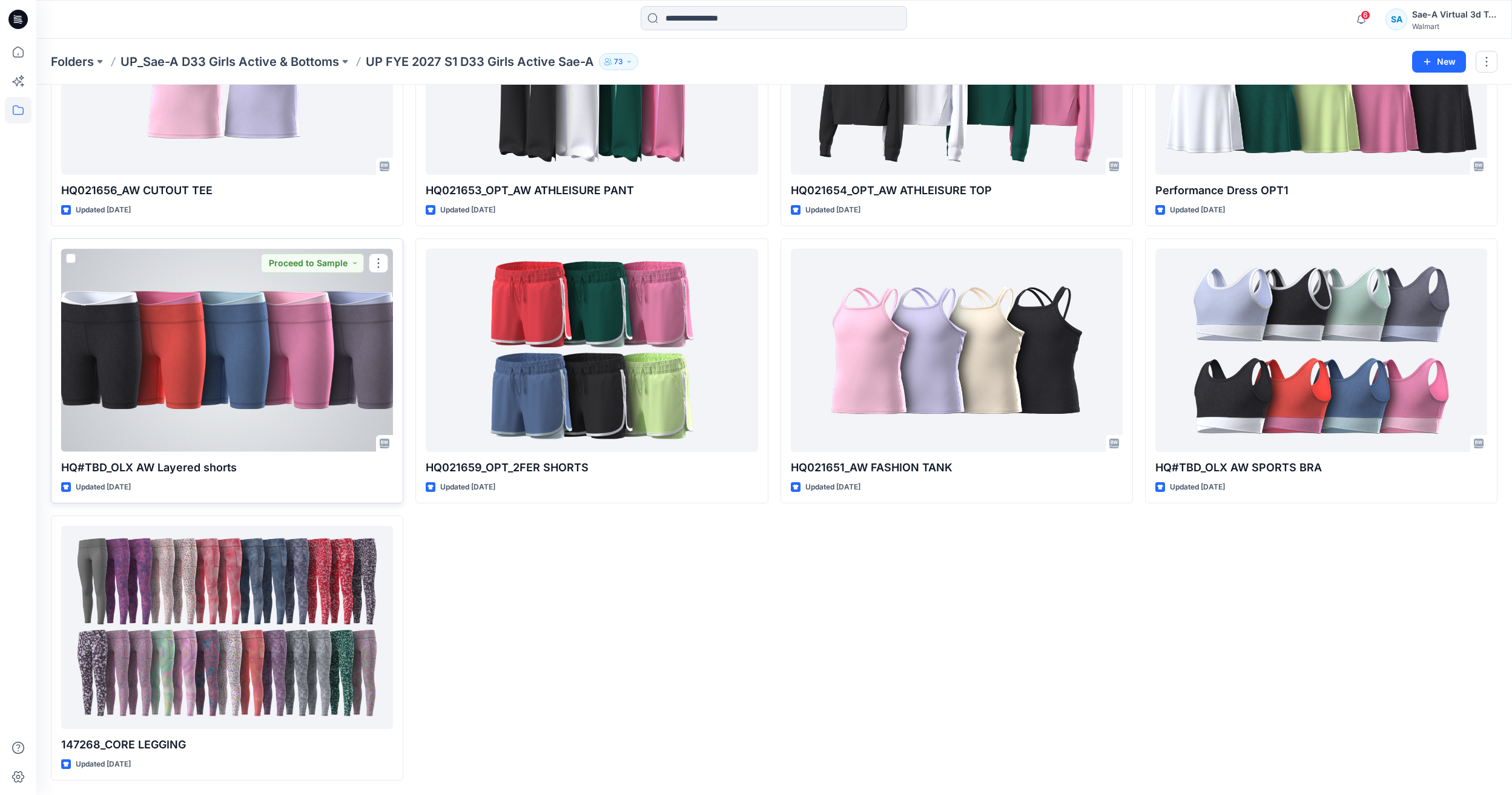
click at [235, 349] on div at bounding box center [227, 350] width 332 height 203
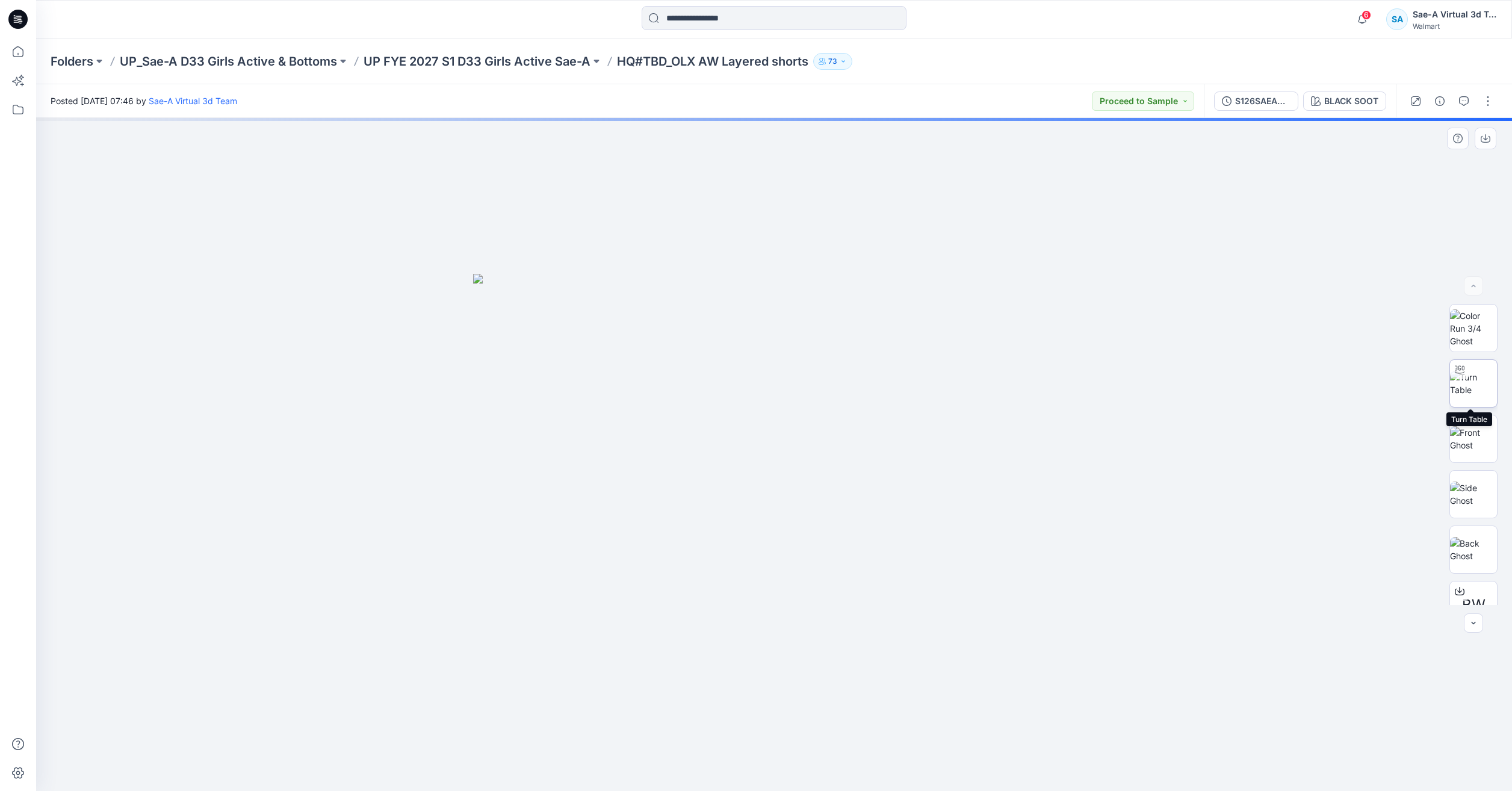
click at [1473, 392] on img at bounding box center [1473, 383] width 47 height 25
drag, startPoint x: 868, startPoint y: 767, endPoint x: 806, endPoint y: 762, distance: 62.2
click at [806, 762] on icon at bounding box center [776, 755] width 364 height 45
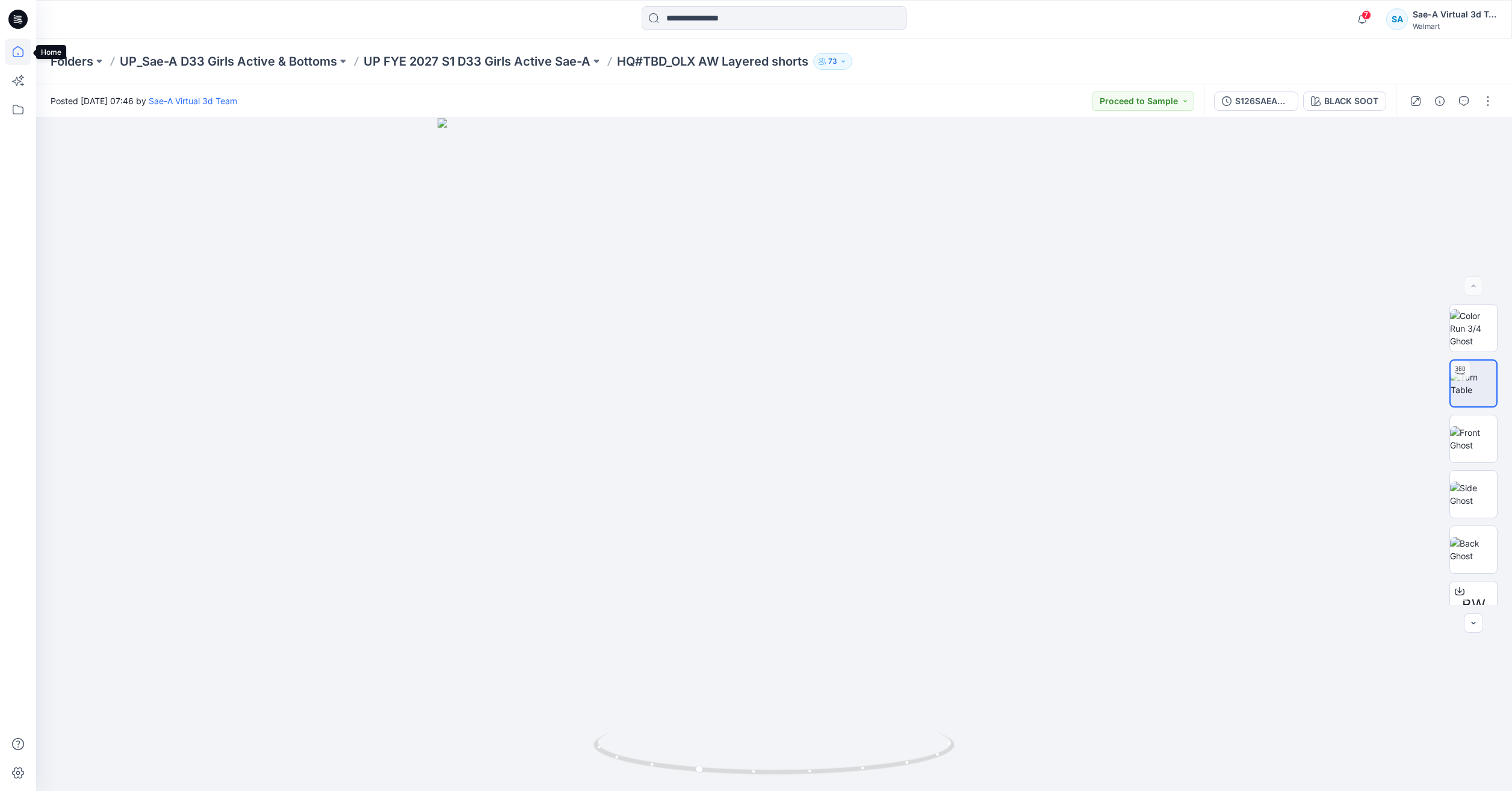
click at [21, 56] on icon at bounding box center [18, 51] width 26 height 26
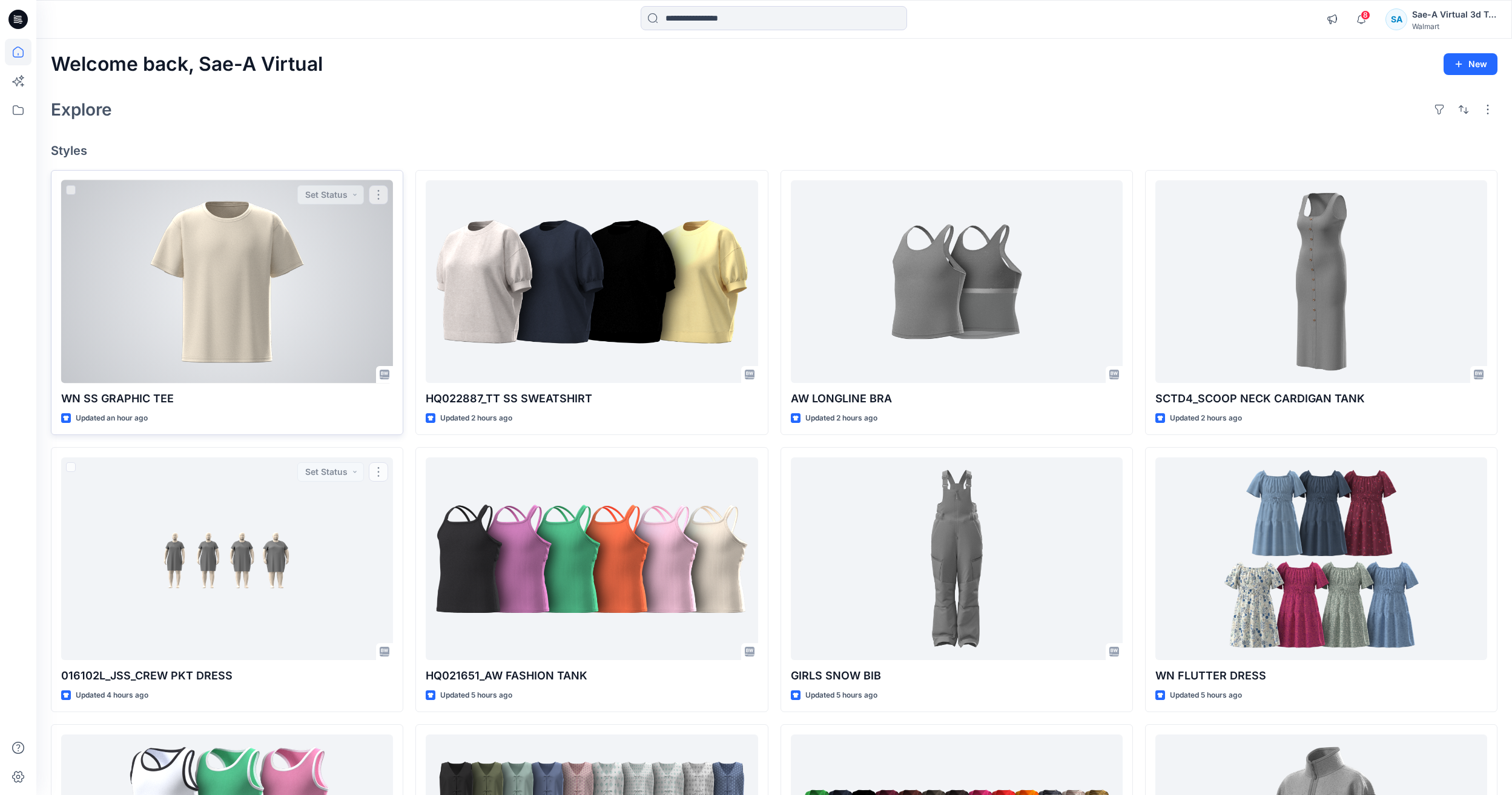
click at [293, 296] on div at bounding box center [227, 281] width 332 height 203
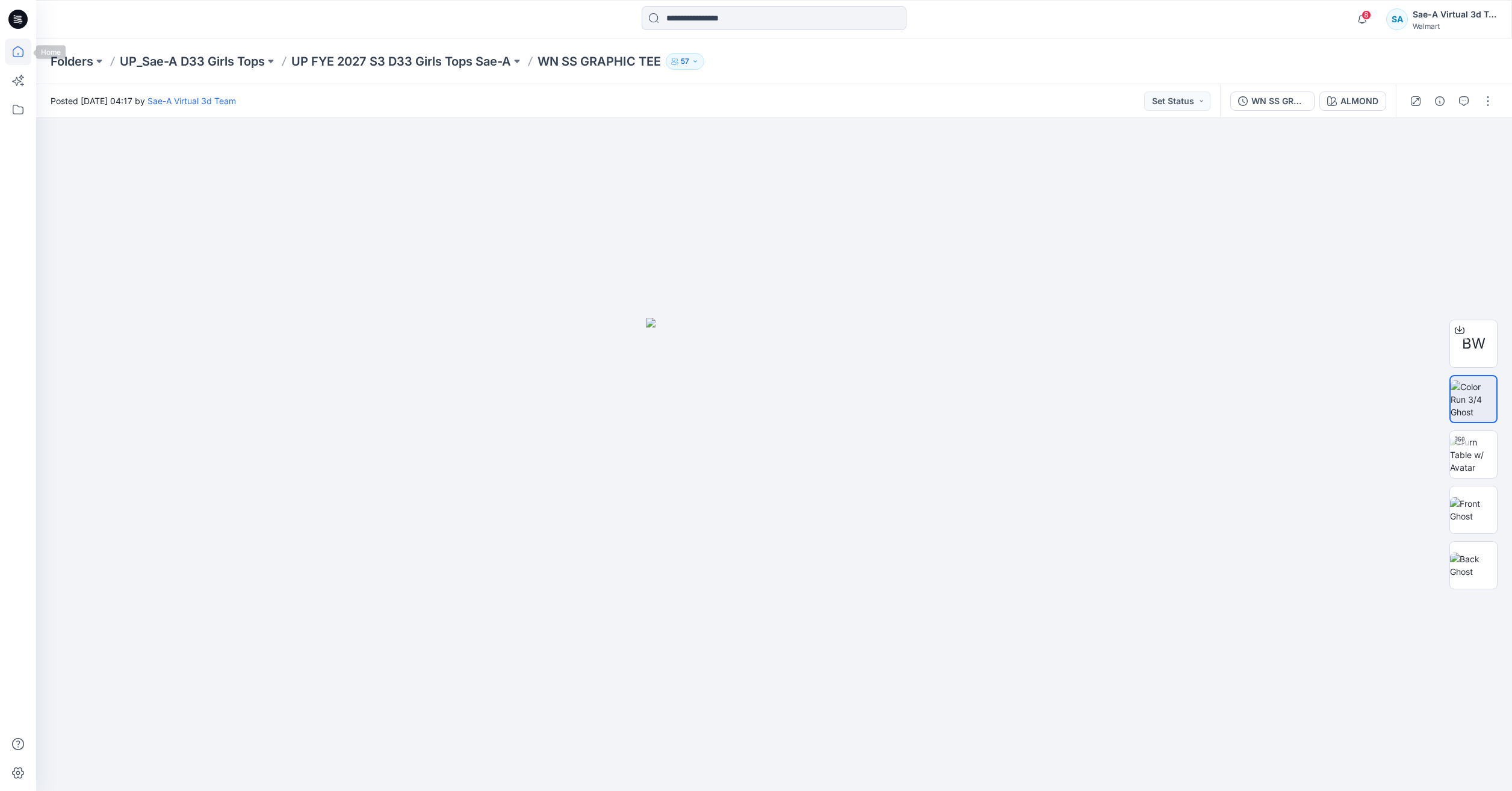
click at [19, 55] on icon at bounding box center [18, 51] width 26 height 26
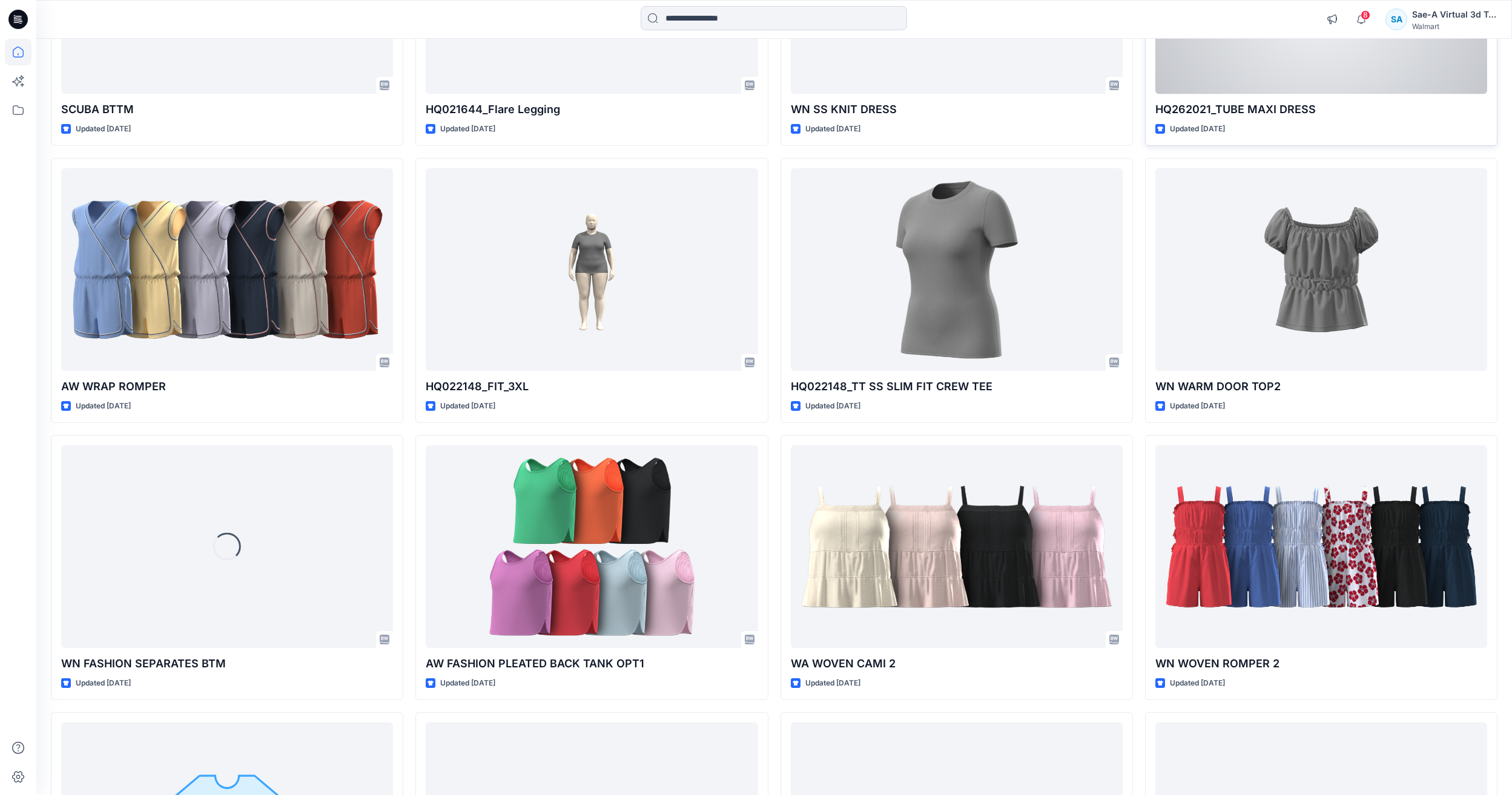
scroll to position [1689, 0]
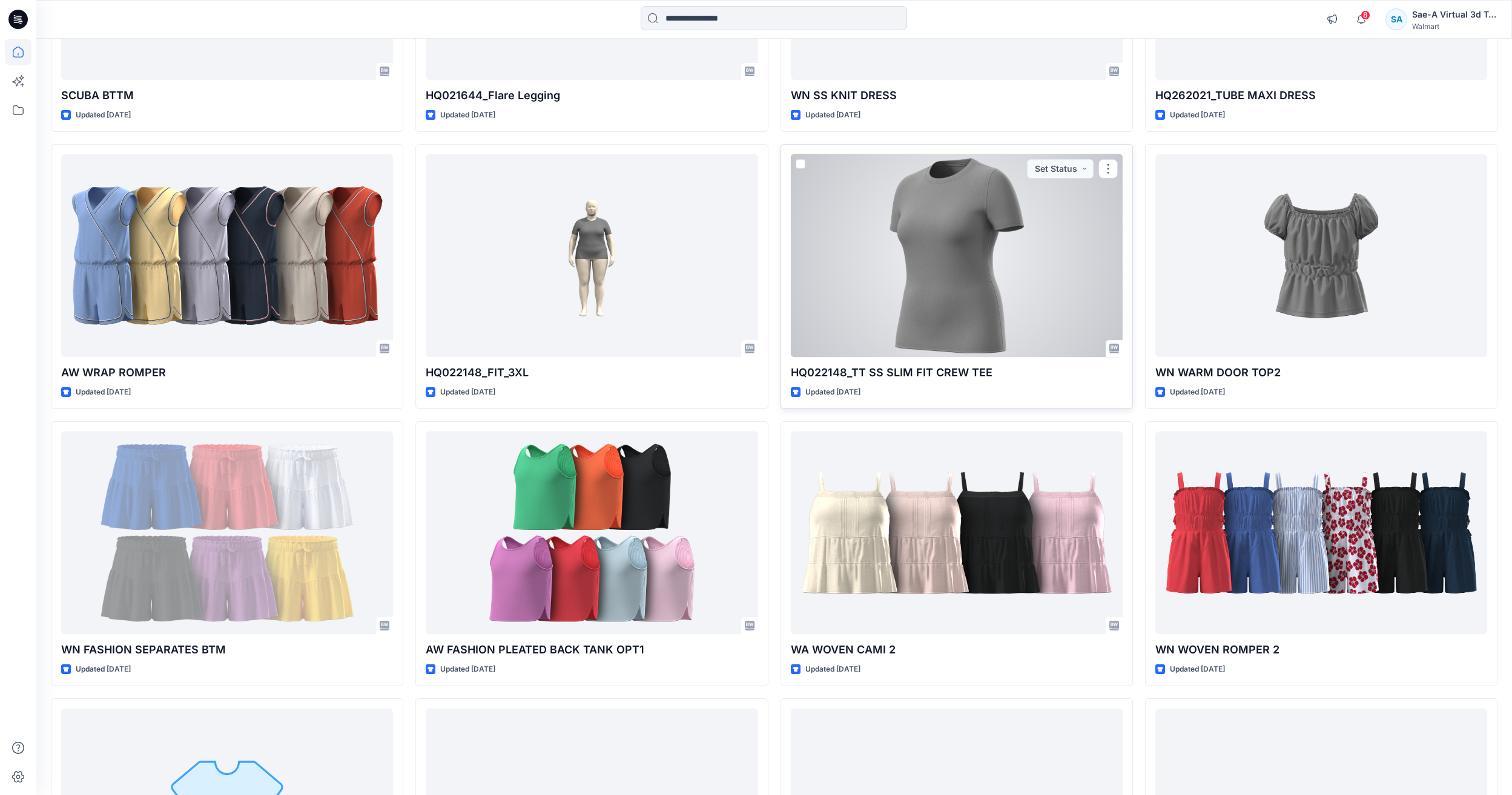
click at [989, 288] on div at bounding box center [957, 255] width 332 height 203
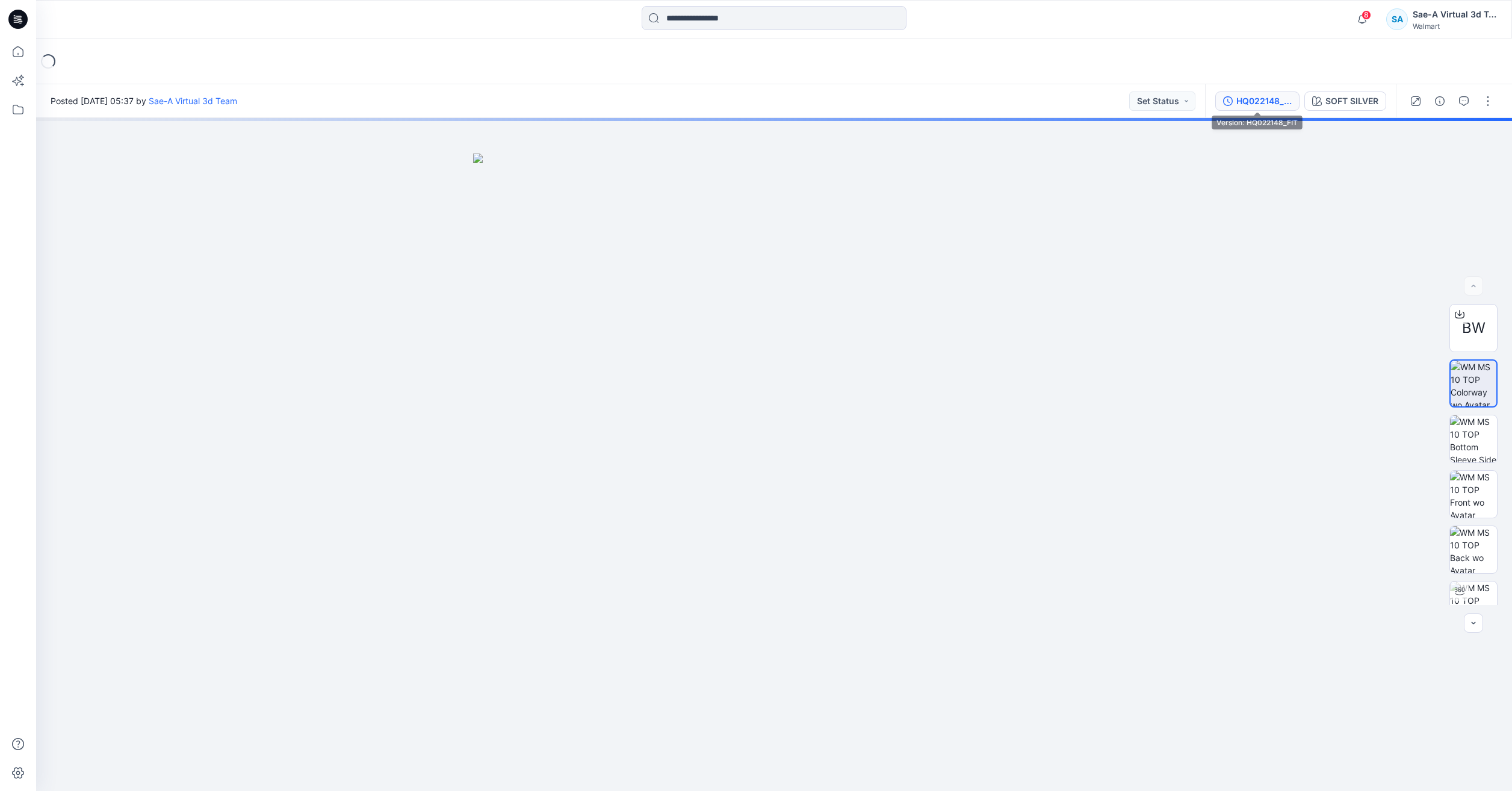
click at [1225, 94] on button "HQ022148_FIT" at bounding box center [1257, 101] width 84 height 19
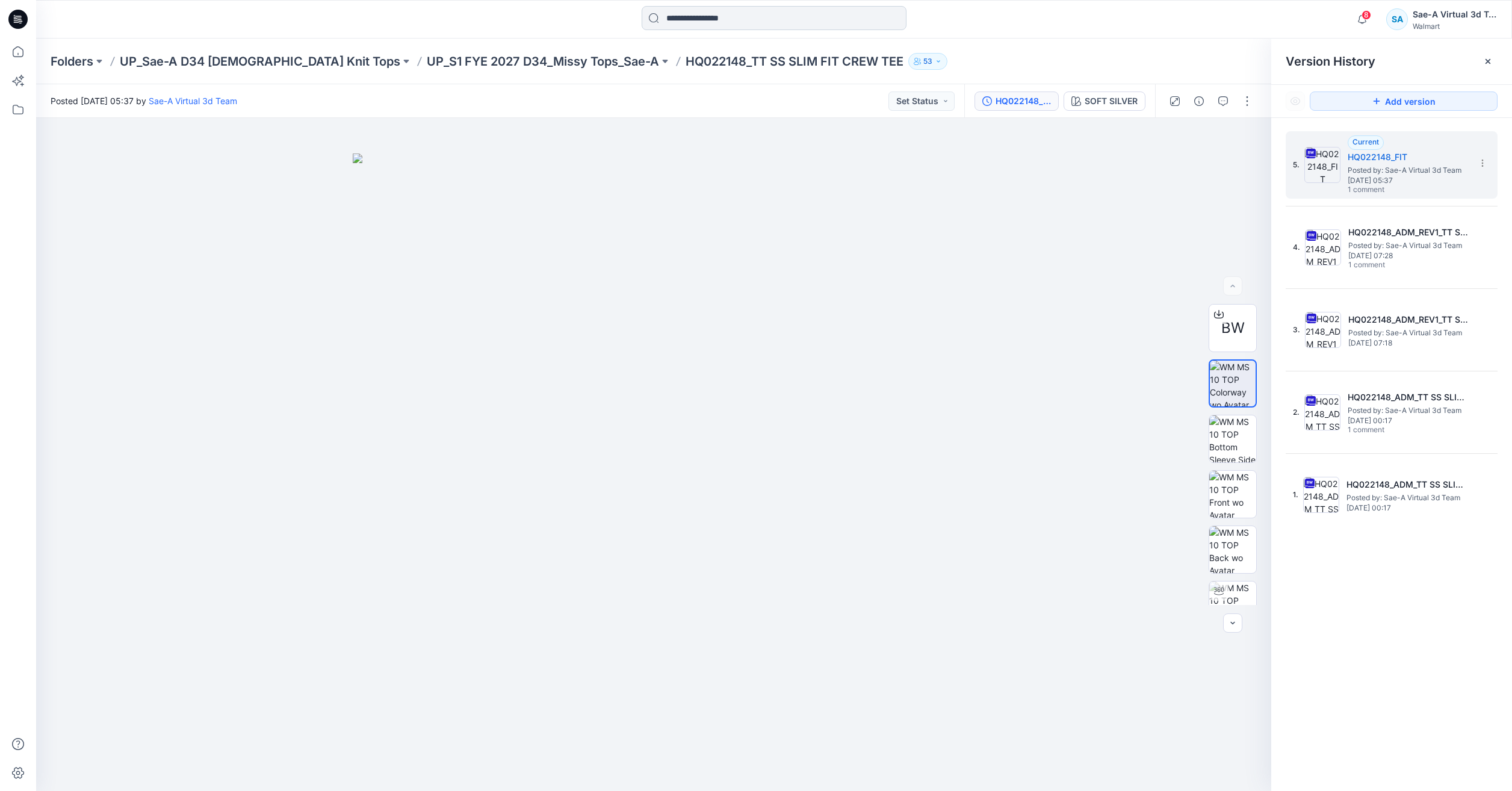
click at [788, 41] on div "Folders UP_Sae-A D34 [DEMOGRAPHIC_DATA] Knit Tops UP_S1 FYE 2027 D34_Missy Tops…" at bounding box center [774, 61] width 1476 height 46
click at [782, 10] on input at bounding box center [773, 18] width 265 height 24
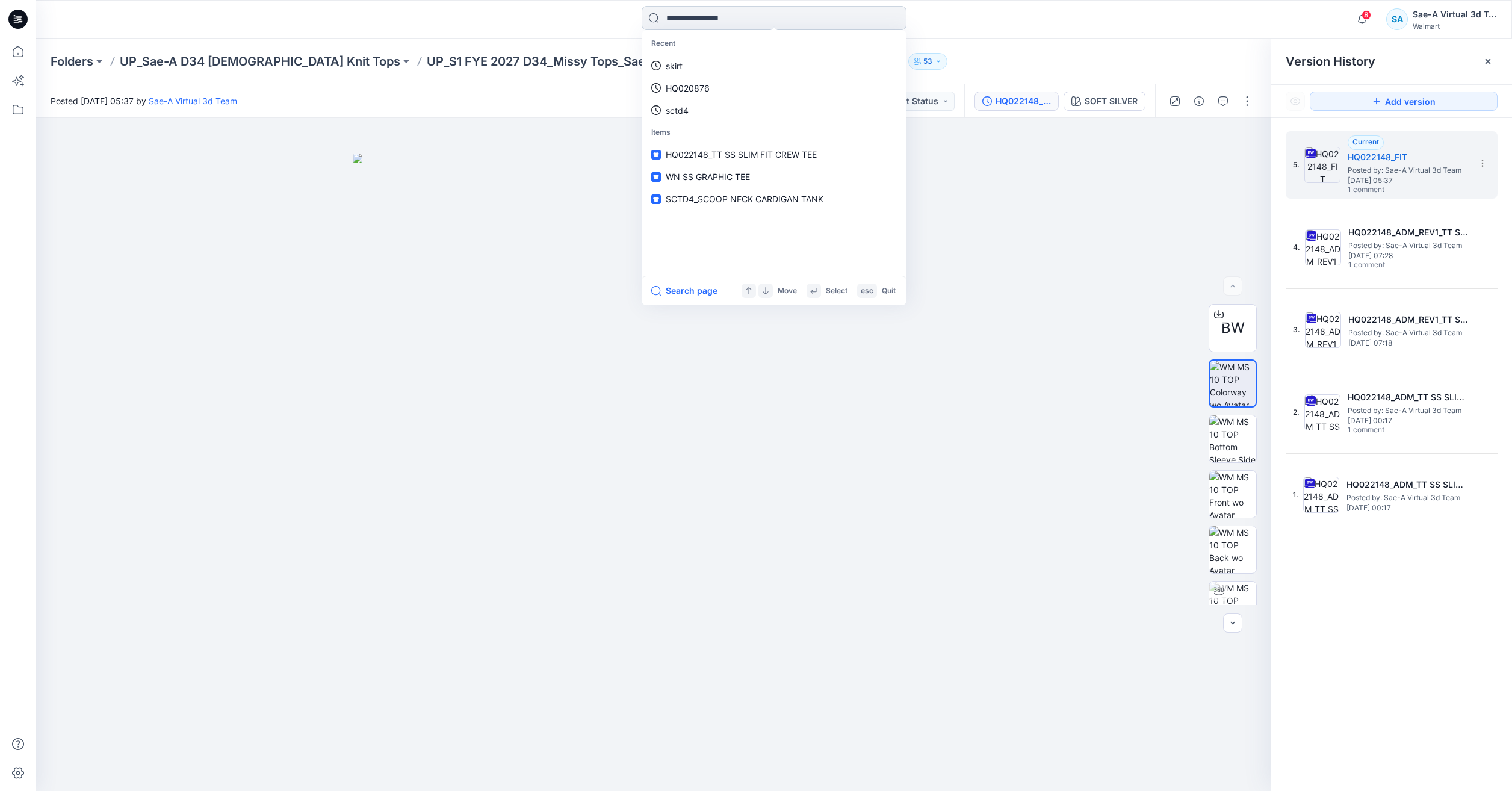
click at [779, 14] on input at bounding box center [773, 18] width 265 height 24
type input "******"
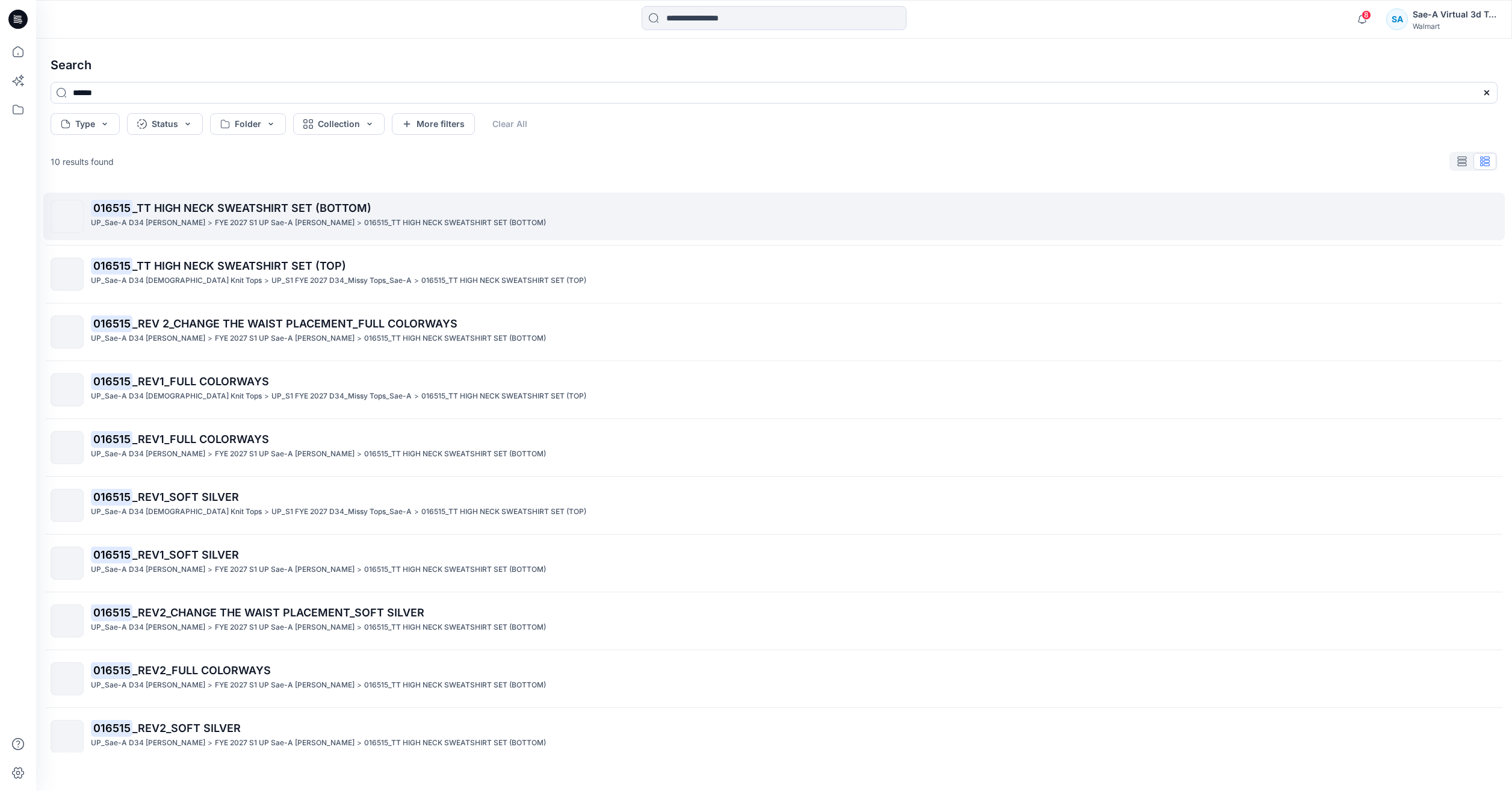
click at [432, 215] on p "016515 _TT HIGH NECK SWEATSHIRT SET (BOTTOM)" at bounding box center [793, 208] width 1406 height 17
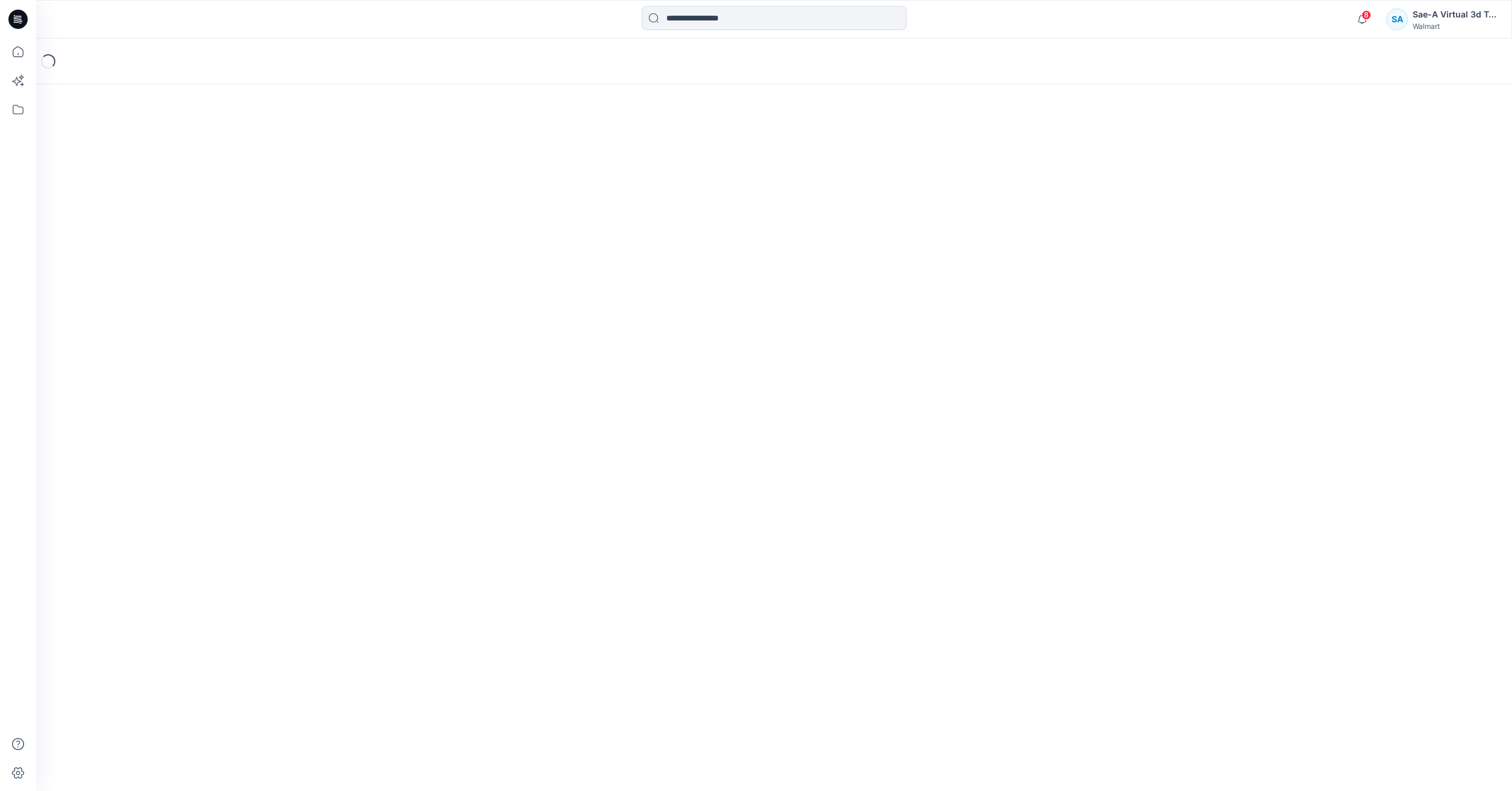
click at [432, 215] on div "Loading..." at bounding box center [774, 415] width 1476 height 752
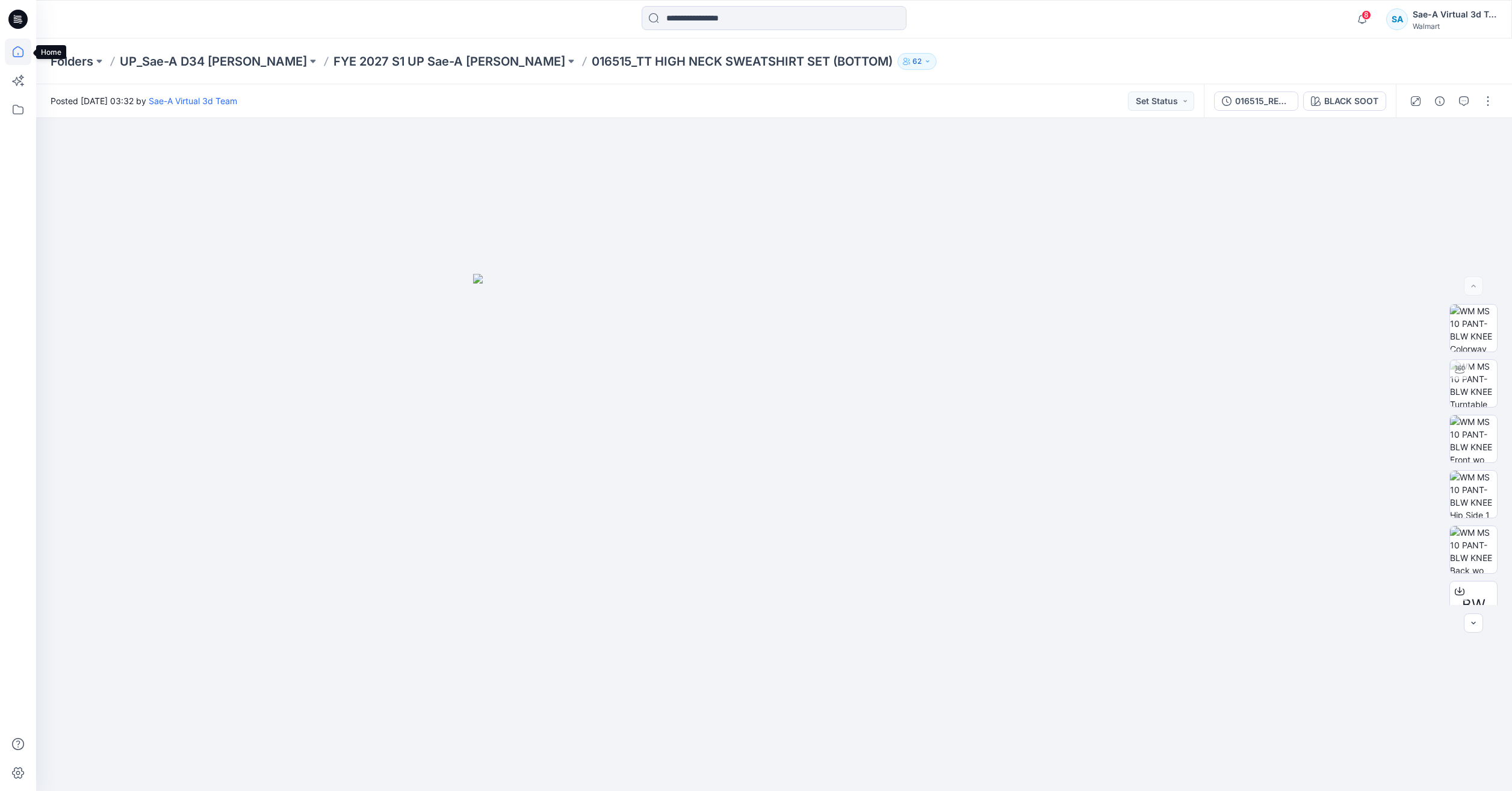
click at [6, 56] on icon at bounding box center [18, 51] width 26 height 26
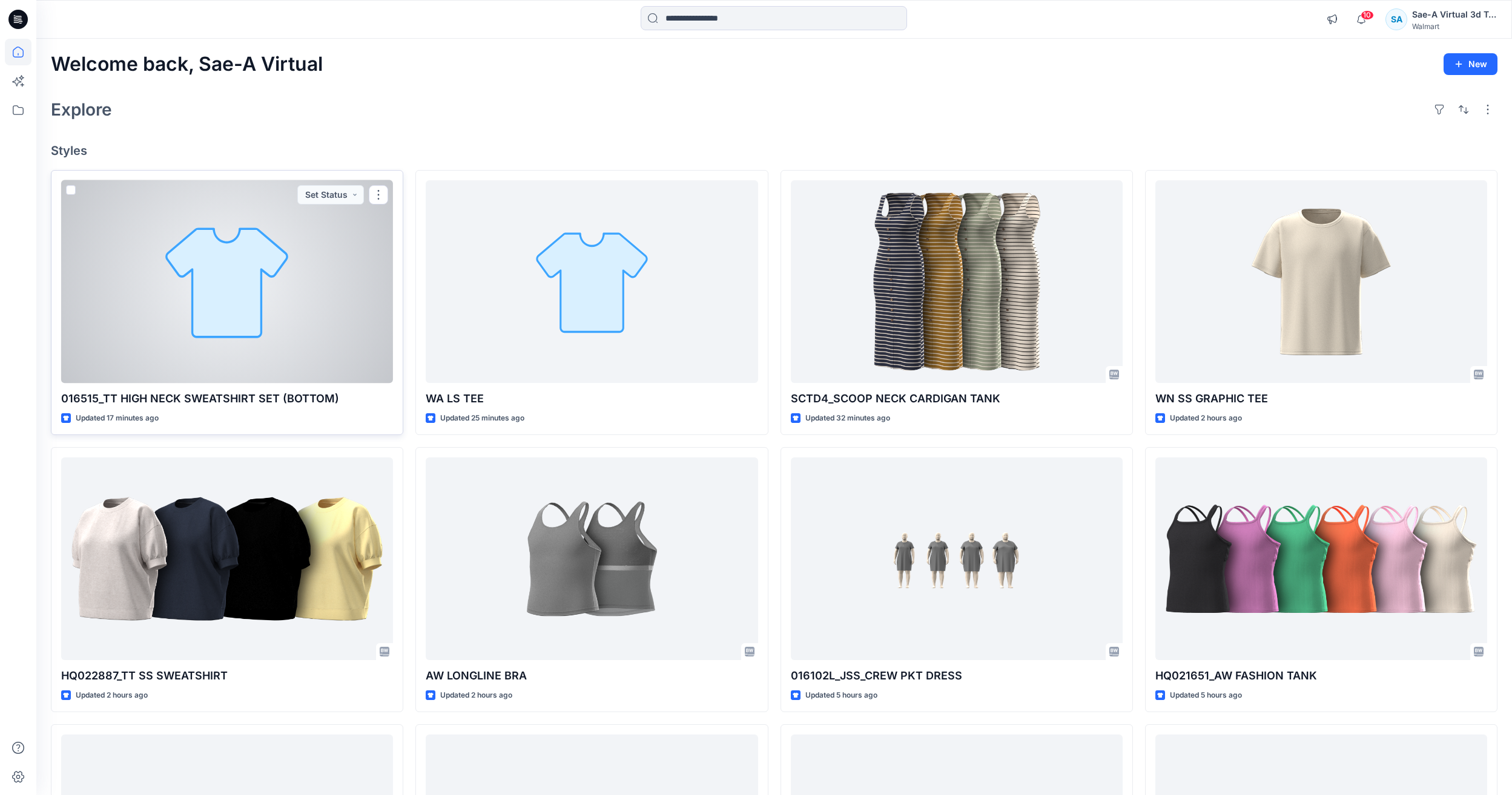
click at [196, 255] on div at bounding box center [227, 281] width 332 height 203
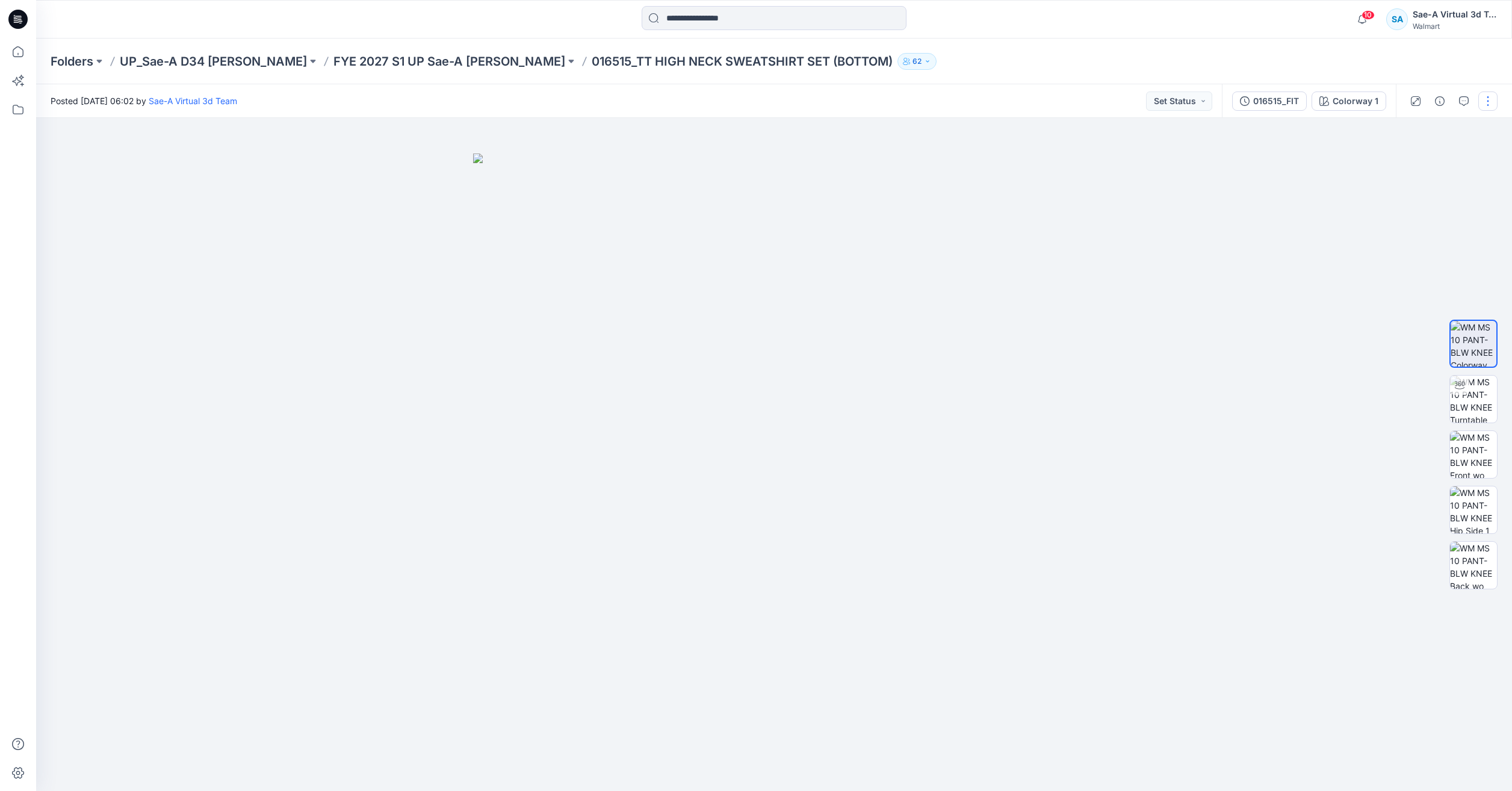
click at [1483, 101] on button "button" at bounding box center [1488, 101] width 19 height 19
click at [1243, 38] on div "10 Notifications Your style AW LONGLINE BRA has been updated with AW LONGLINE B…" at bounding box center [774, 19] width 1476 height 39
click at [1483, 400] on img at bounding box center [1473, 399] width 47 height 47
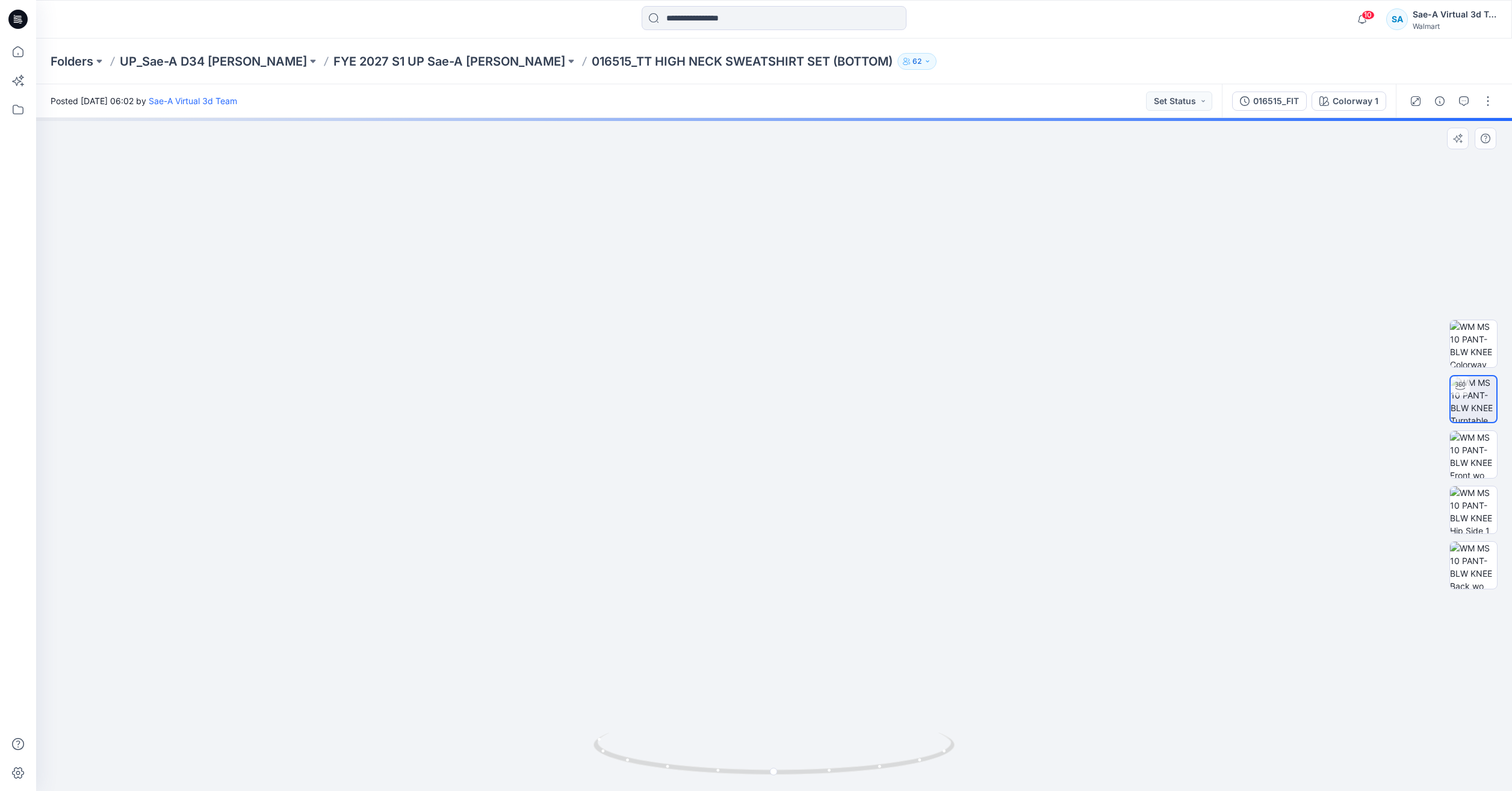
drag, startPoint x: 930, startPoint y: 433, endPoint x: 930, endPoint y: 413, distance: 20.0
drag, startPoint x: 873, startPoint y: 755, endPoint x: 839, endPoint y: 749, distance: 34.5
click at [839, 760] on icon at bounding box center [776, 755] width 364 height 45
drag, startPoint x: 773, startPoint y: 275, endPoint x: 792, endPoint y: 434, distance: 160.1
drag, startPoint x: 898, startPoint y: 403, endPoint x: 923, endPoint y: 311, distance: 95.3
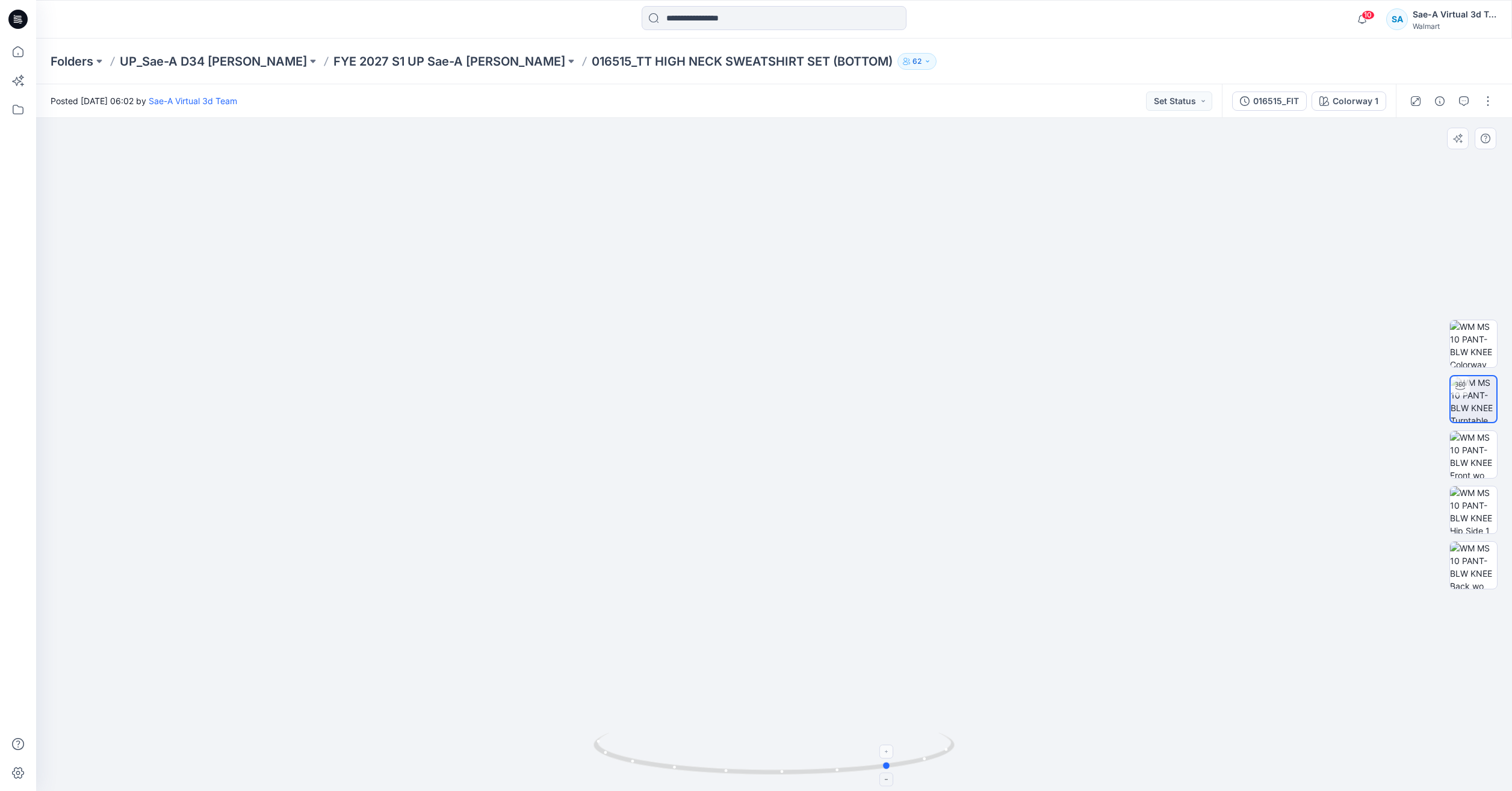
drag, startPoint x: 913, startPoint y: 756, endPoint x: 732, endPoint y: 740, distance: 181.7
click at [732, 740] on icon at bounding box center [776, 755] width 364 height 45
click at [1461, 440] on img at bounding box center [1473, 455] width 47 height 47
click at [24, 56] on icon at bounding box center [18, 51] width 26 height 26
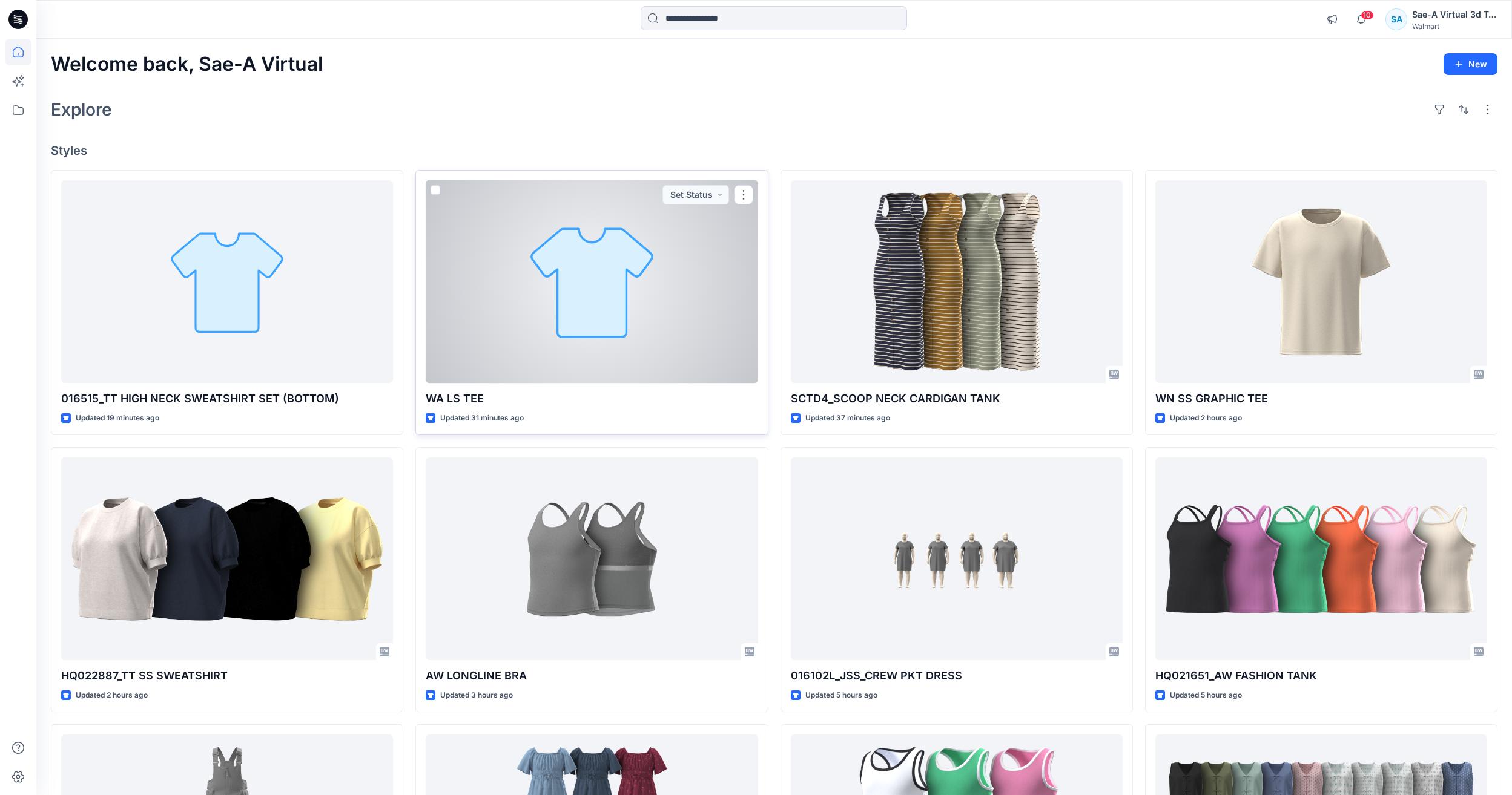
click at [605, 339] on div at bounding box center [592, 281] width 332 height 203
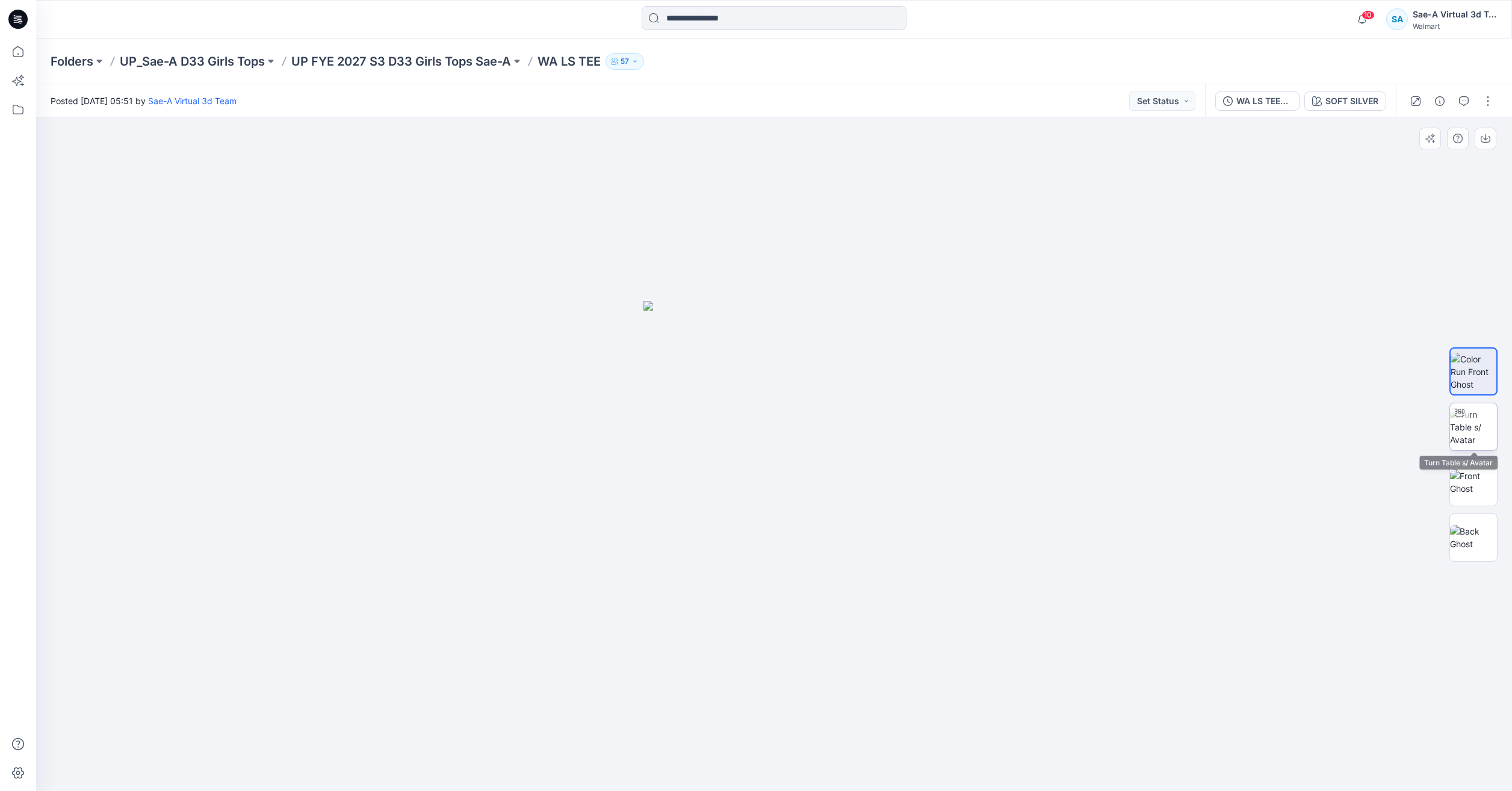
click at [1476, 438] on img at bounding box center [1473, 427] width 47 height 38
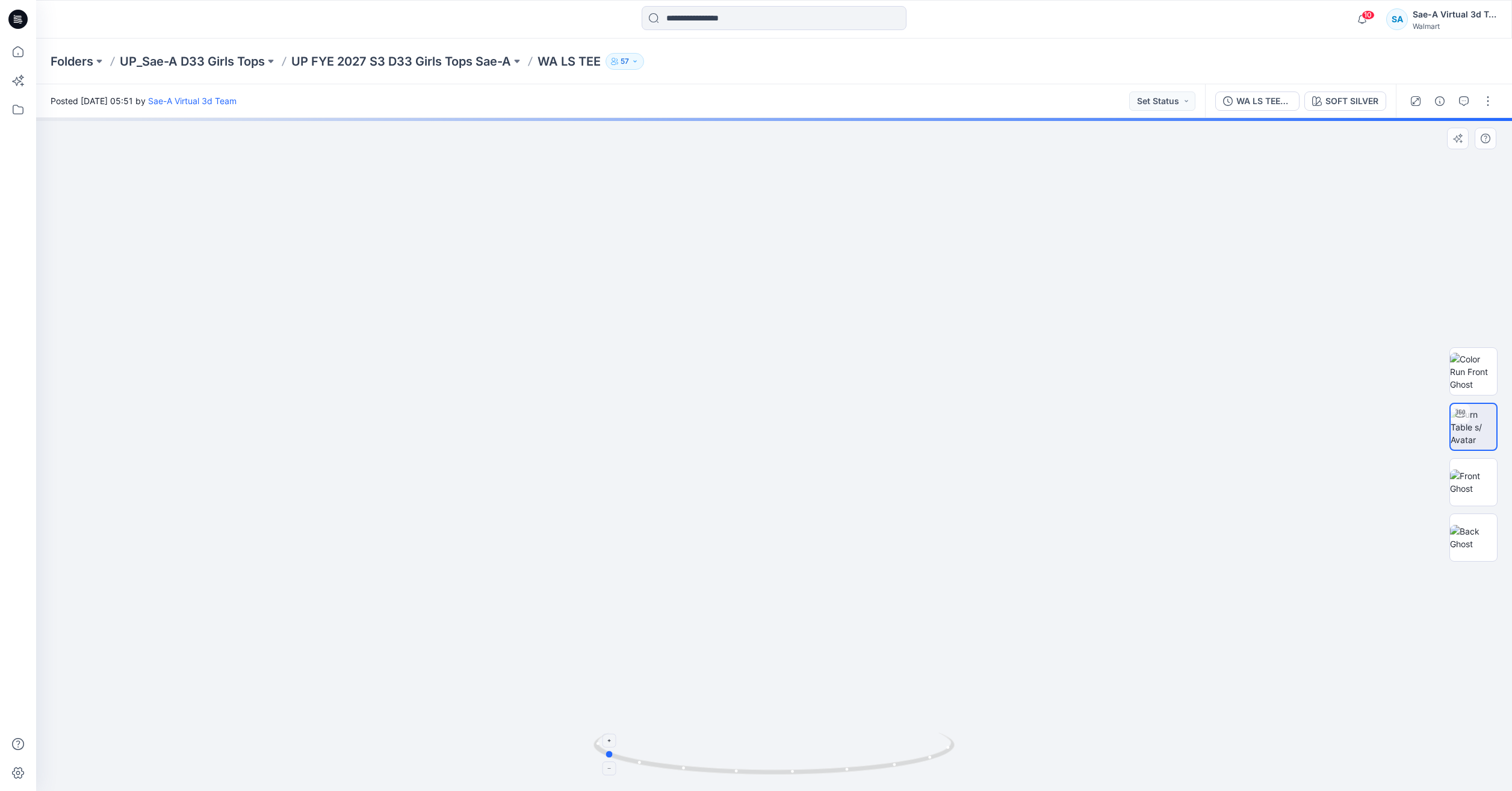
drag, startPoint x: 736, startPoint y: 774, endPoint x: 664, endPoint y: 764, distance: 72.7
click at [664, 764] on div at bounding box center [774, 761] width 361 height 60
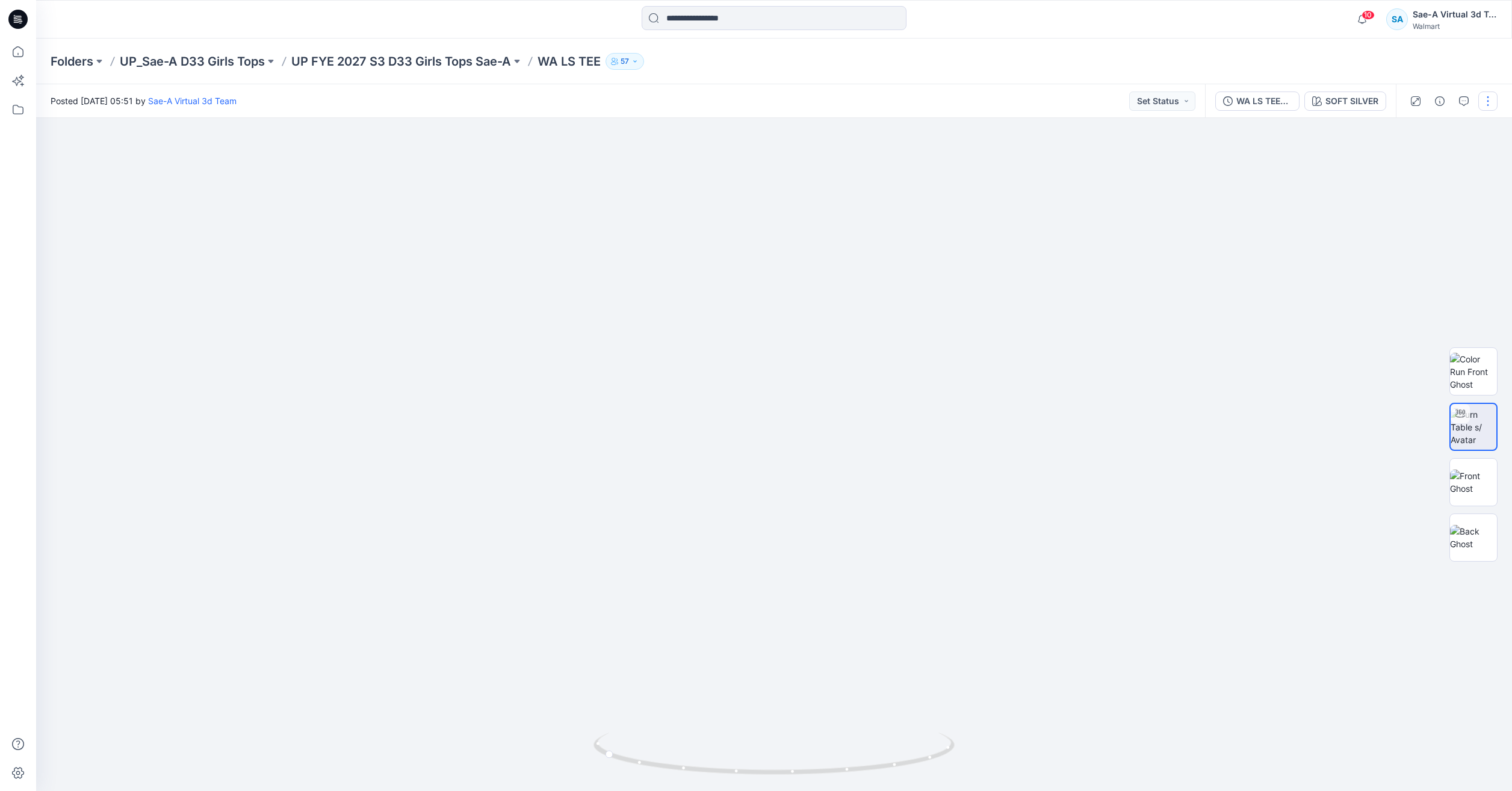
click at [1496, 105] on button "button" at bounding box center [1488, 101] width 19 height 19
click at [1431, 160] on button "Edit" at bounding box center [1437, 163] width 111 height 22
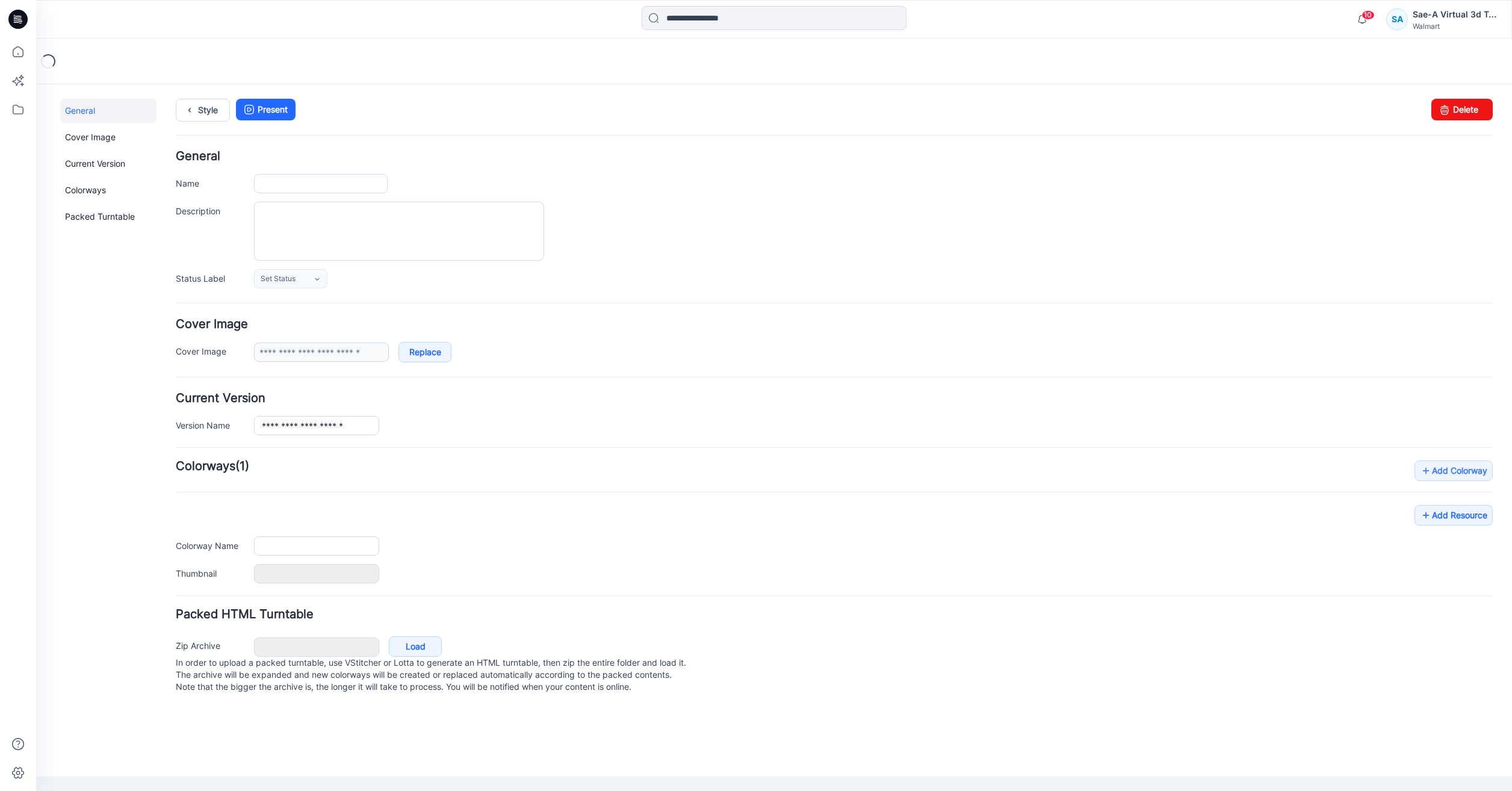
type input "*********"
type input "**********"
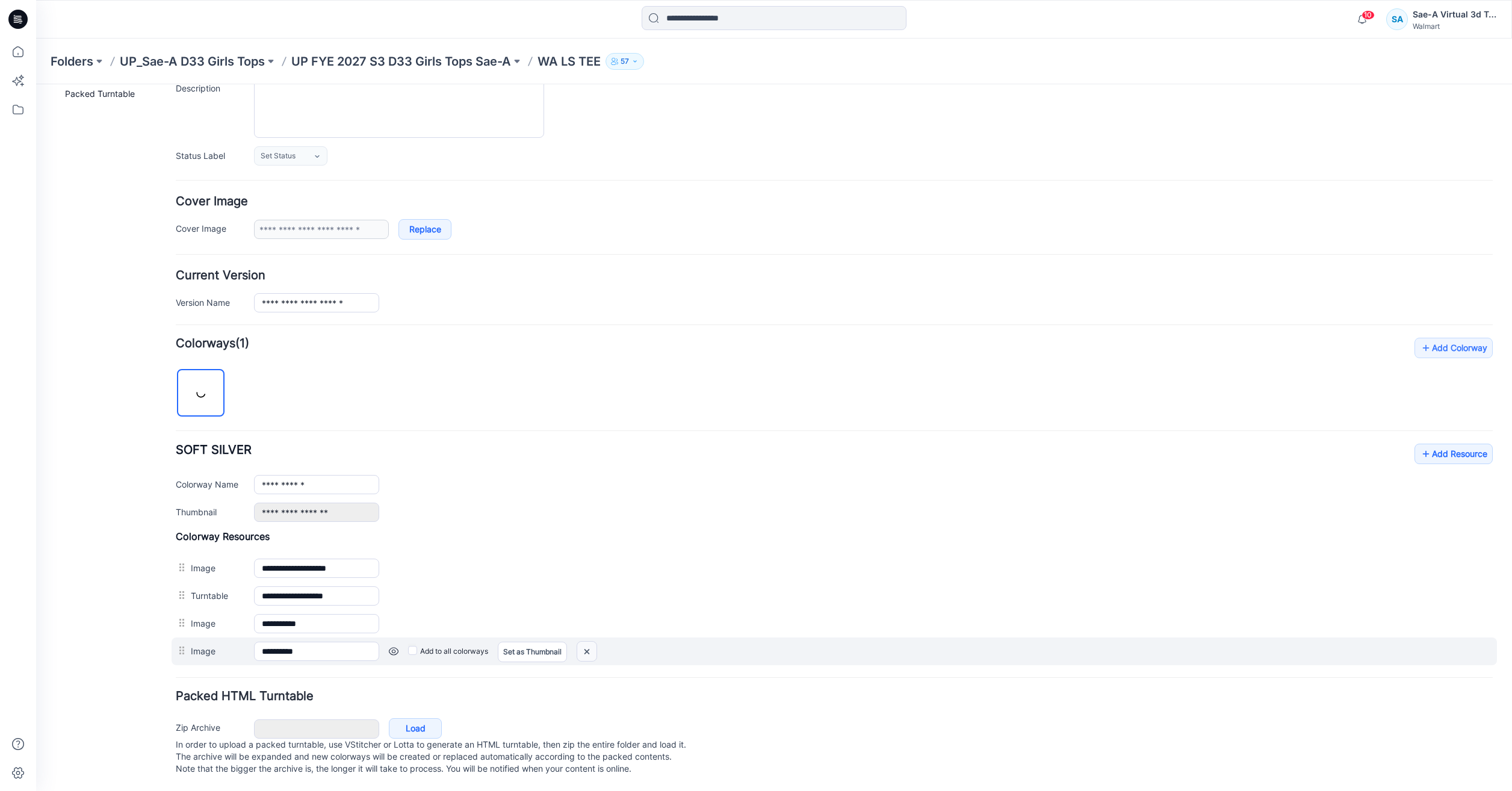
scroll to position [135, 0]
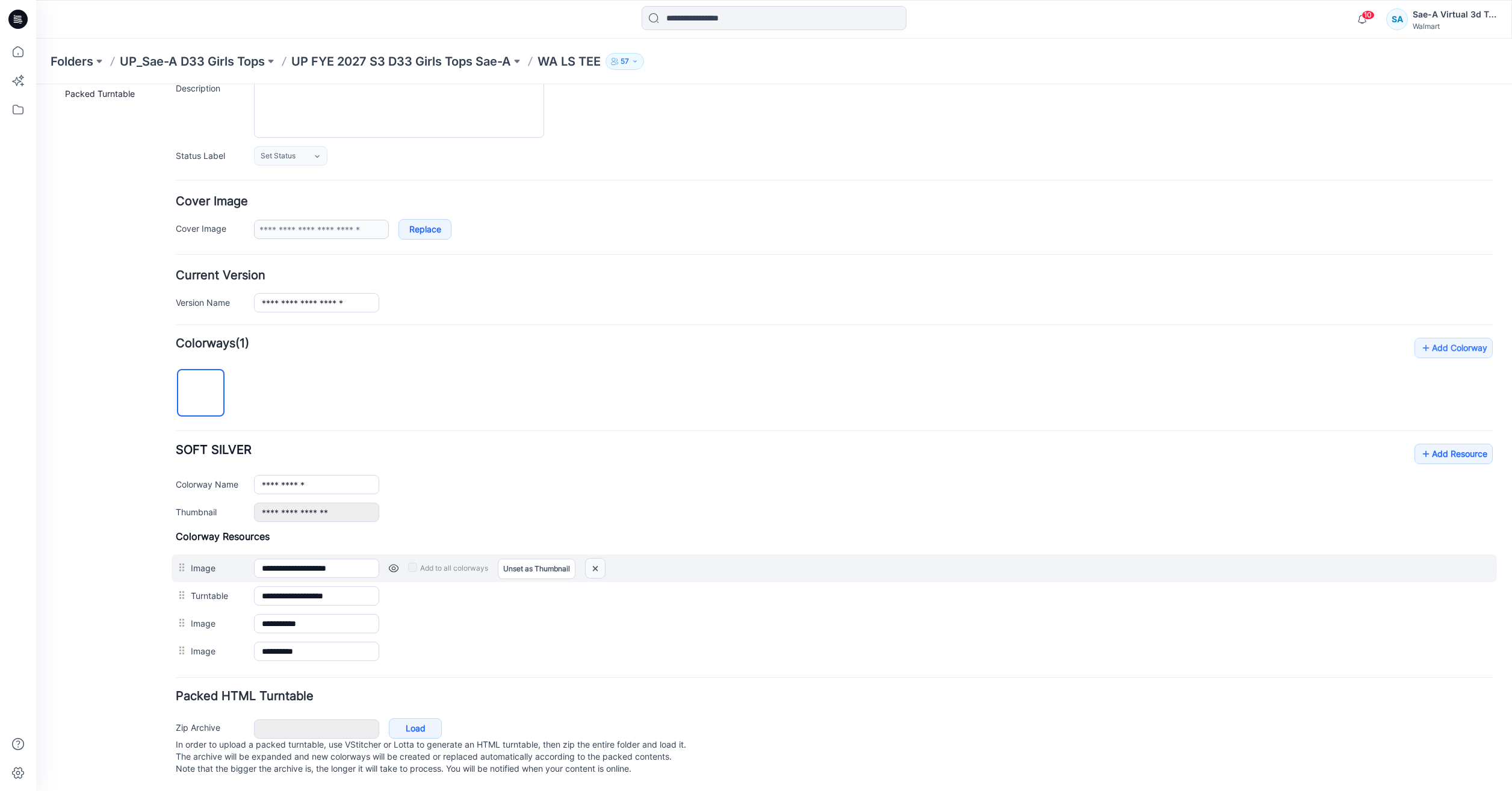
click at [596, 559] on img at bounding box center [595, 569] width 19 height 20
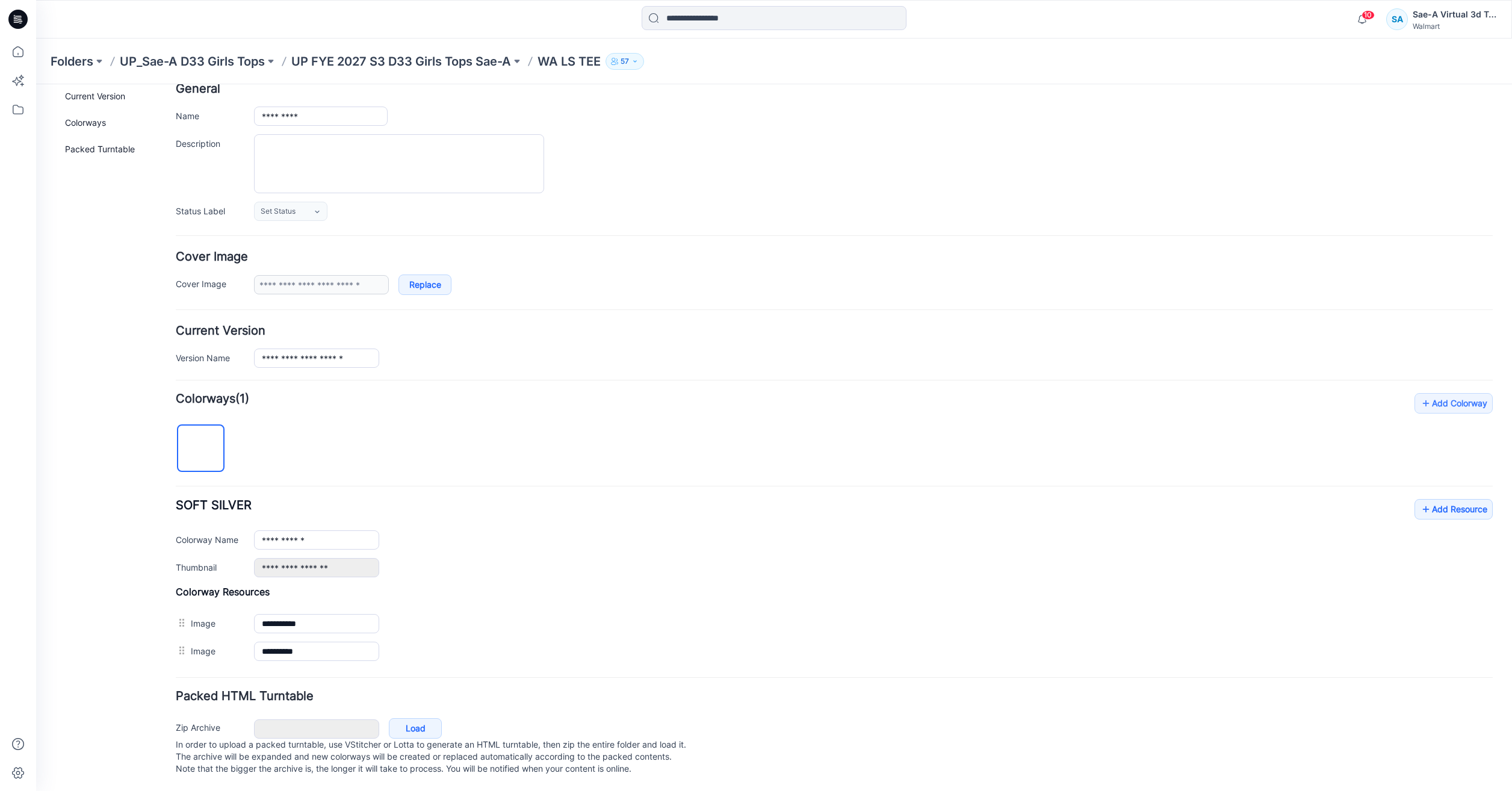
scroll to position [79, 0]
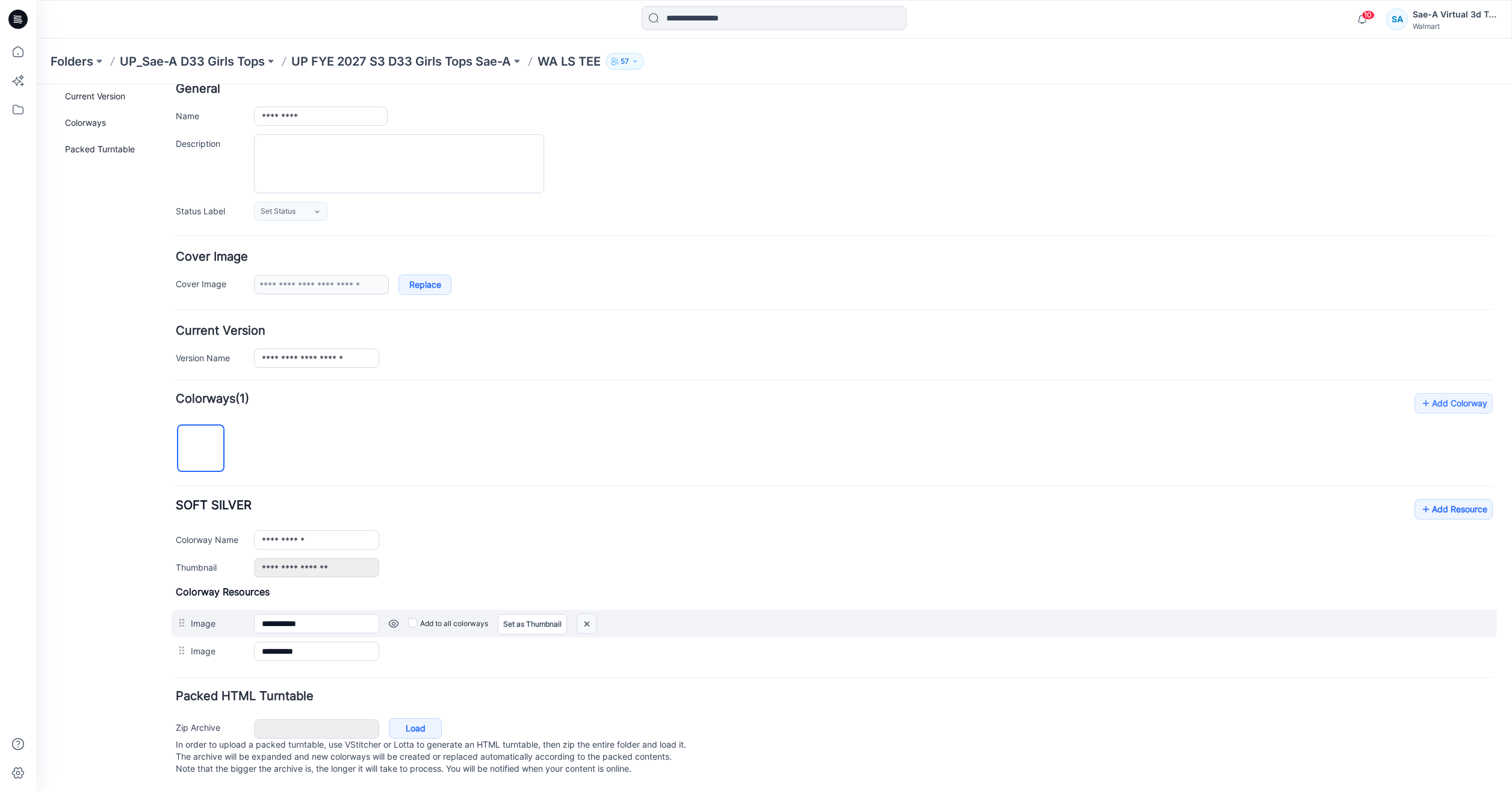
click at [585, 614] on img at bounding box center [587, 624] width 19 height 20
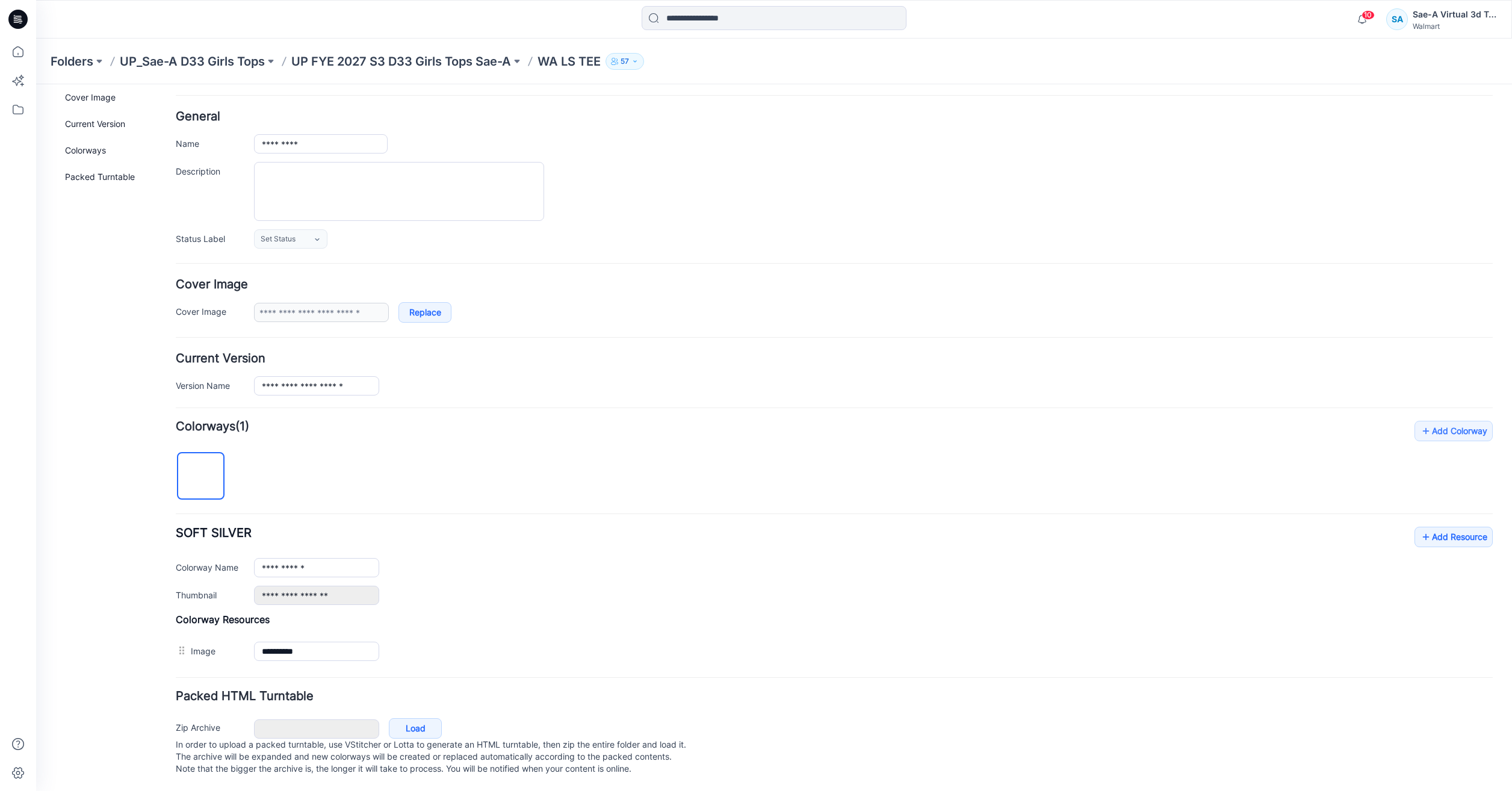
scroll to position [12, 0]
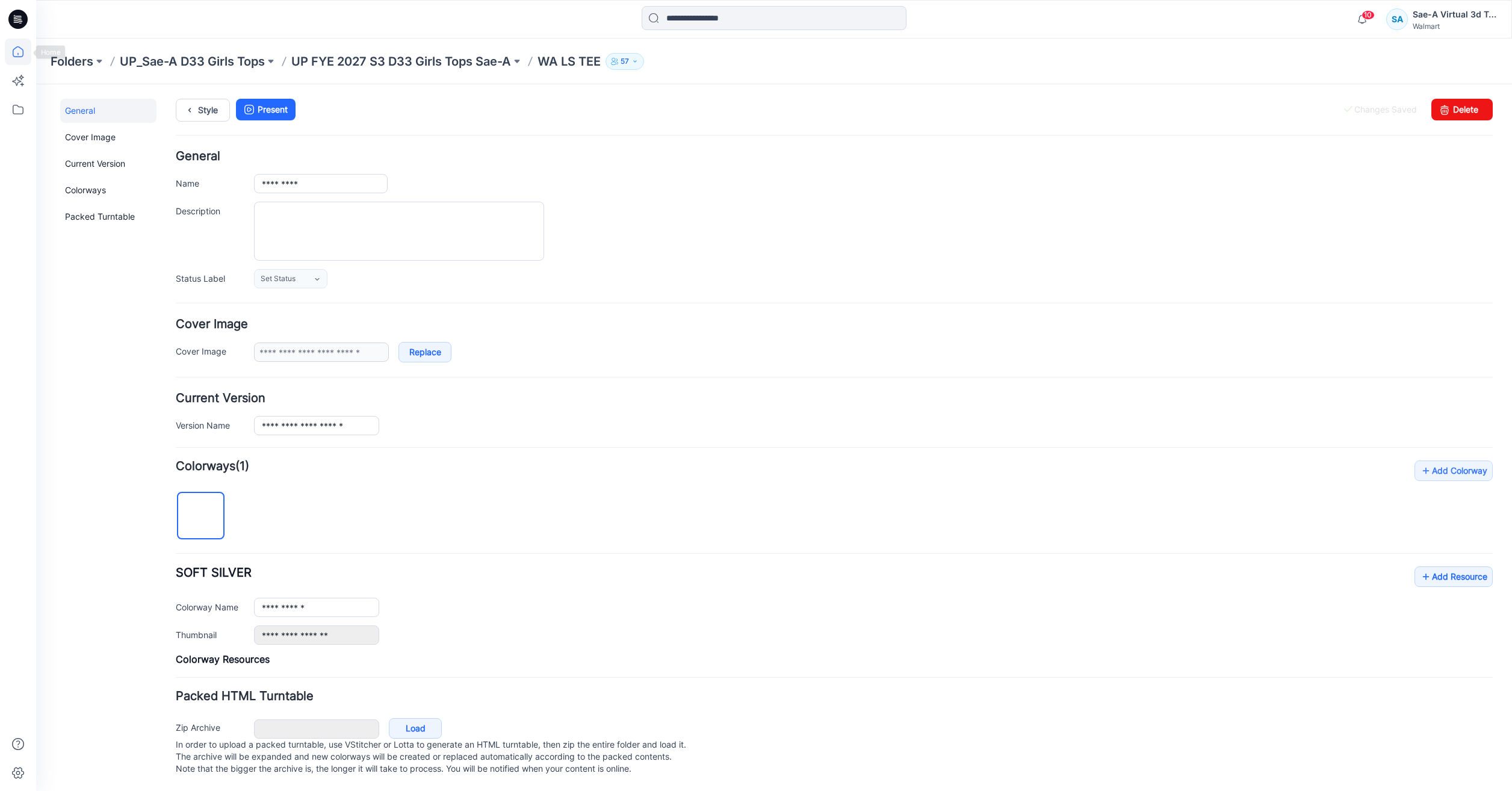
click at [21, 56] on icon at bounding box center [18, 51] width 26 height 26
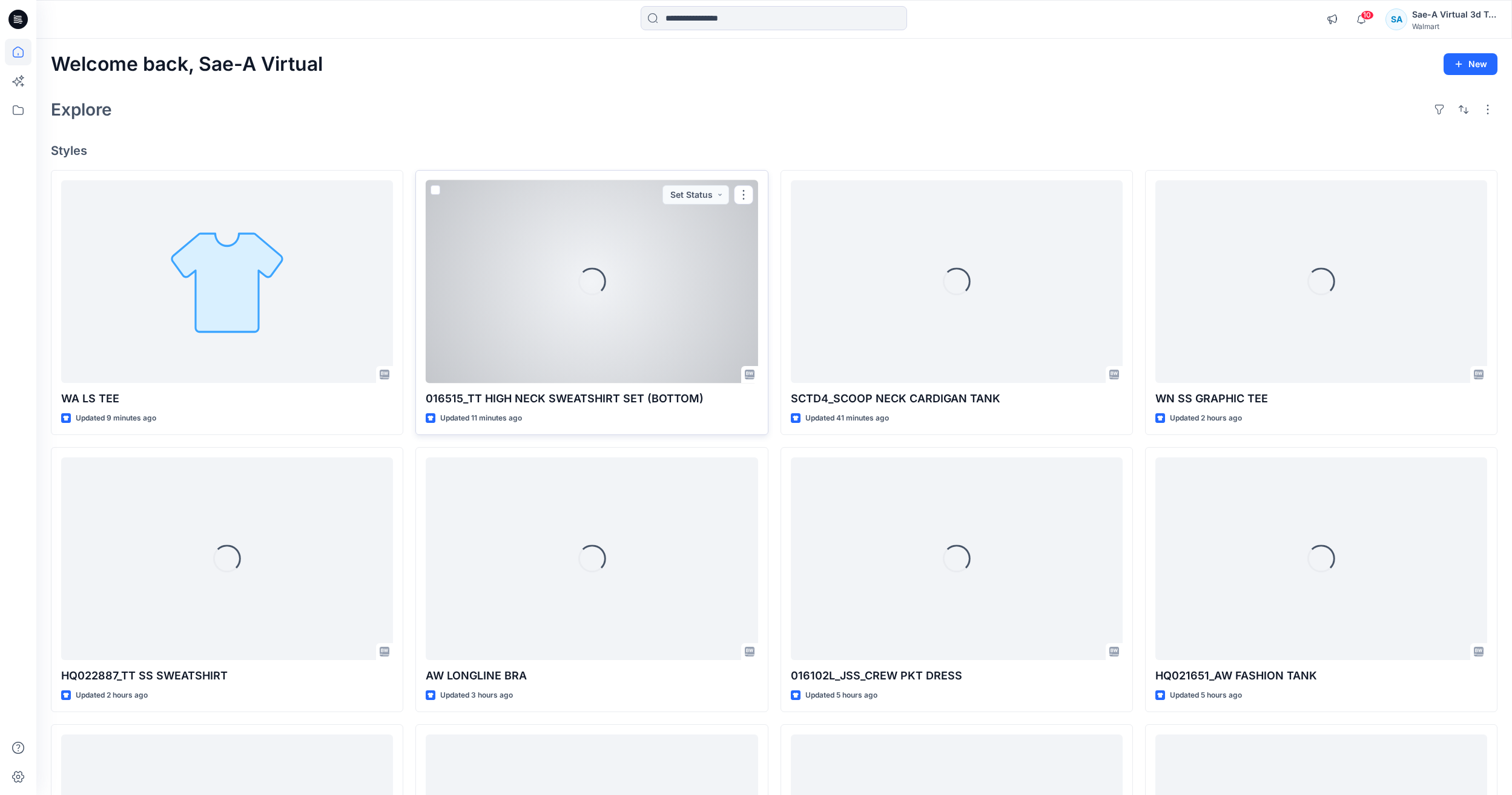
click at [556, 308] on div "Loading..." at bounding box center [592, 281] width 332 height 203
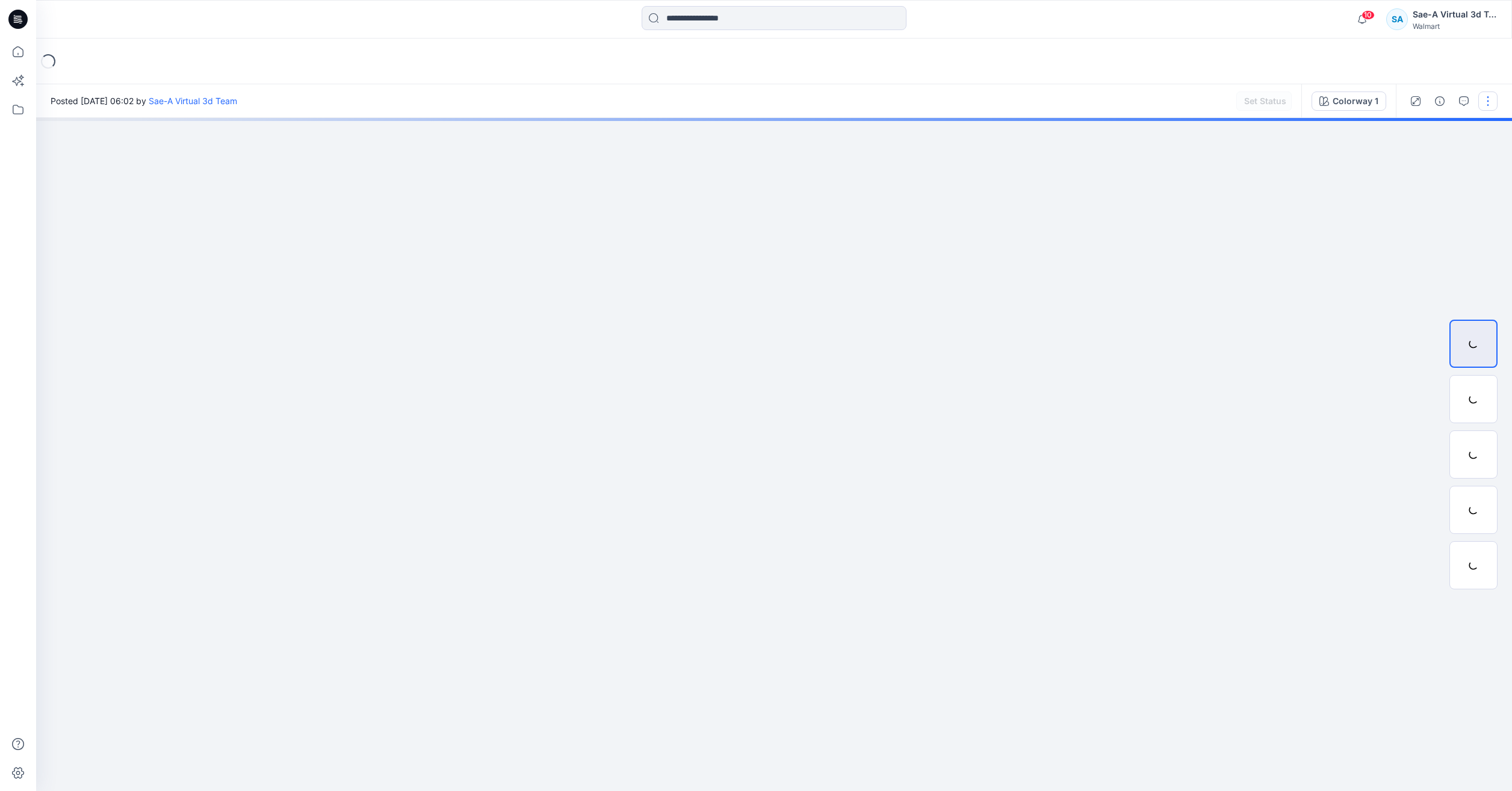
click at [1483, 101] on button "button" at bounding box center [1488, 101] width 19 height 19
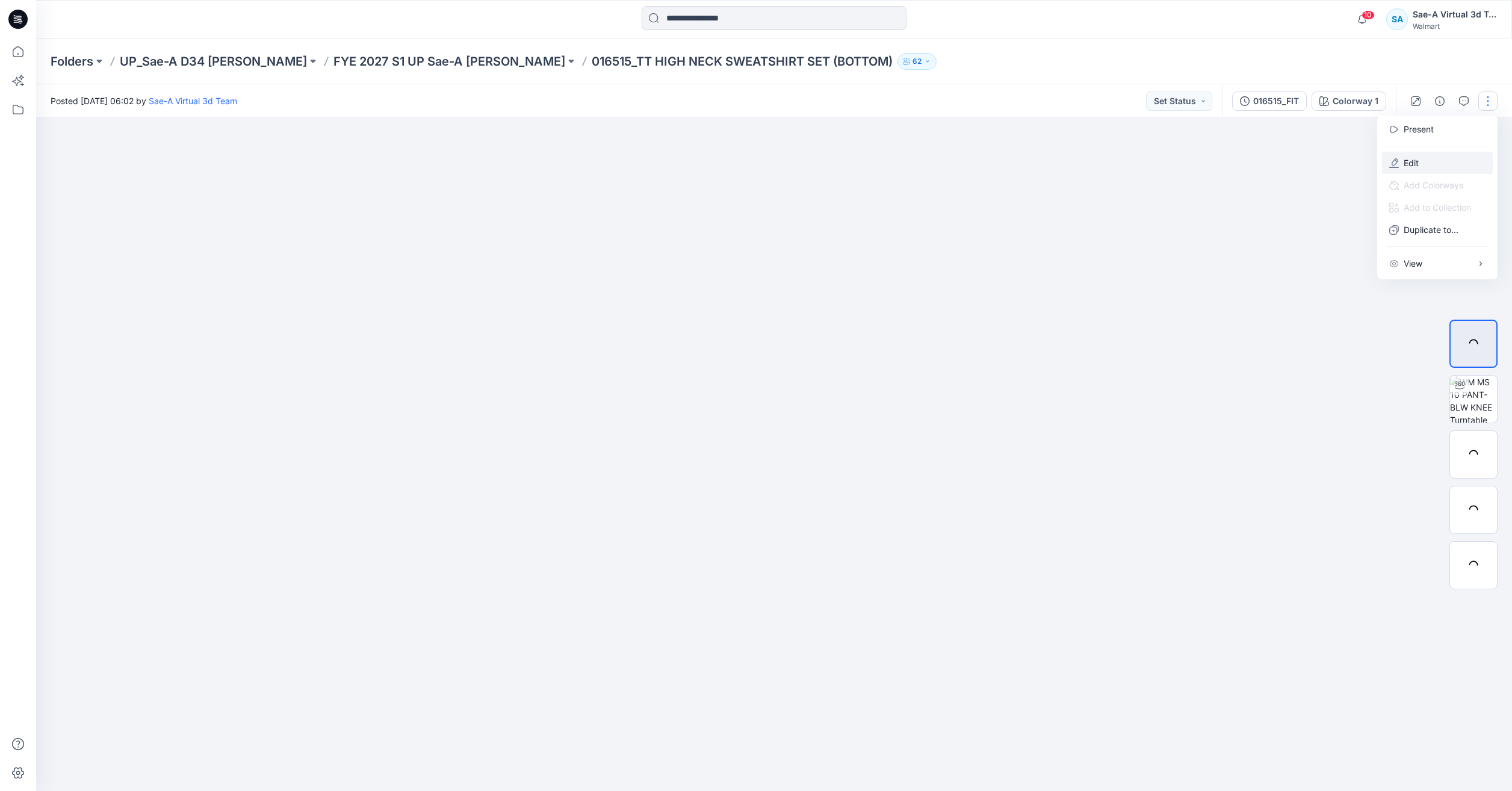
click at [1425, 170] on button "Edit" at bounding box center [1437, 163] width 111 height 22
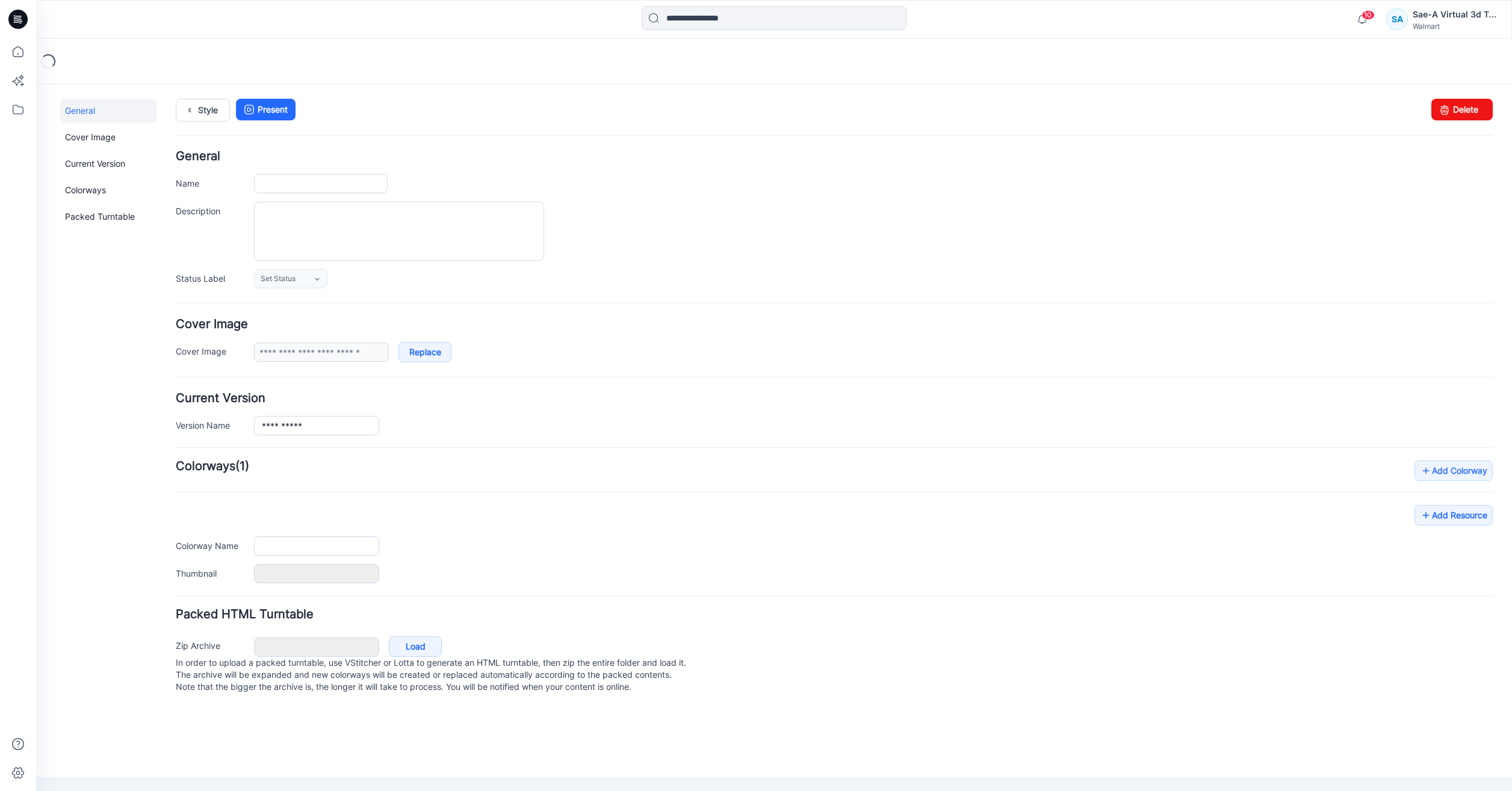
type input "**********"
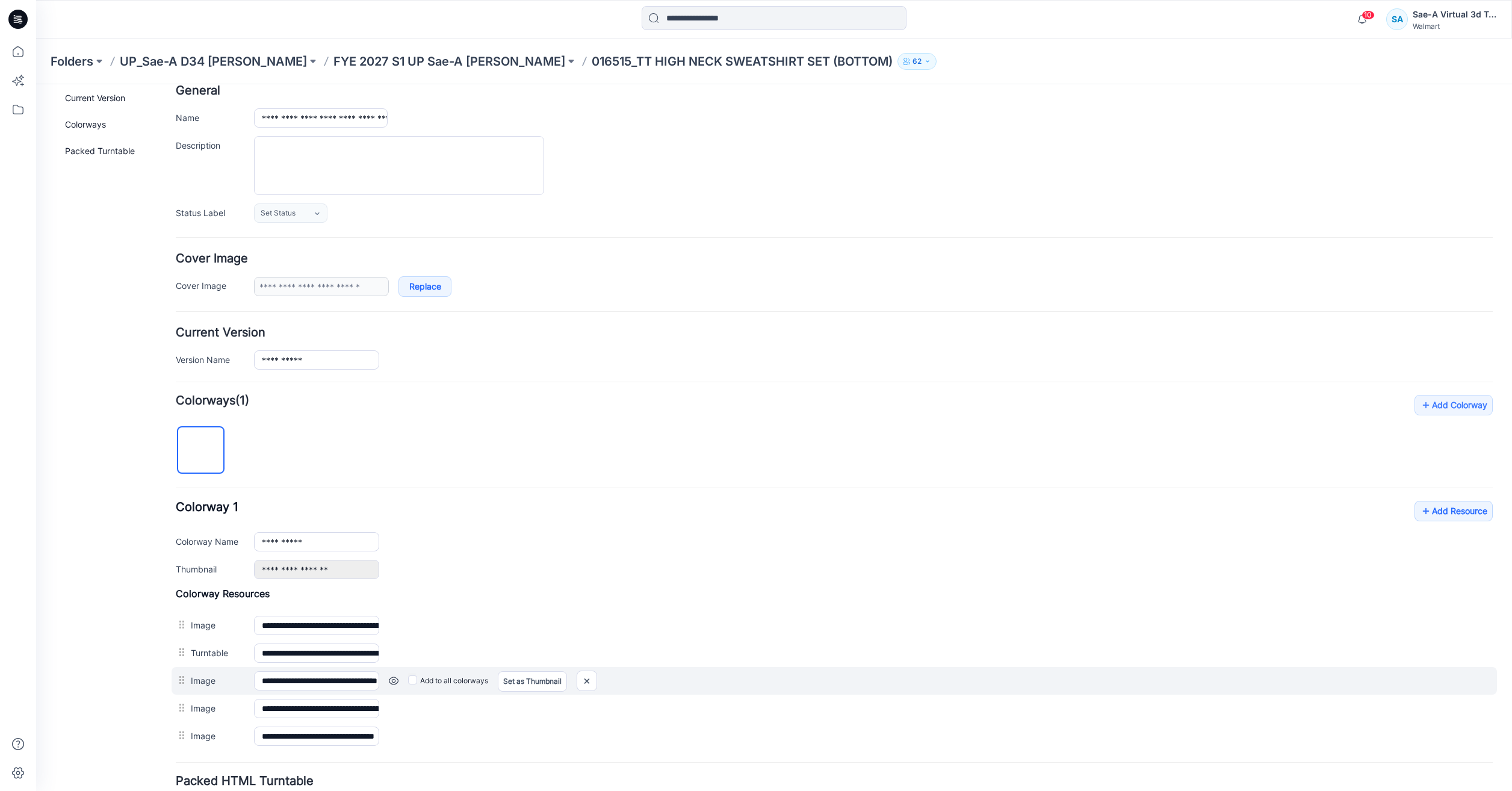
scroll to position [163, 0]
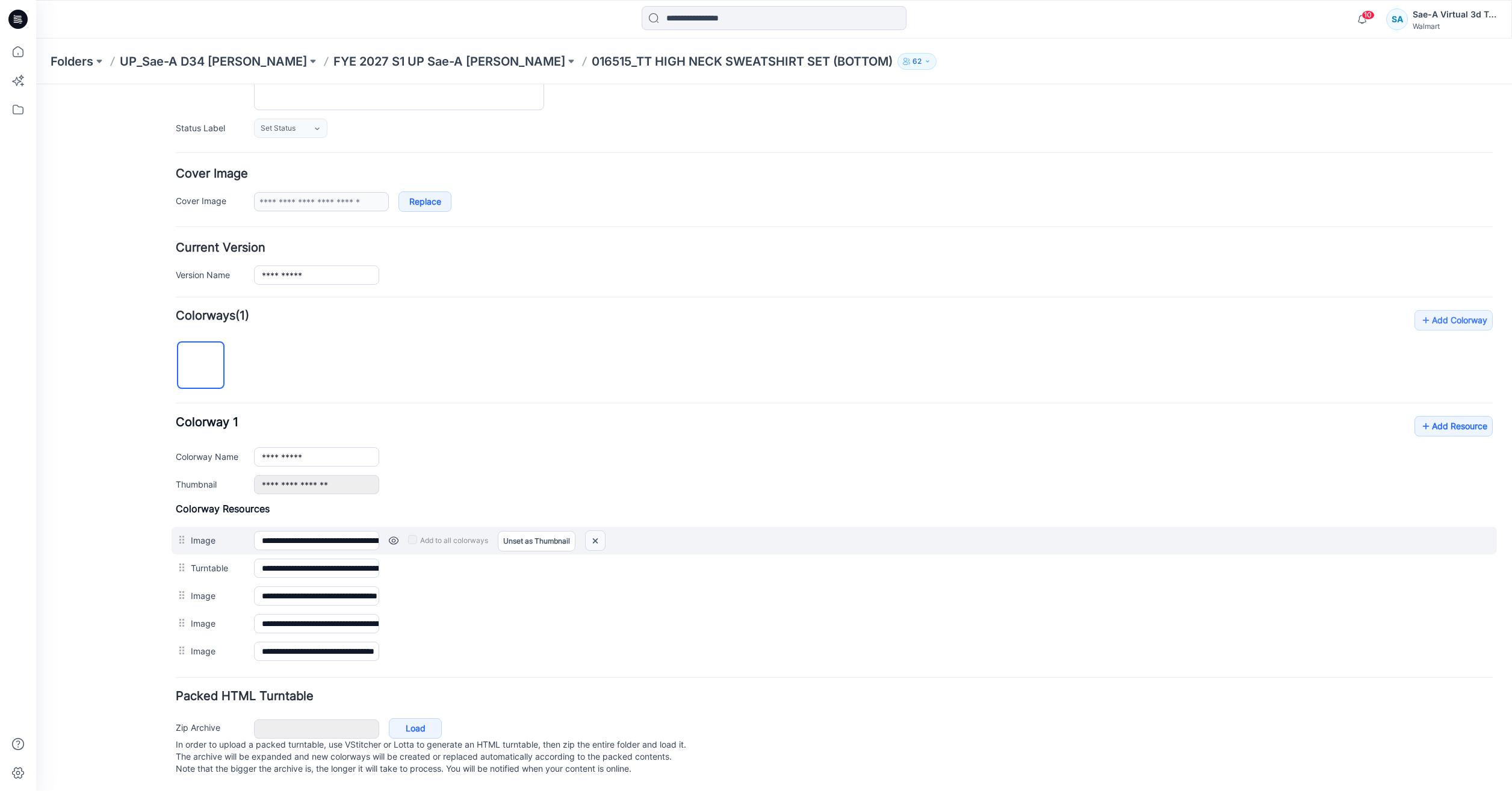
click at [603, 535] on img at bounding box center [595, 541] width 19 height 20
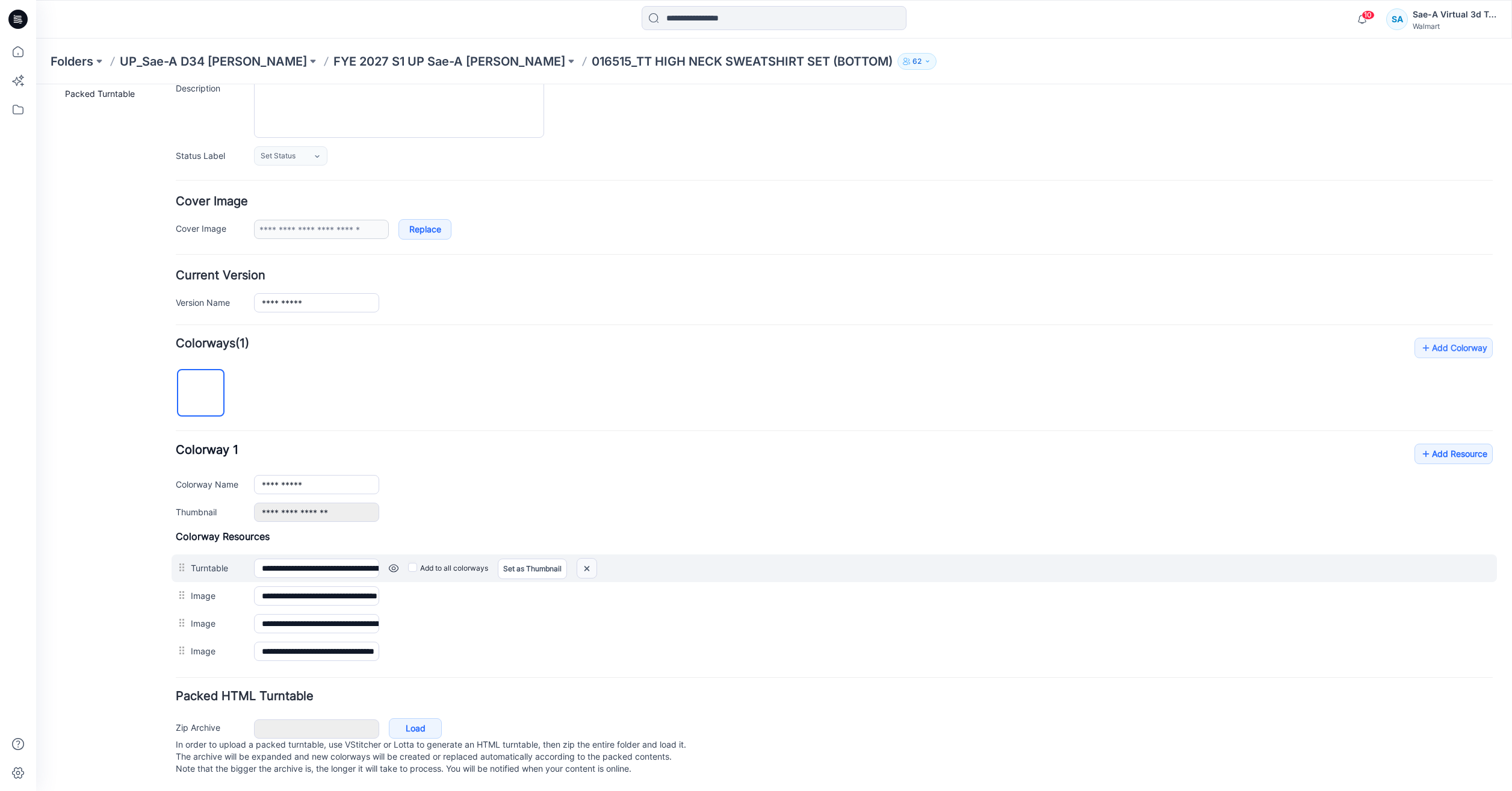
click at [587, 559] on img at bounding box center [587, 569] width 19 height 20
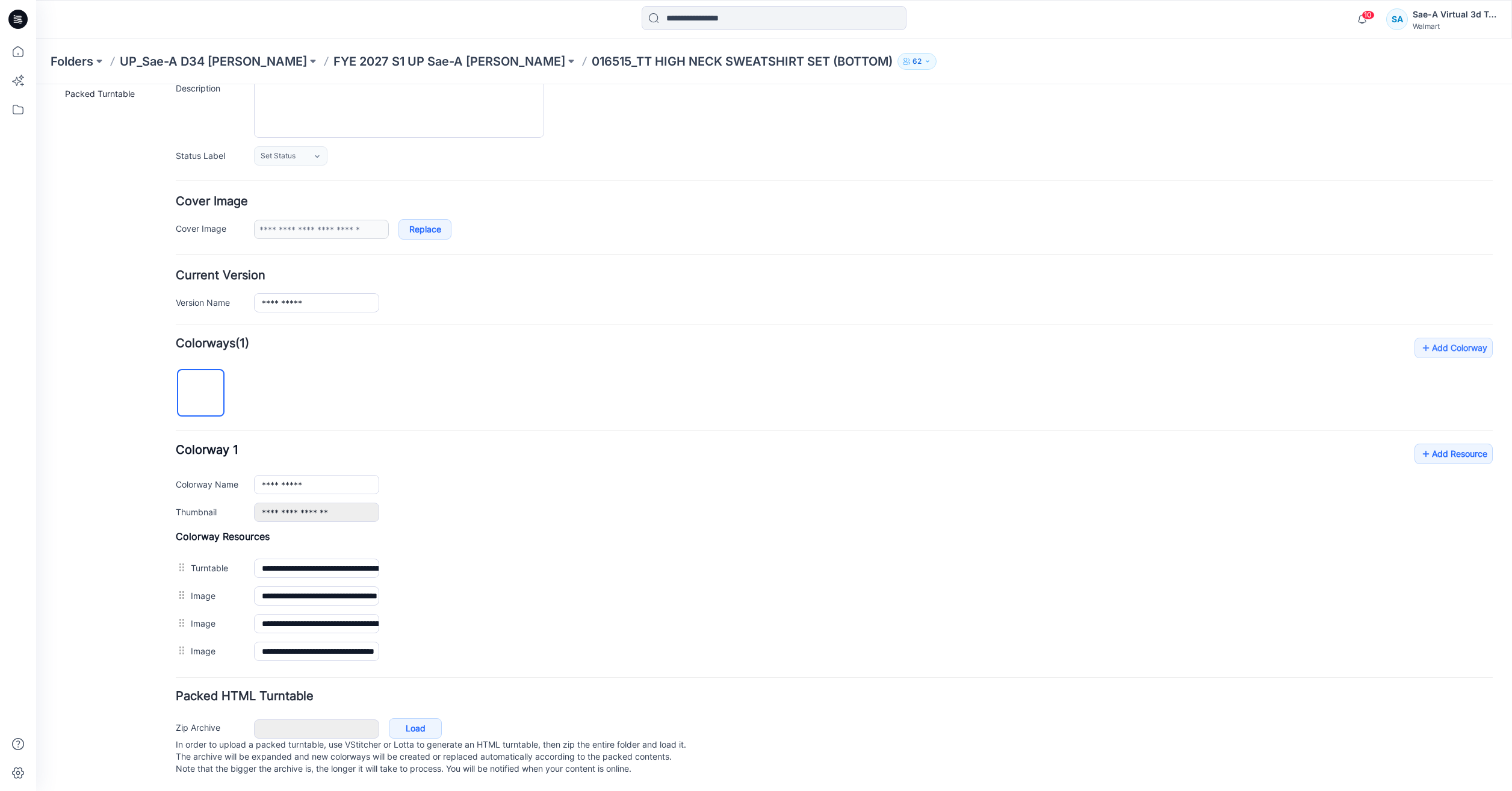
scroll to position [107, 0]
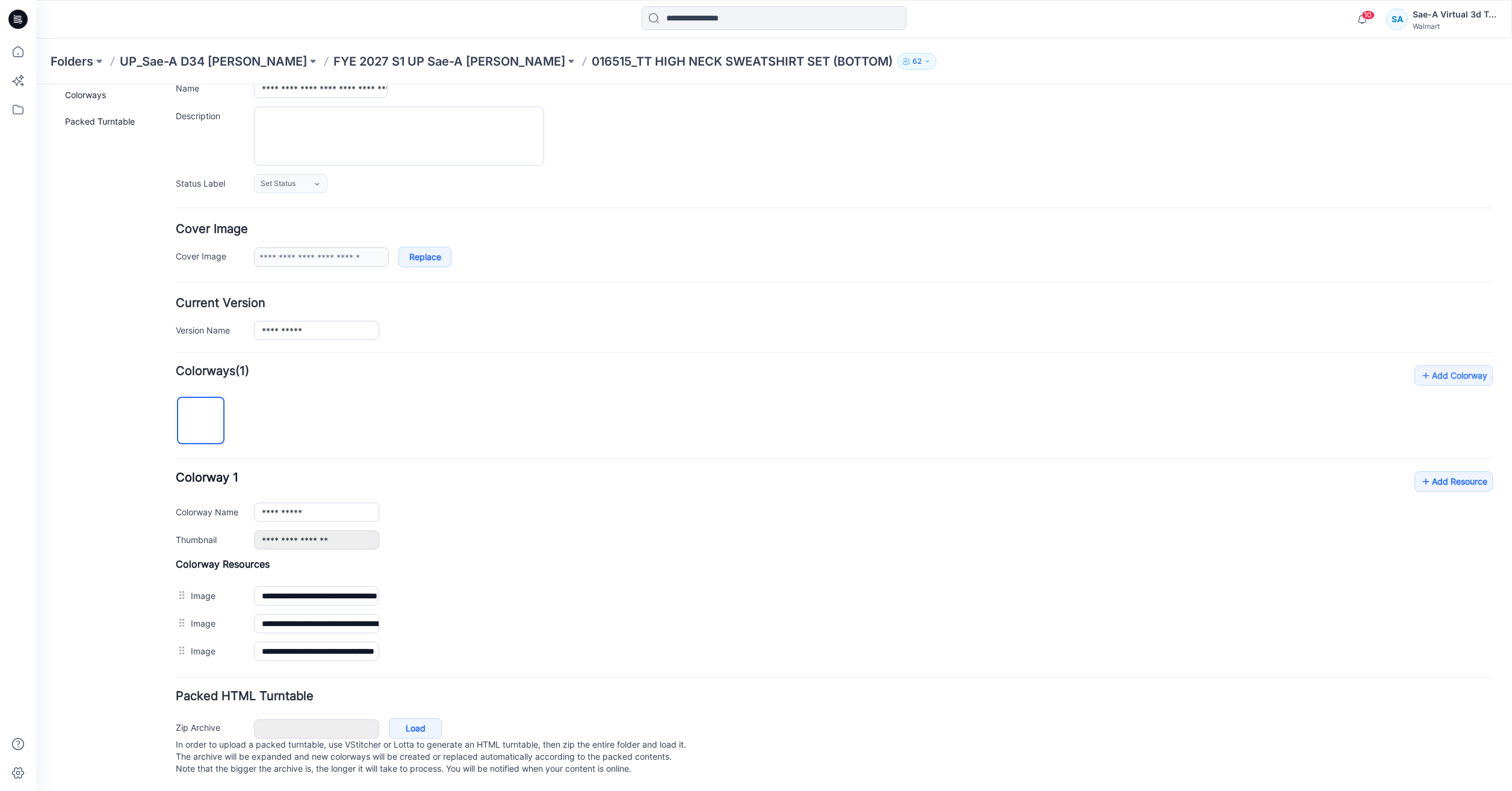
click at [577, 598] on div "**********" at bounding box center [834, 596] width 1317 height 28
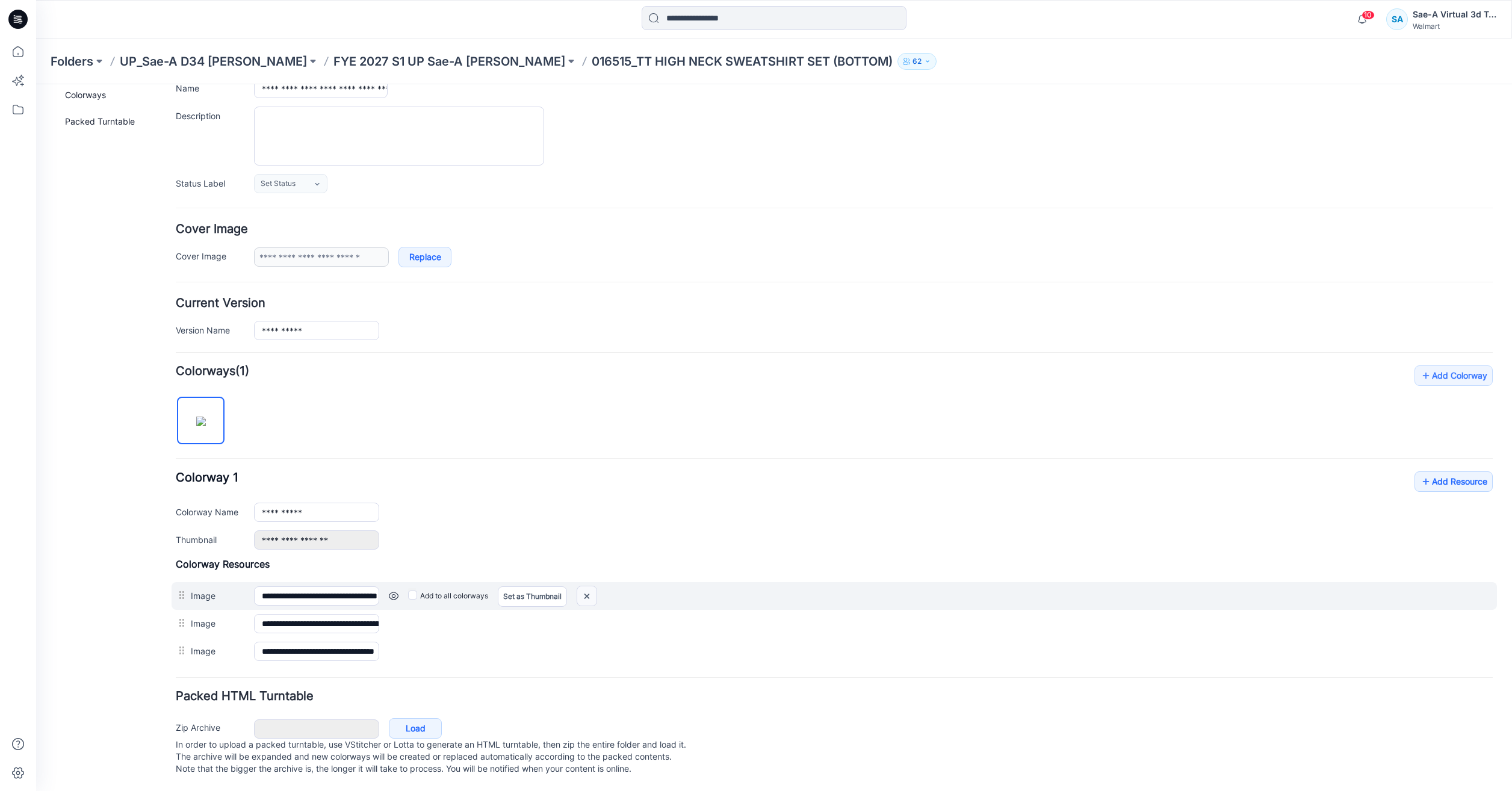
click at [587, 587] on img at bounding box center [587, 597] width 19 height 20
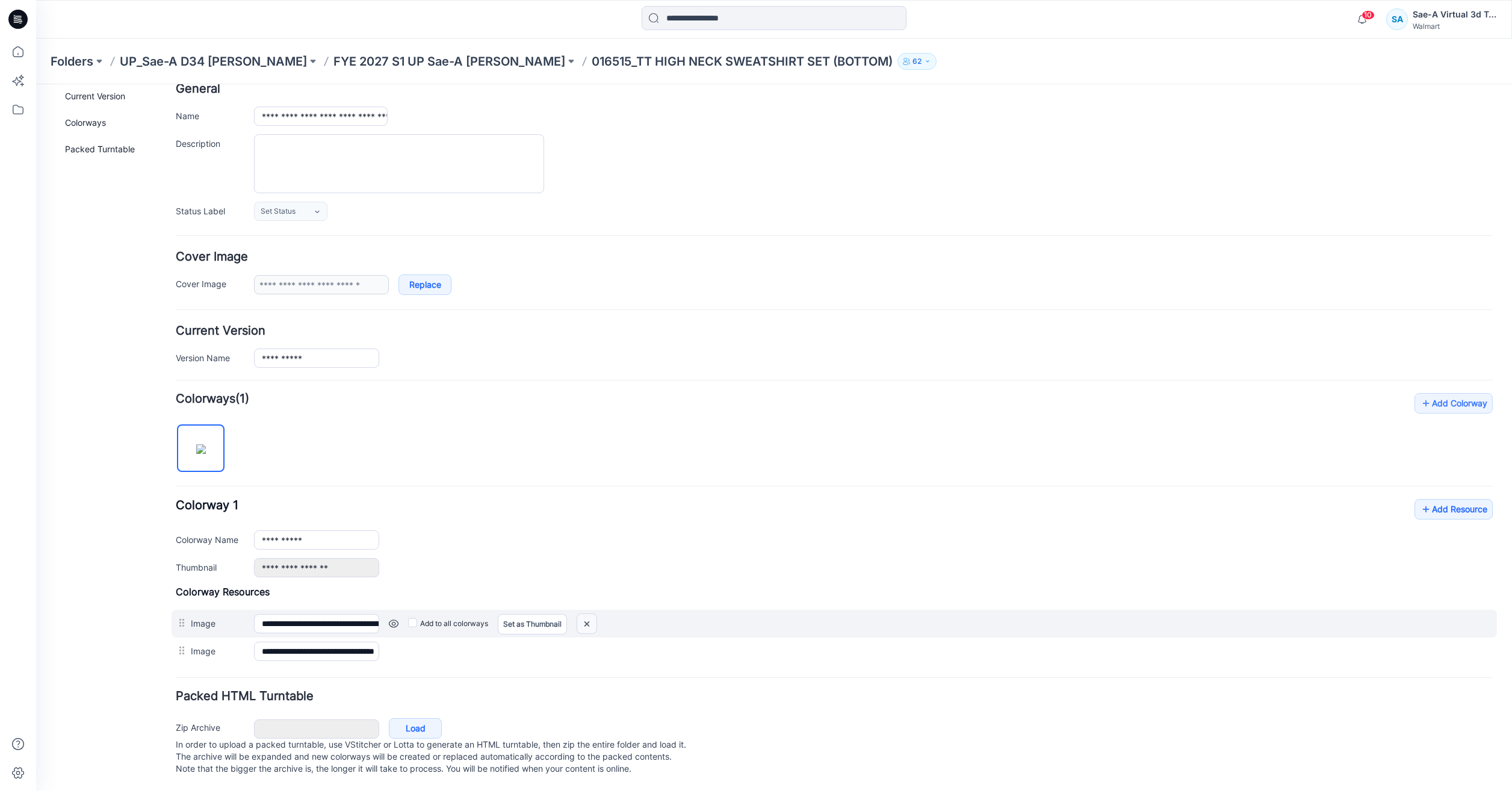
scroll to position [79, 0]
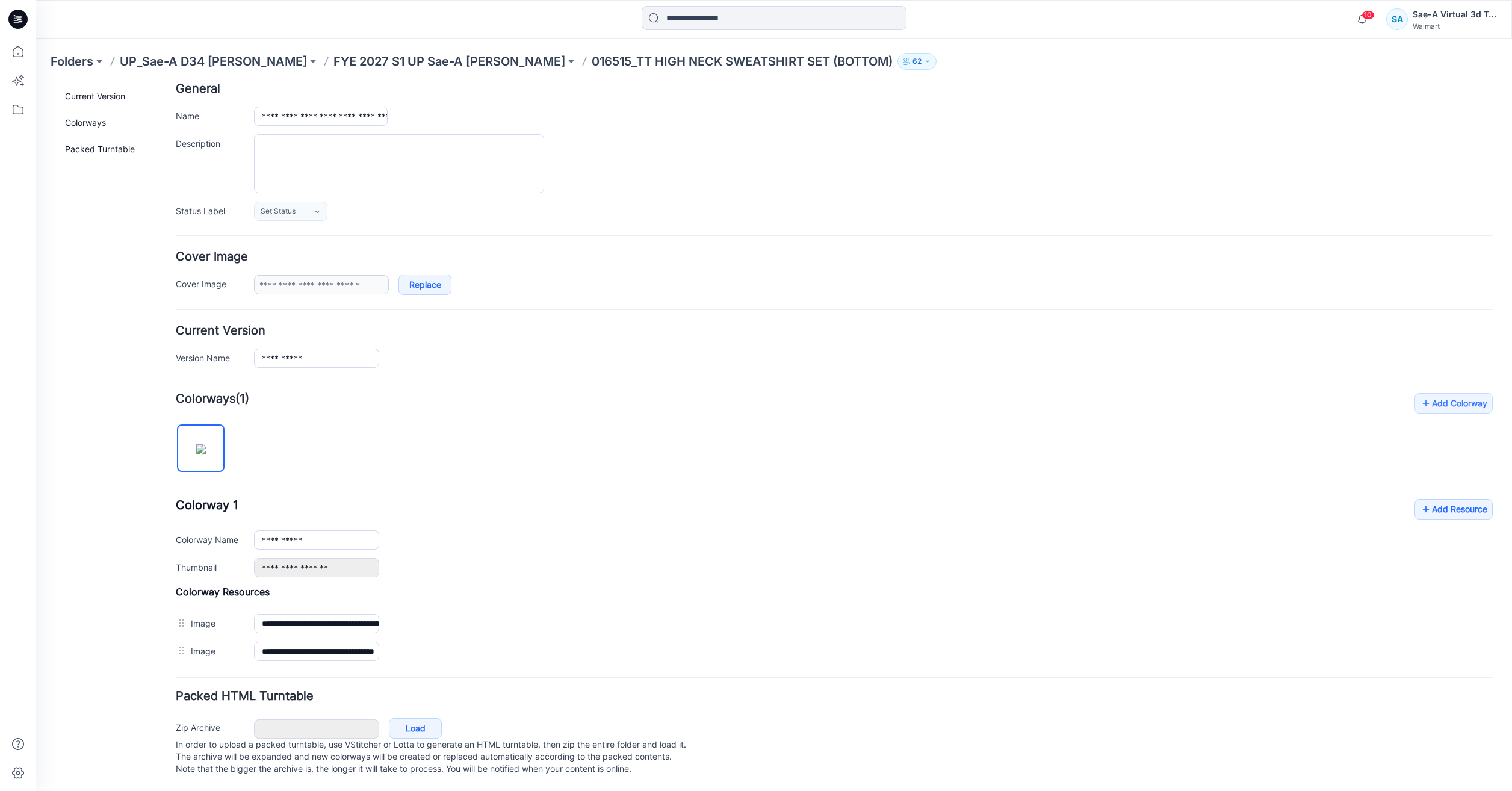
click at [36, 84] on img at bounding box center [36, 84] width 0 height 0
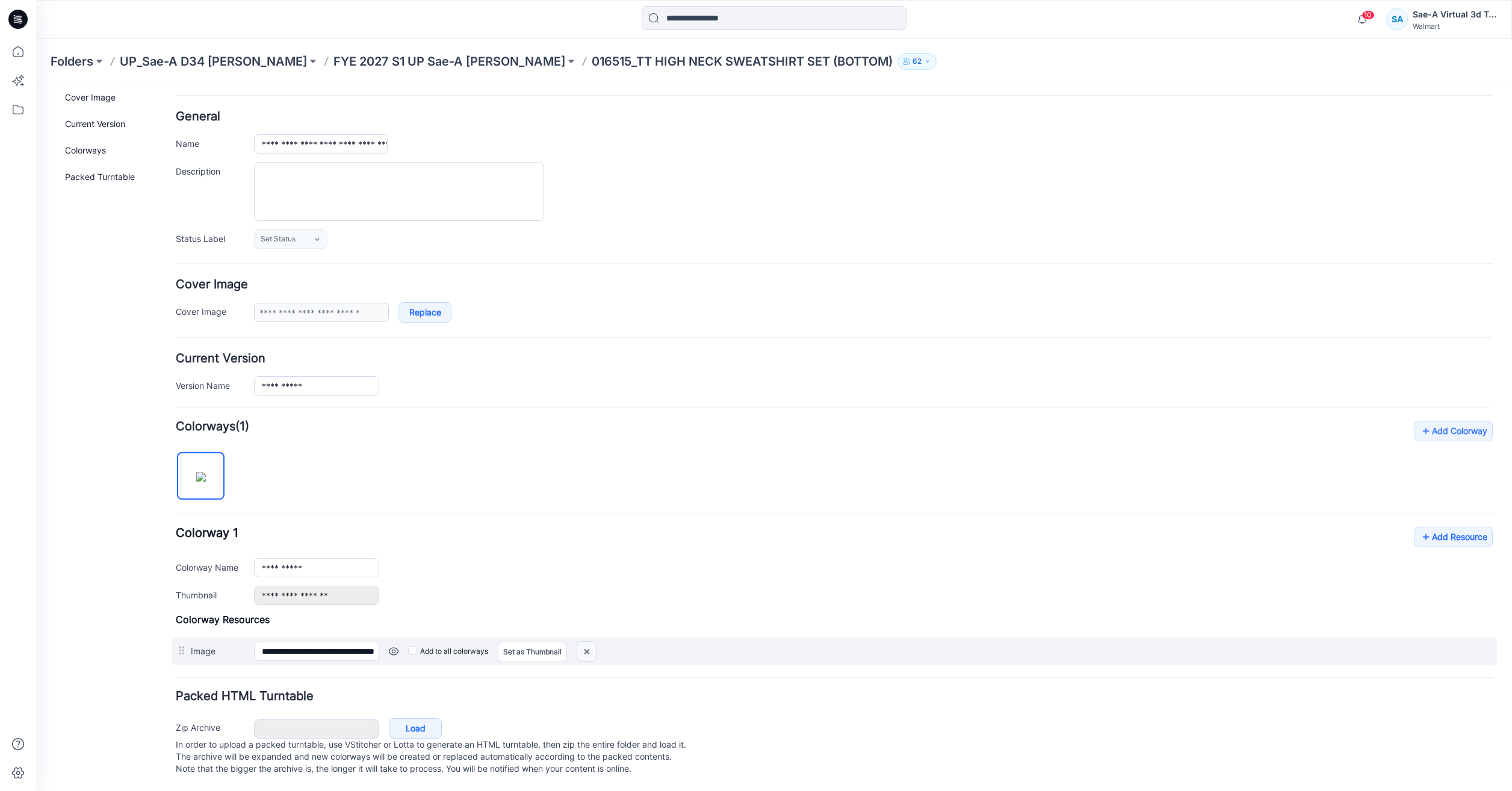
scroll to position [52, 0]
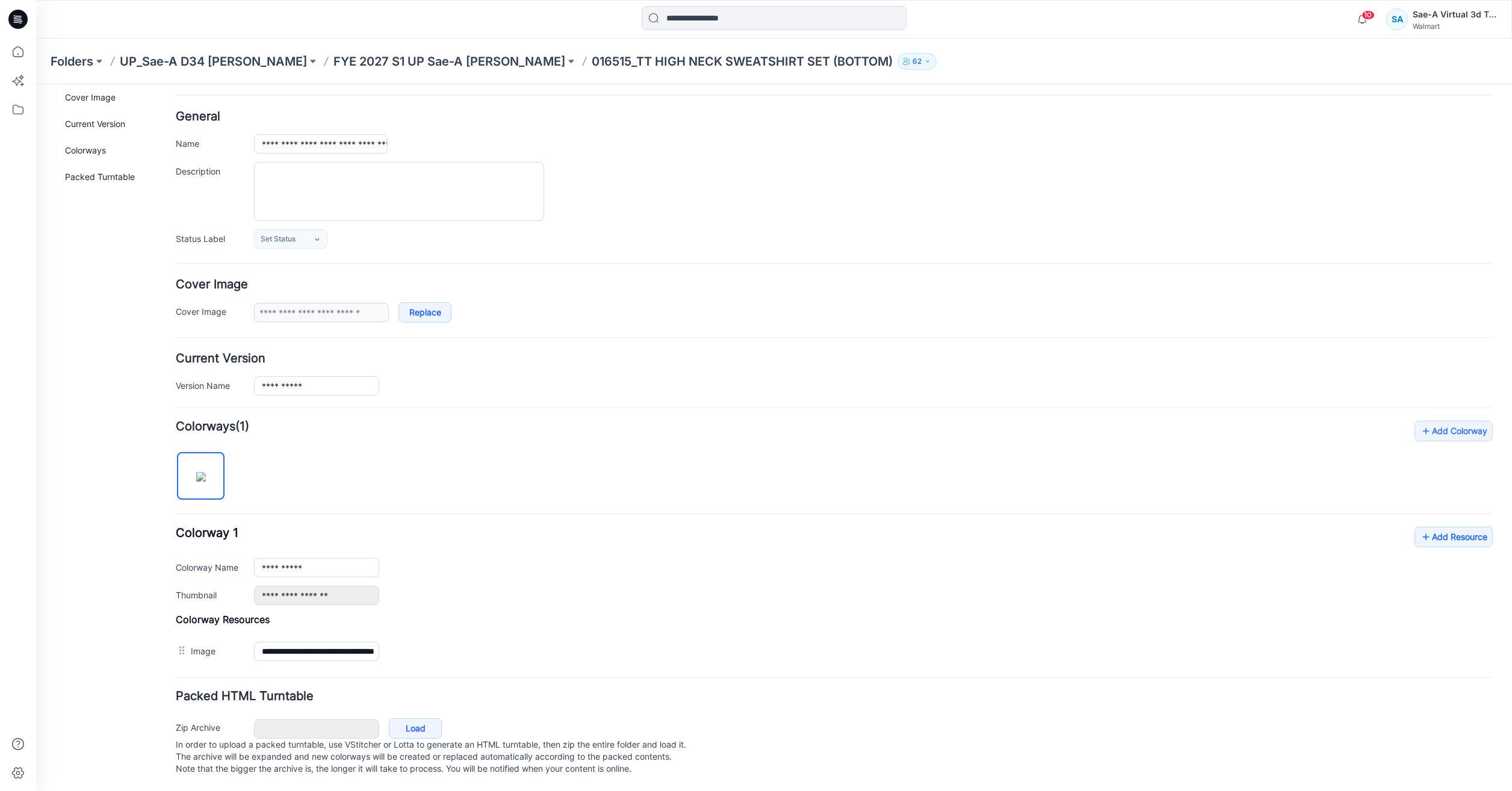
click at [36, 84] on img at bounding box center [36, 84] width 0 height 0
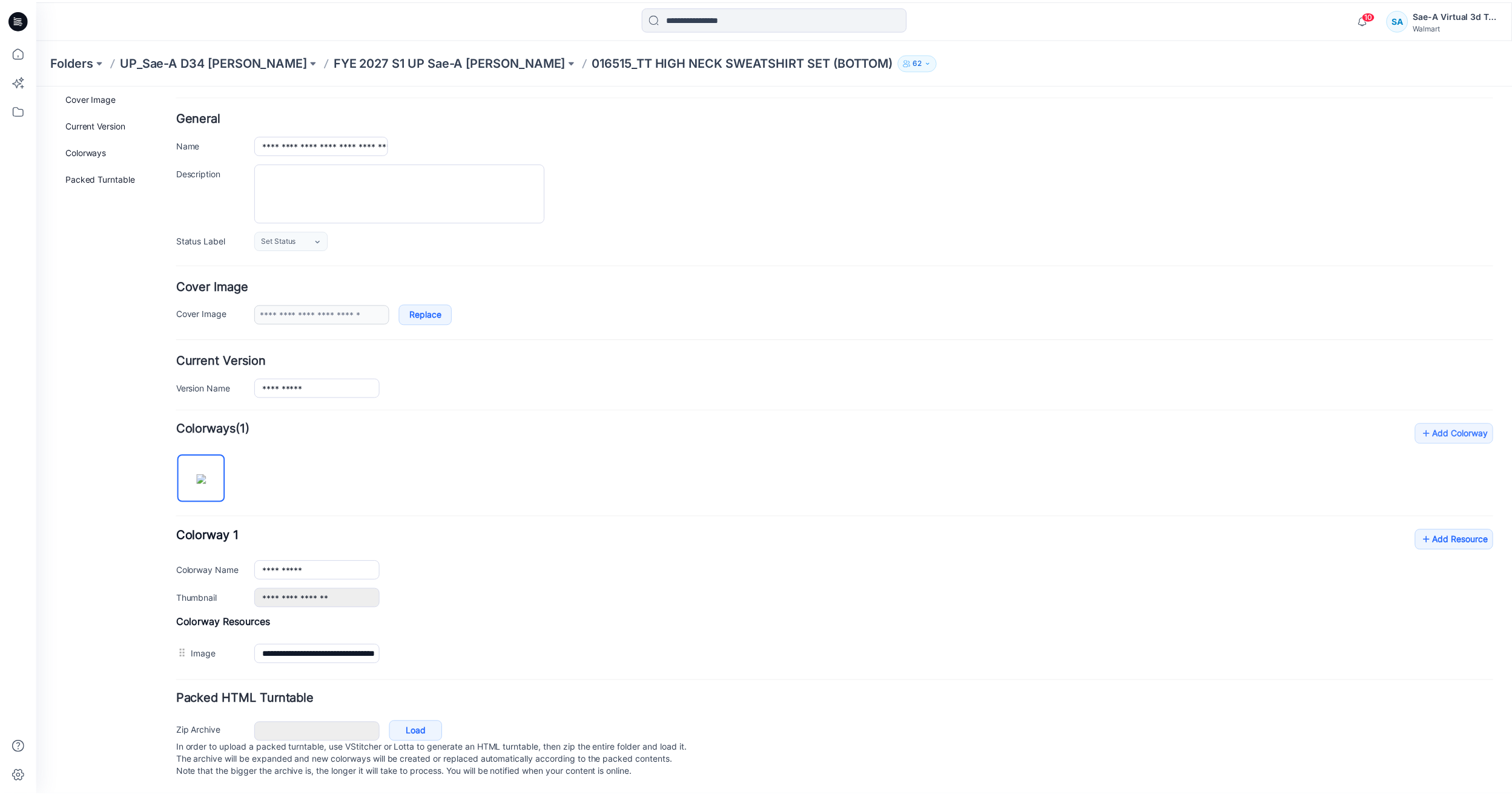
scroll to position [12, 0]
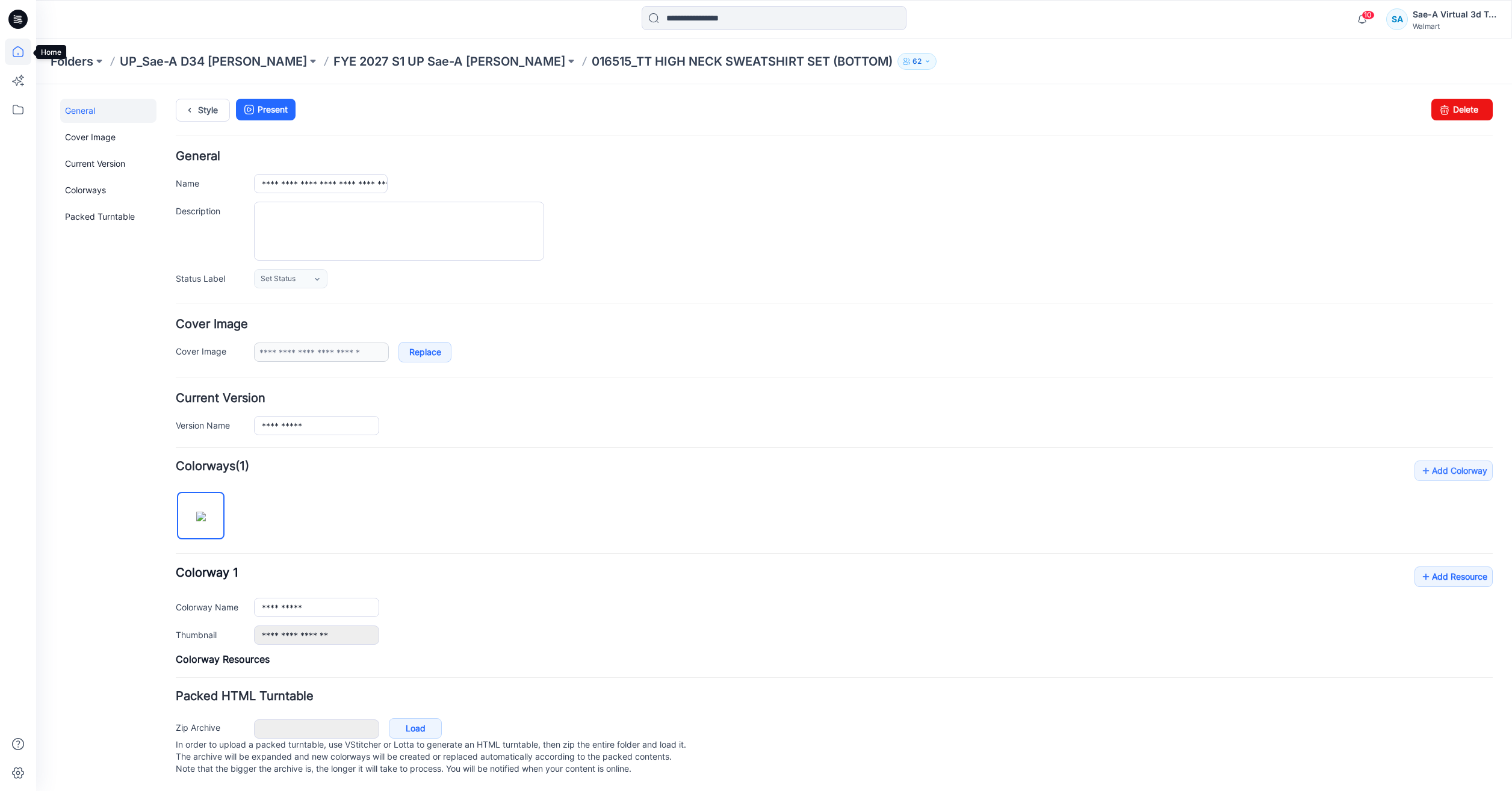
click at [26, 59] on icon at bounding box center [18, 51] width 26 height 26
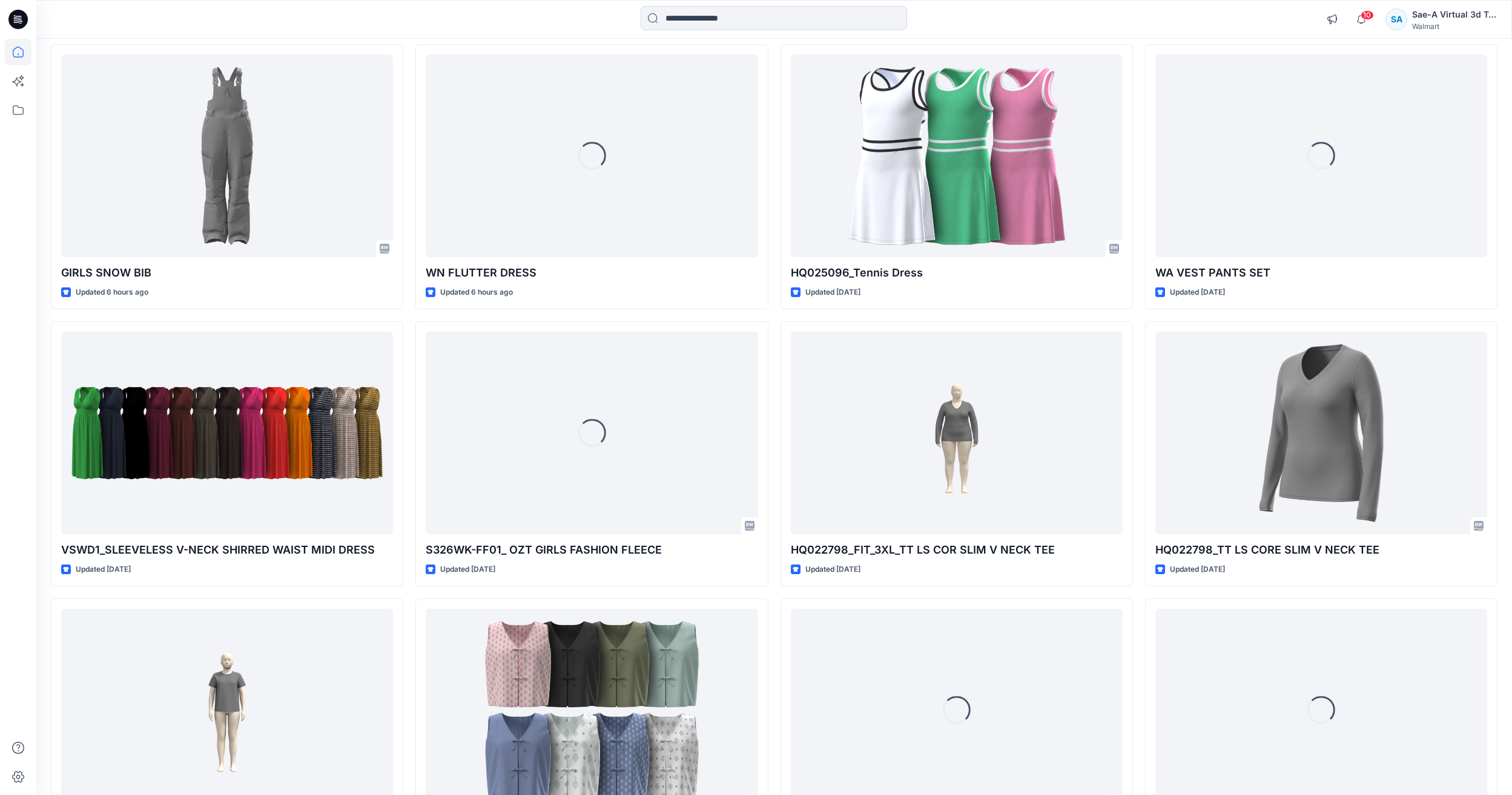
scroll to position [737, 0]
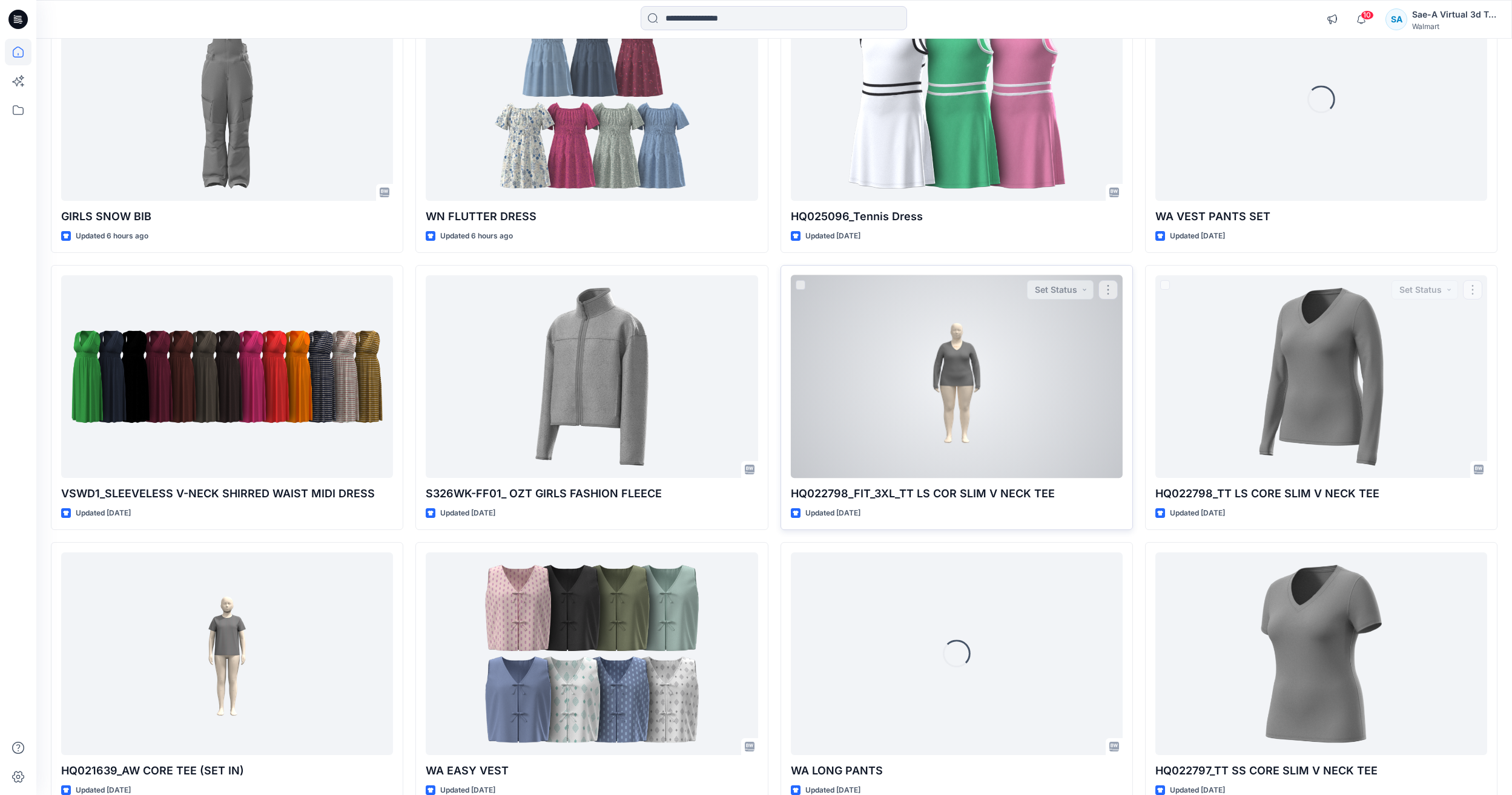
click at [984, 409] on div at bounding box center [957, 377] width 332 height 203
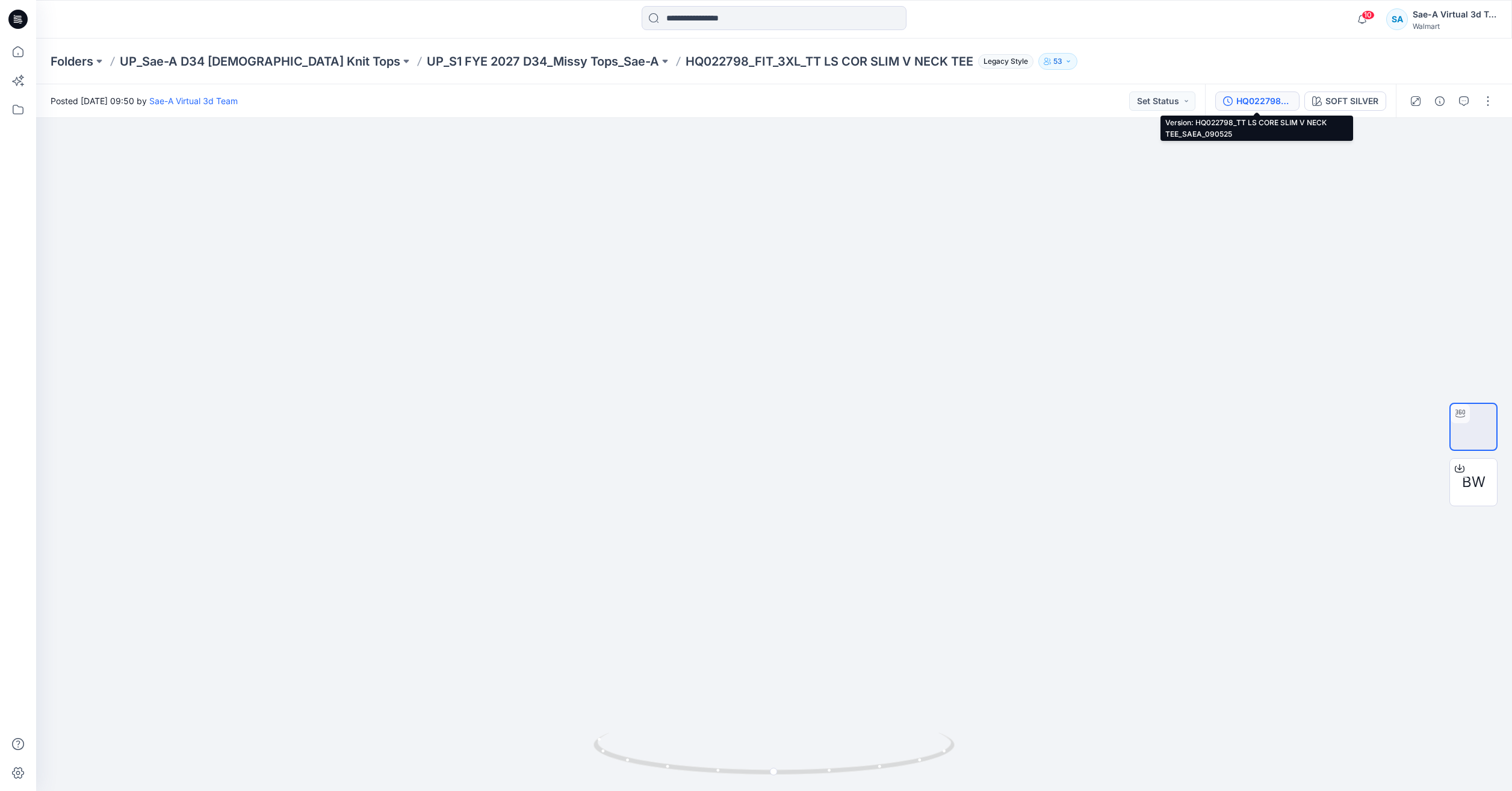
click at [1274, 98] on div "HQ022798_TT LS CORE SLIM V NECK TEE_SAEA_090525" at bounding box center [1264, 101] width 56 height 14
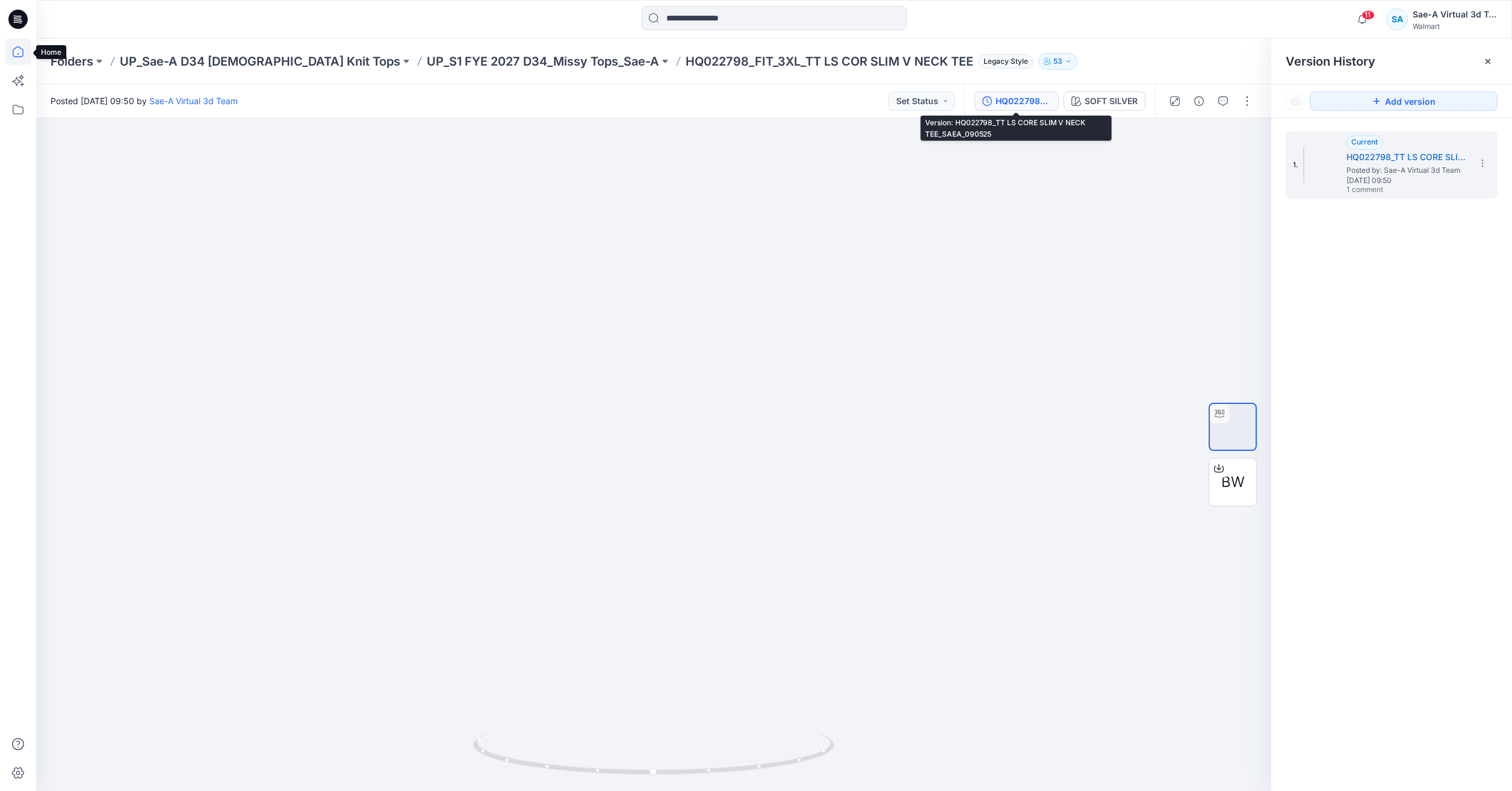
click at [16, 56] on icon at bounding box center [18, 51] width 11 height 11
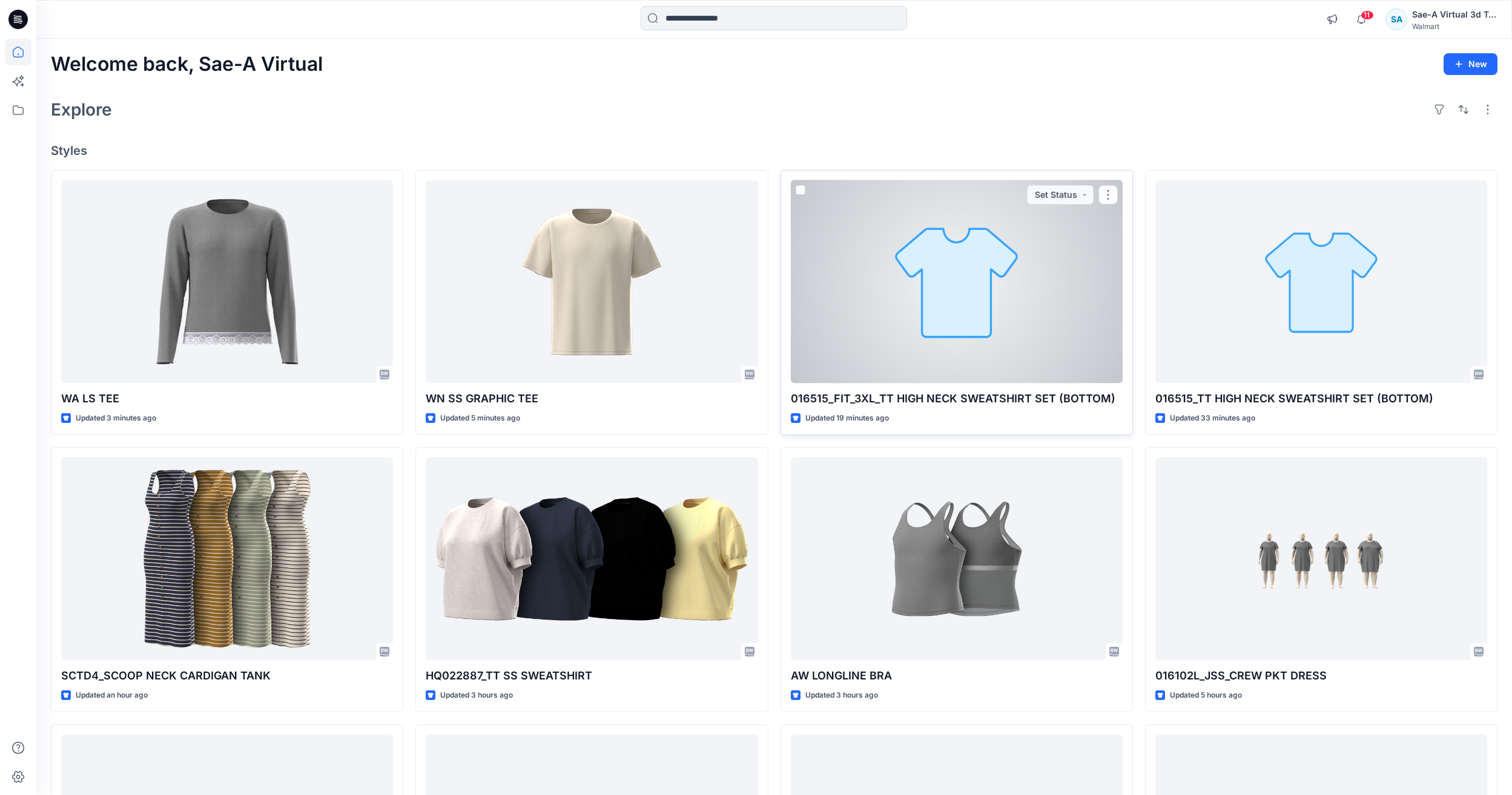
click at [1002, 331] on div at bounding box center [957, 281] width 332 height 203
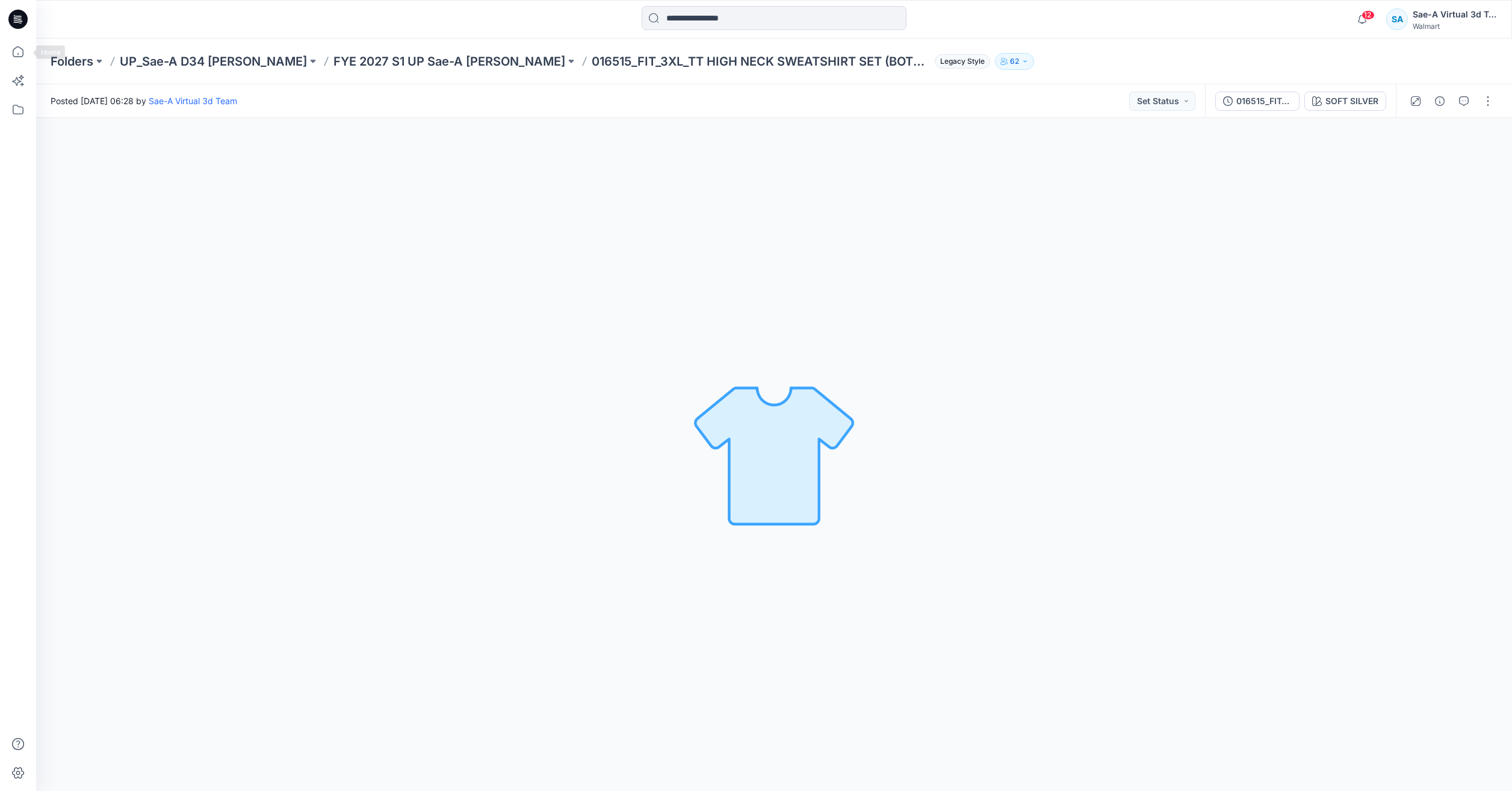
click at [3, 55] on div at bounding box center [18, 396] width 36 height 791
click at [6, 51] on icon at bounding box center [18, 51] width 26 height 26
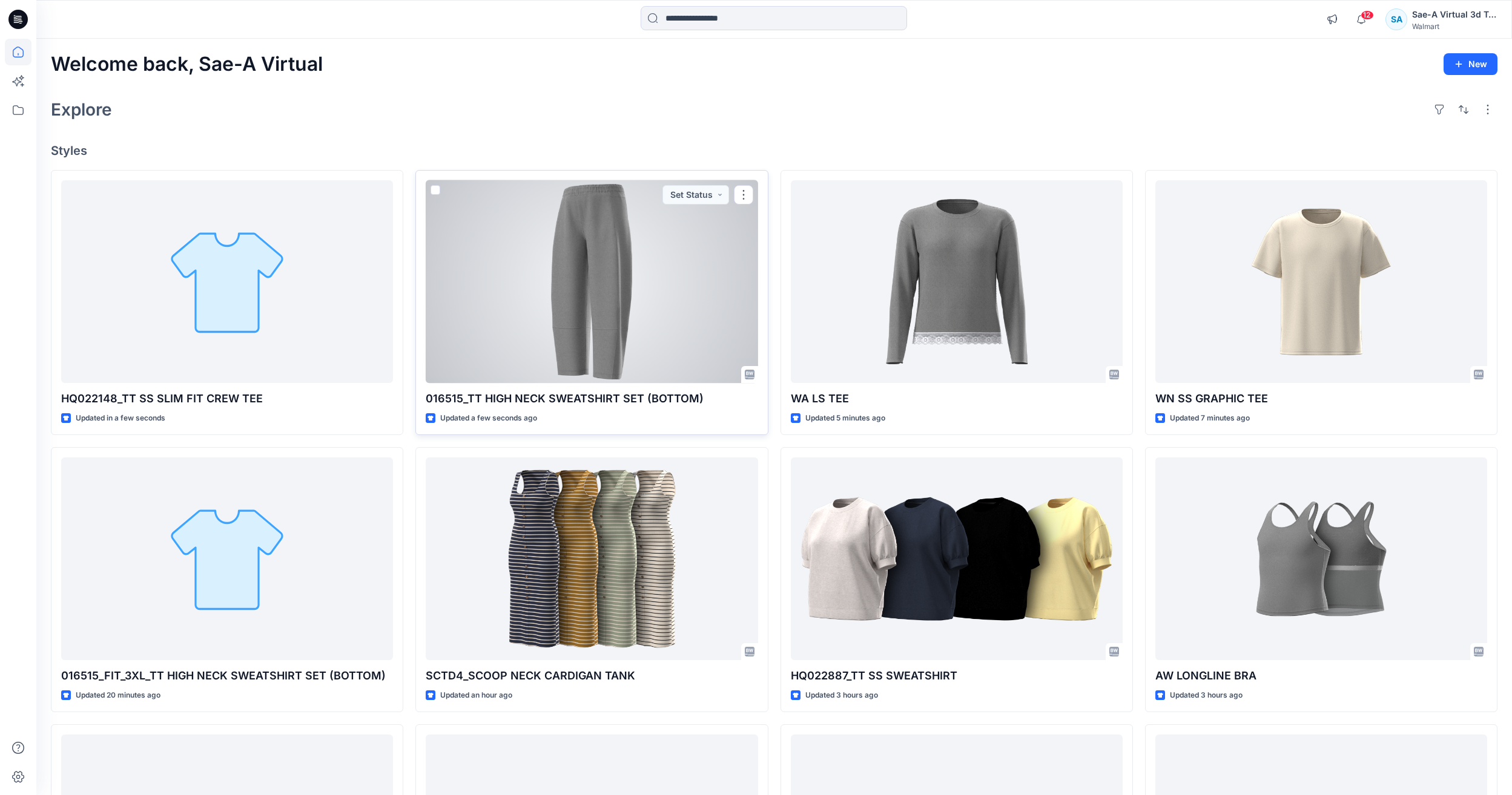
click at [531, 296] on div at bounding box center [592, 281] width 332 height 203
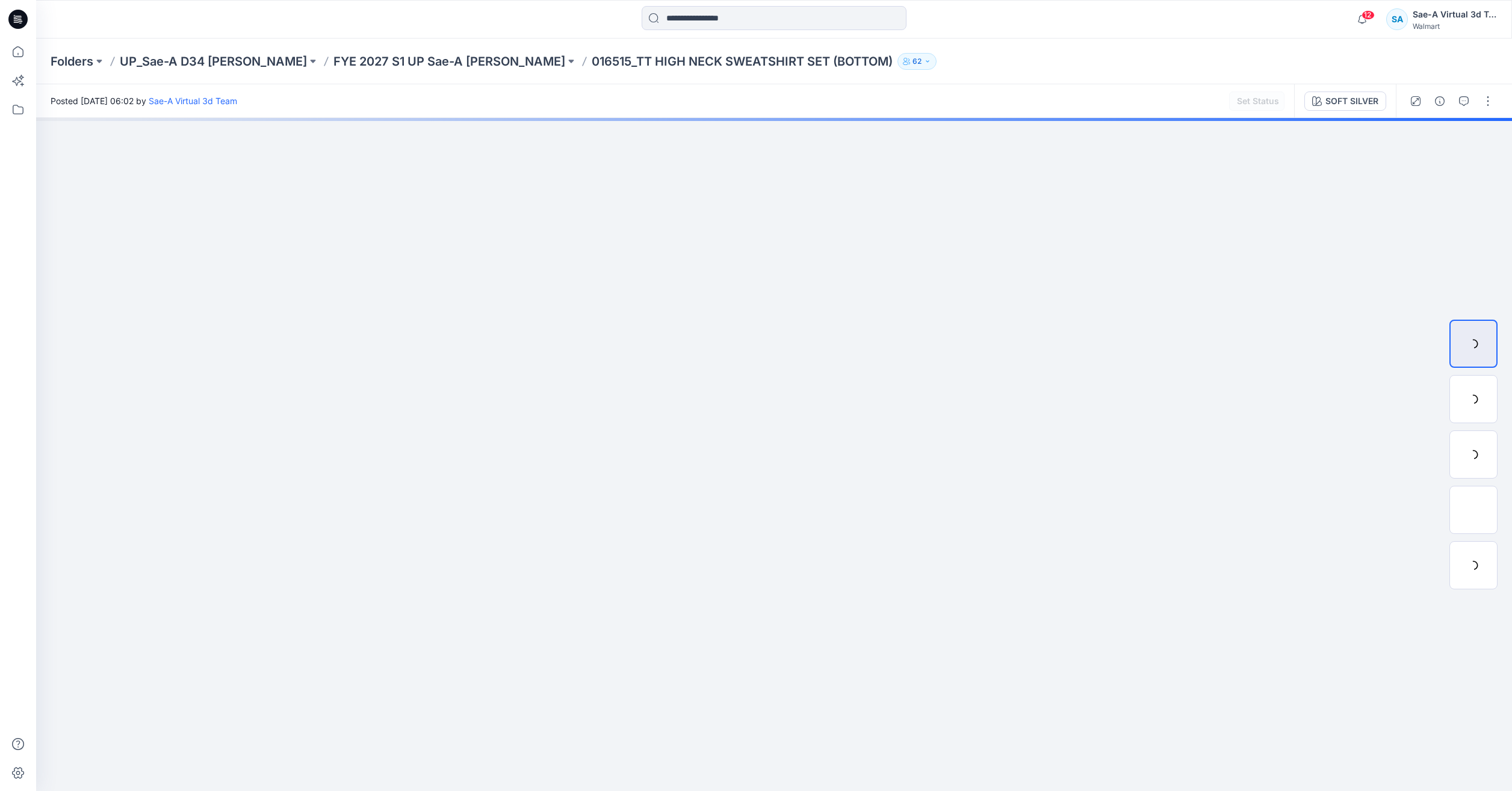
click at [1244, 104] on div "Set Status" at bounding box center [1257, 101] width 56 height 19
drag, startPoint x: 1242, startPoint y: 104, endPoint x: 1234, endPoint y: 105, distance: 8.1
click at [1242, 104] on button "016515_FIT" at bounding box center [1262, 101] width 75 height 19
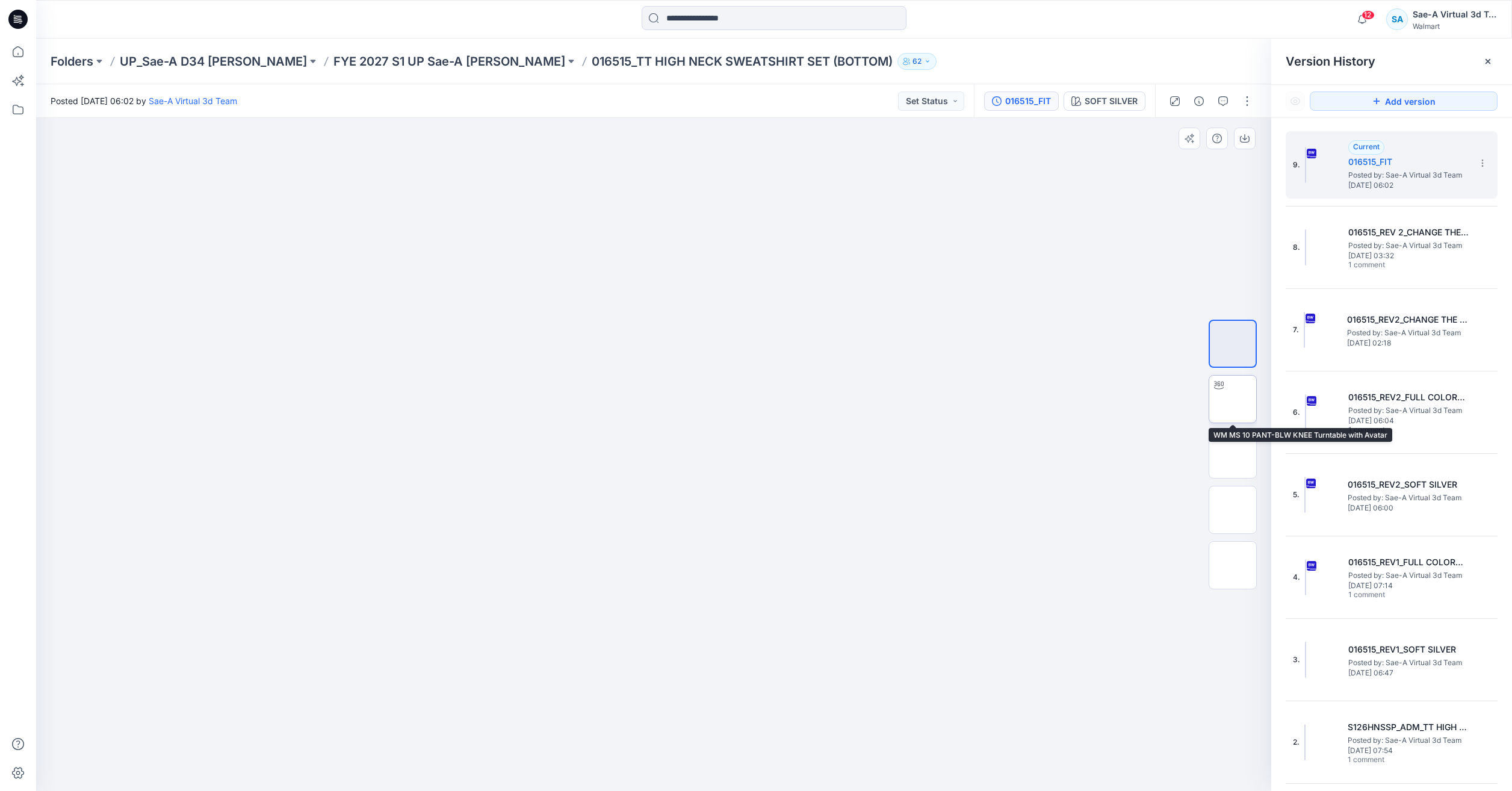
click at [1232, 399] on img at bounding box center [1232, 399] width 0 height 0
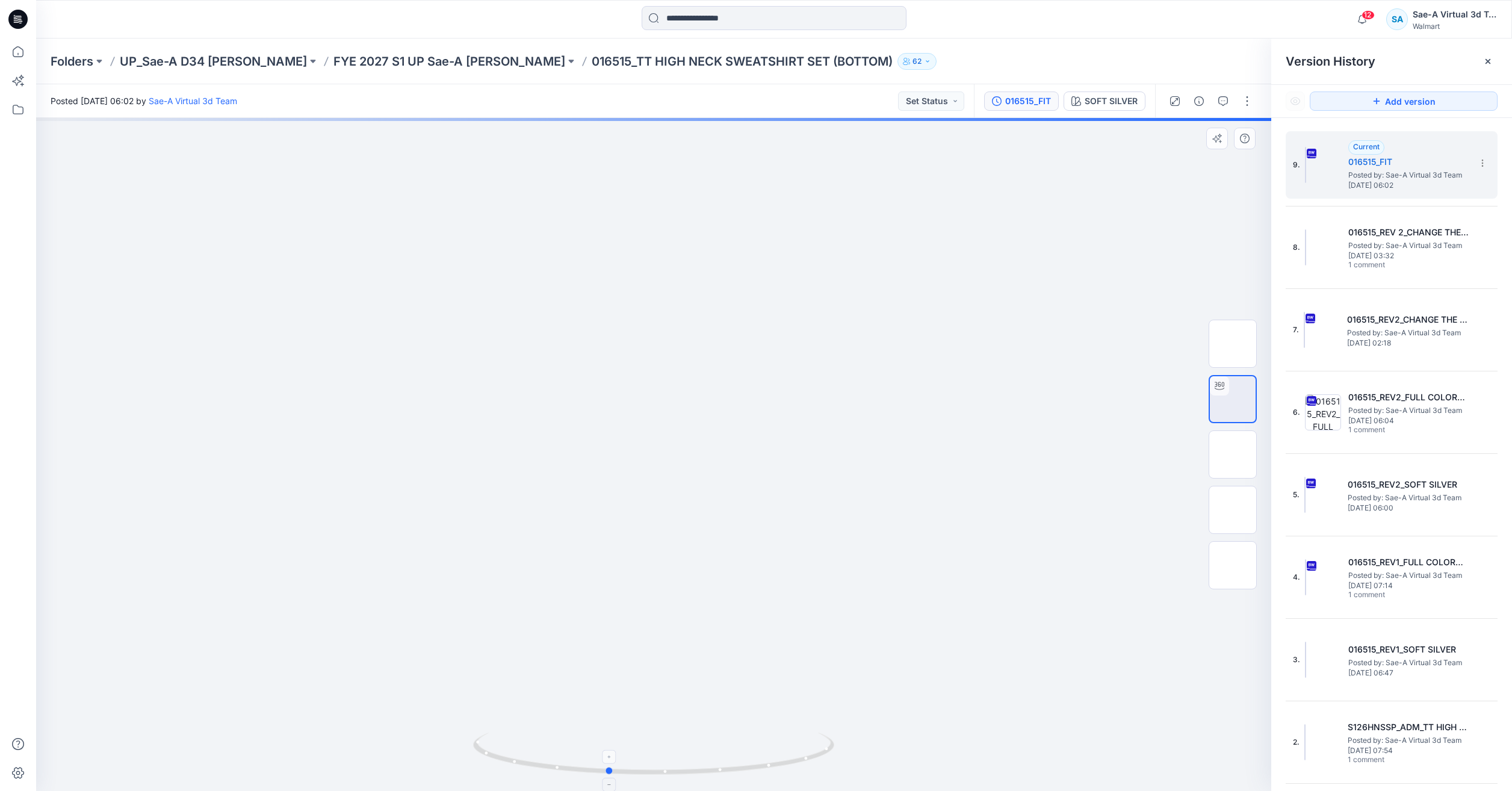
drag, startPoint x: 812, startPoint y: 750, endPoint x: 768, endPoint y: 757, distance: 44.6
click at [768, 757] on icon at bounding box center [655, 755] width 364 height 45
drag, startPoint x: 781, startPoint y: 765, endPoint x: 598, endPoint y: 613, distance: 237.9
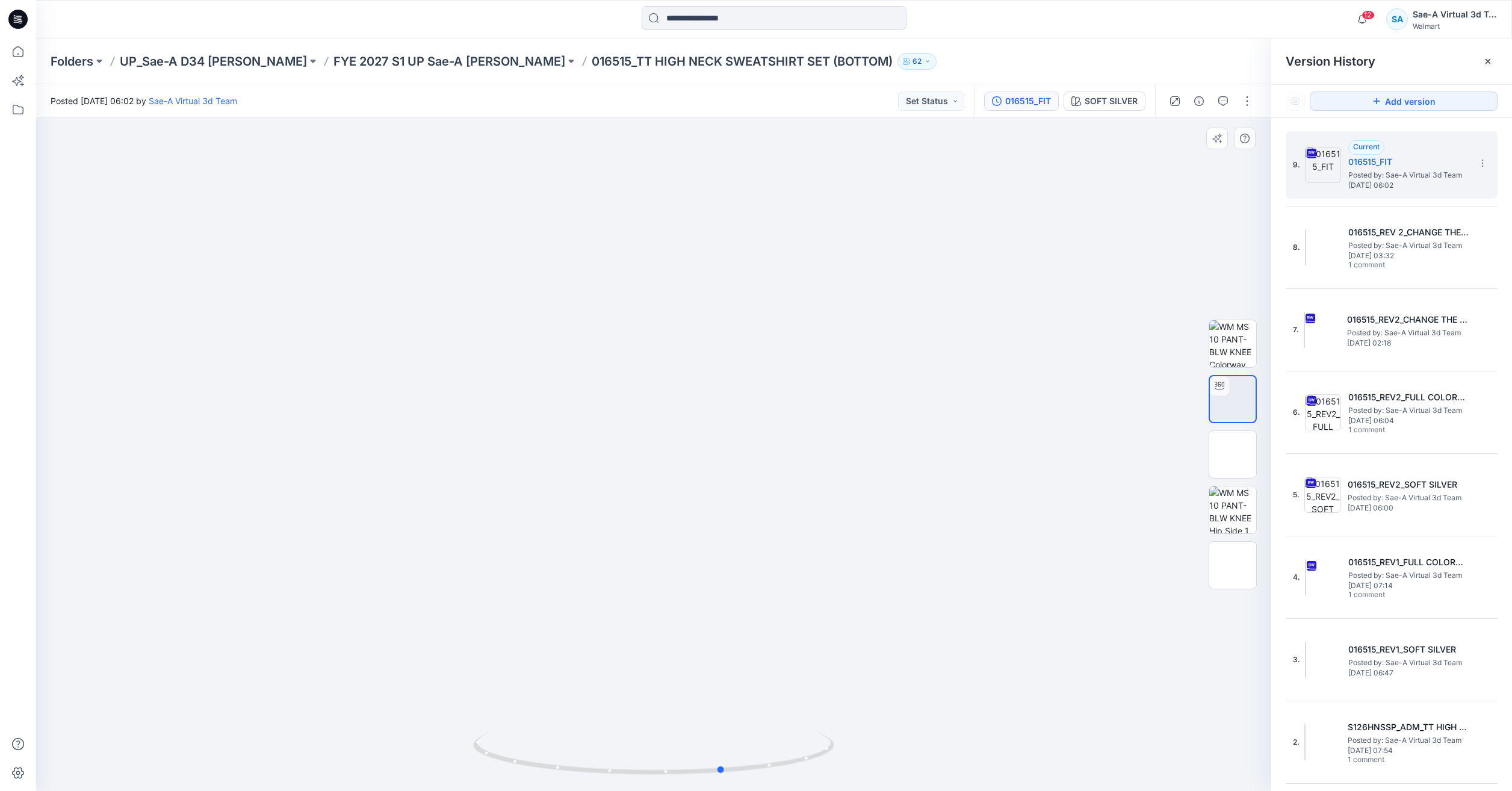
click at [534, 778] on div at bounding box center [654, 761] width 361 height 60
click at [1232, 455] on img at bounding box center [1232, 455] width 0 height 0
click at [1245, 505] on img at bounding box center [1233, 510] width 47 height 47
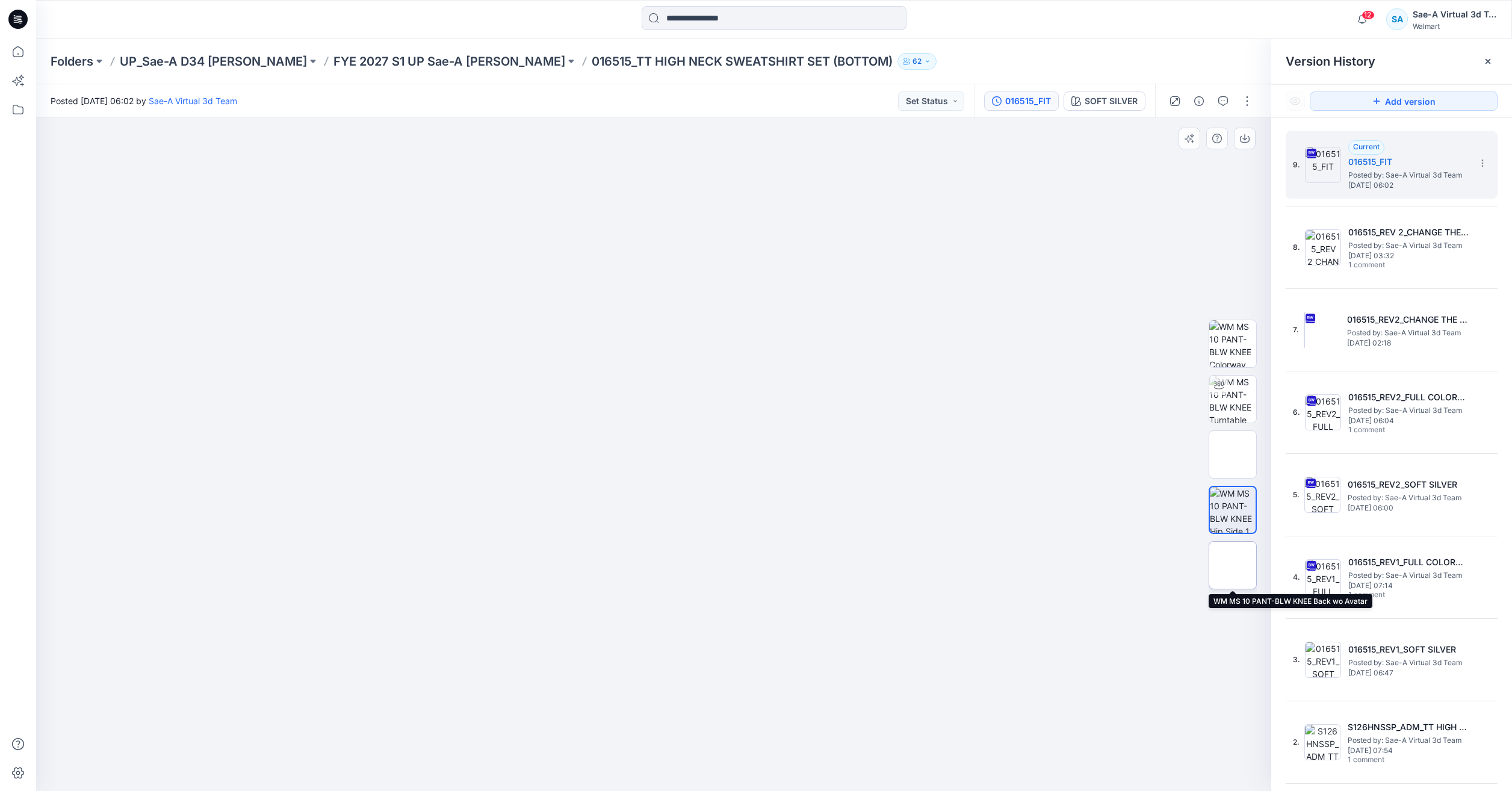
click at [1232, 565] on img at bounding box center [1232, 565] width 0 height 0
click at [1215, 378] on div at bounding box center [1219, 385] width 19 height 19
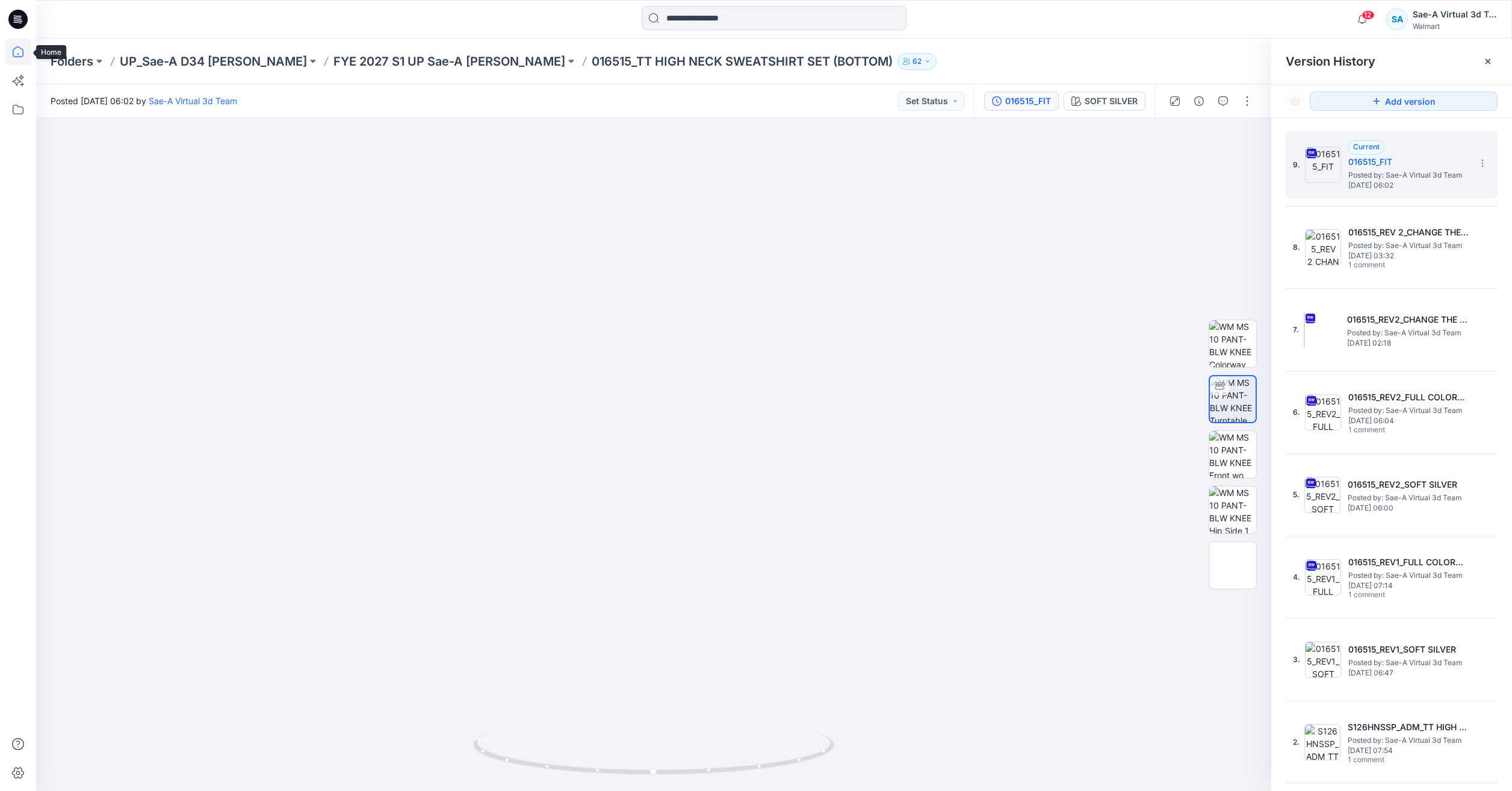
click at [11, 41] on icon at bounding box center [18, 51] width 26 height 26
